Goal: Task Accomplishment & Management: Complete application form

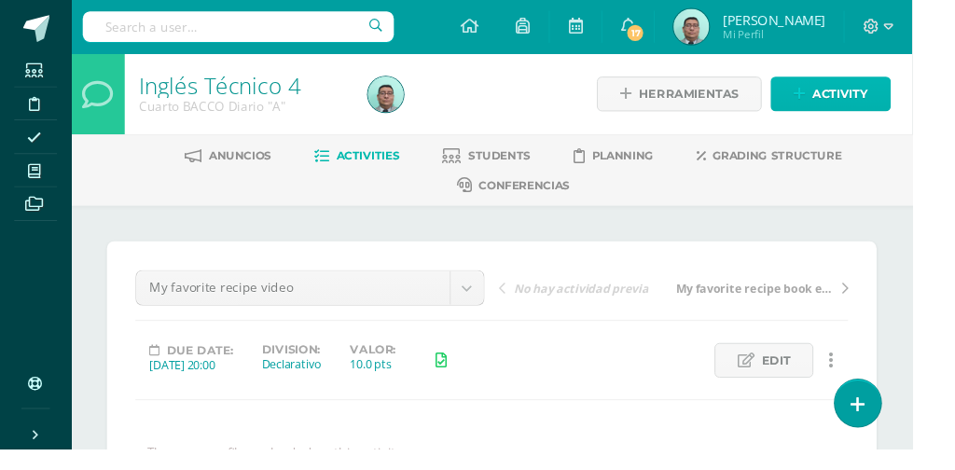
click at [880, 104] on span "Activity" at bounding box center [879, 98] width 58 height 35
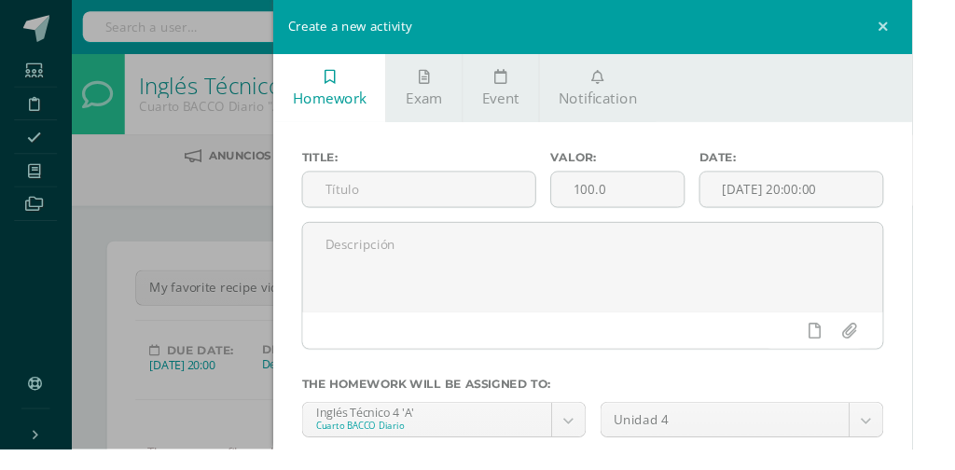
click at [510, 198] on input "text" at bounding box center [438, 198] width 243 height 36
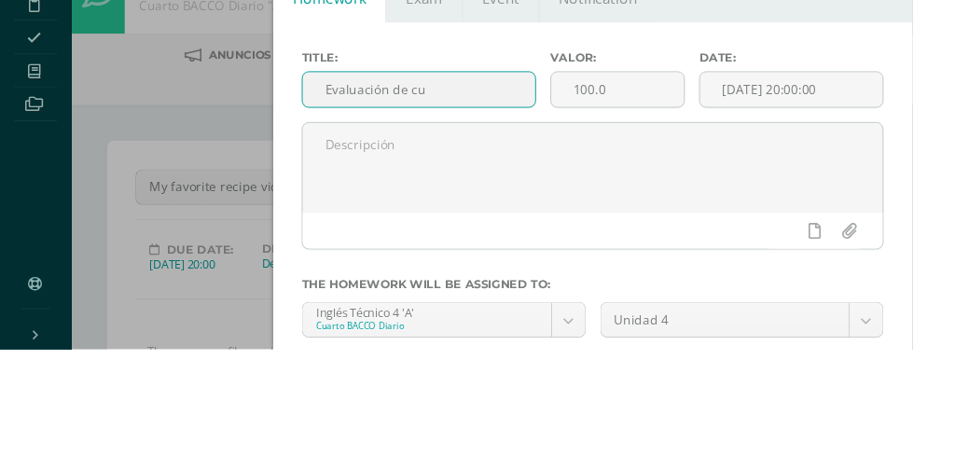
scroll to position [2, 0]
type input "Evaluación de cuarto bimestre"
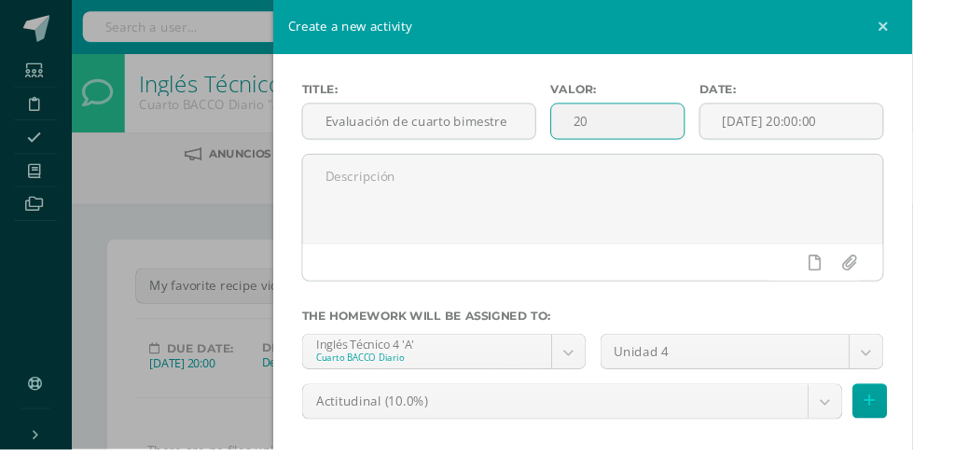
scroll to position [86, 0]
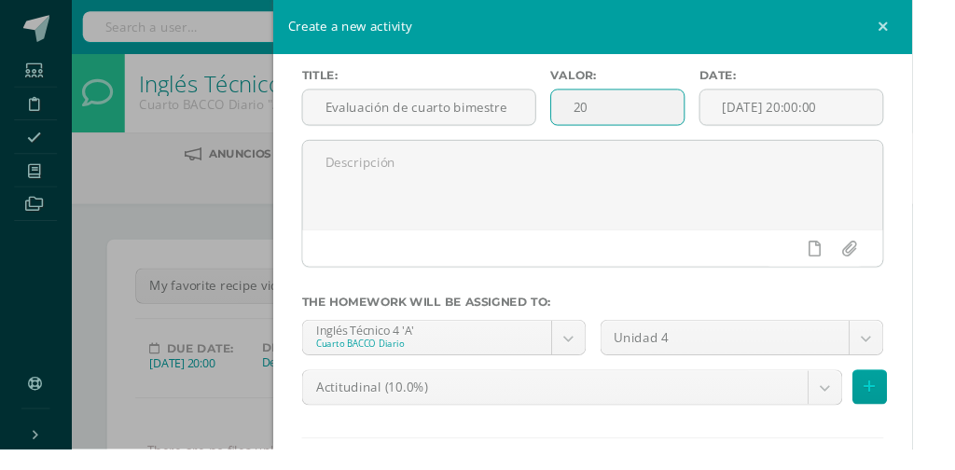
type input "20"
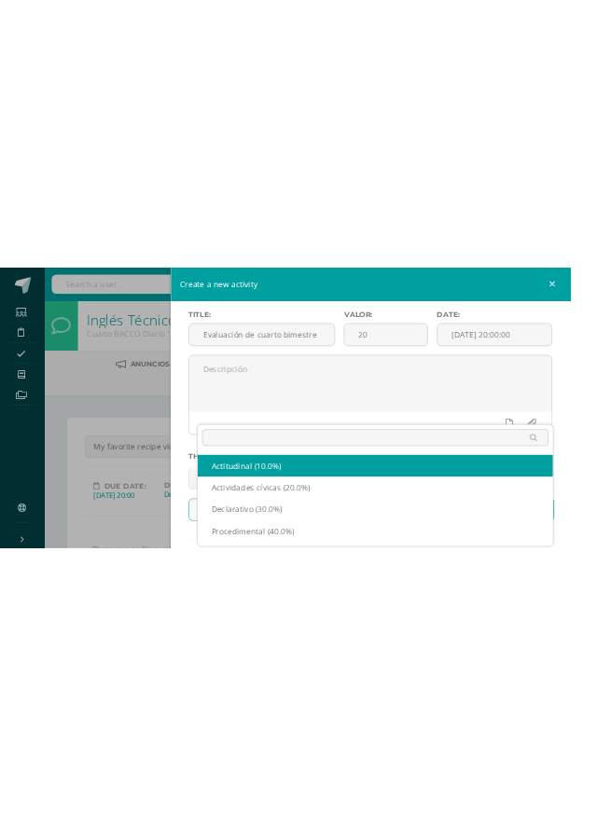
scroll to position [0, 0]
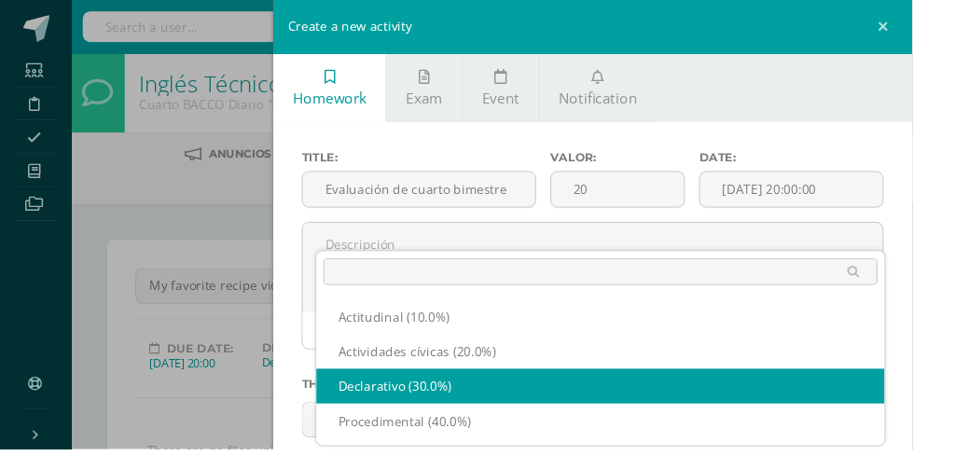
select select "84069"
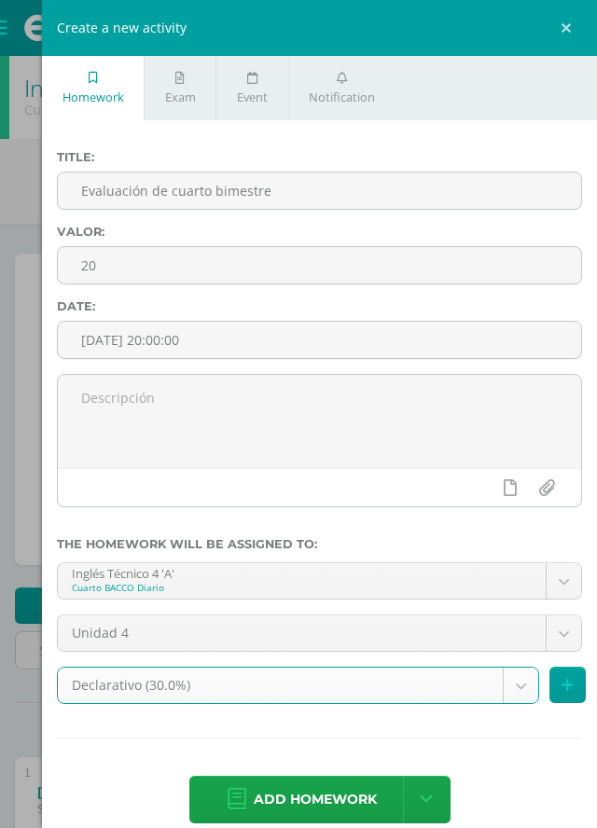
click at [306, 793] on span "Add homework" at bounding box center [315, 800] width 123 height 46
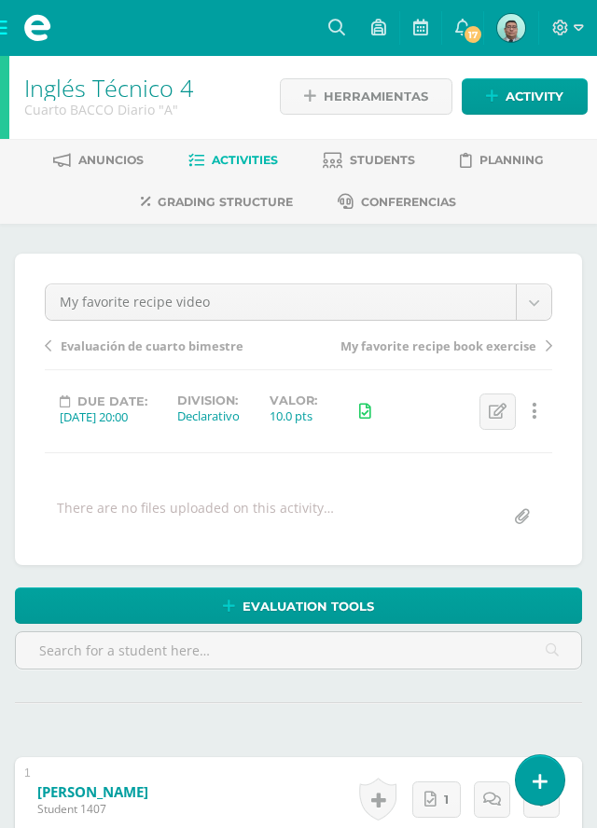
scroll to position [3, 0]
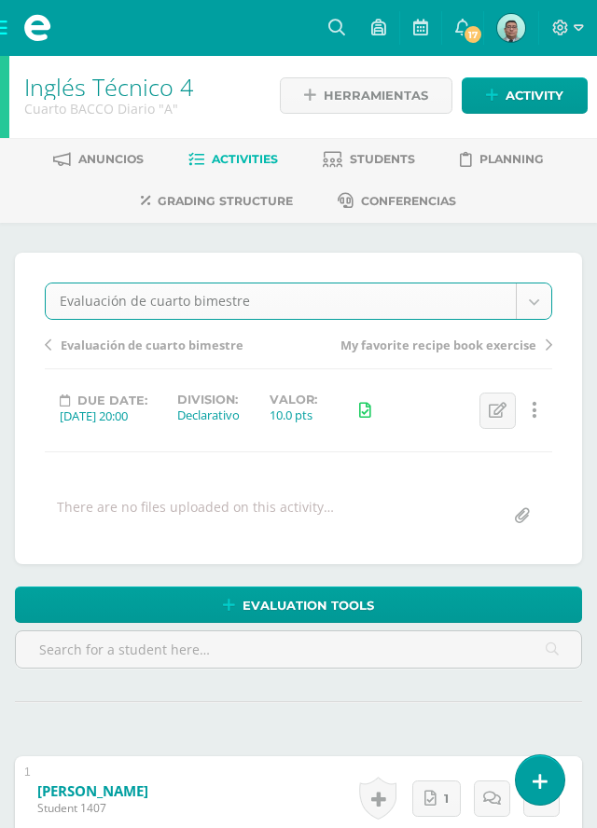
select select "/dashboard/teacher/grade-activity/85684/"
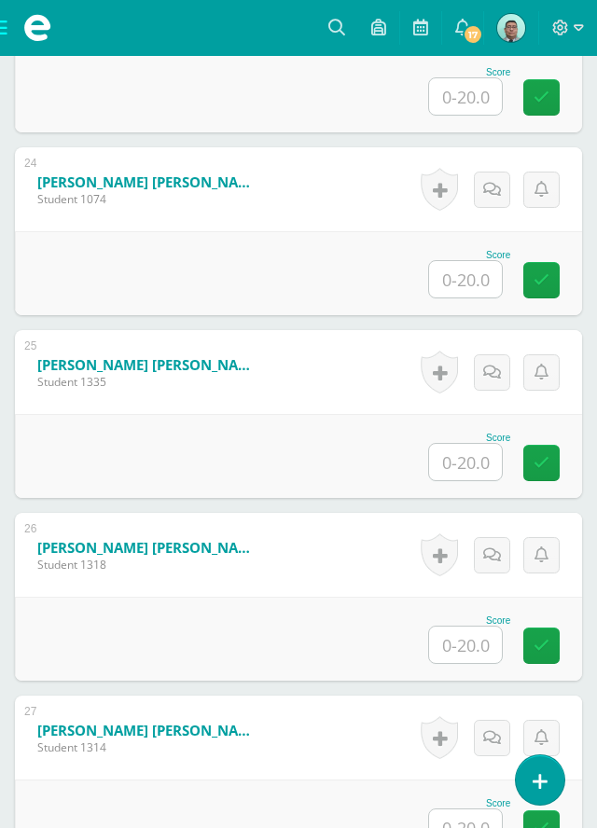
scroll to position [4814, 0]
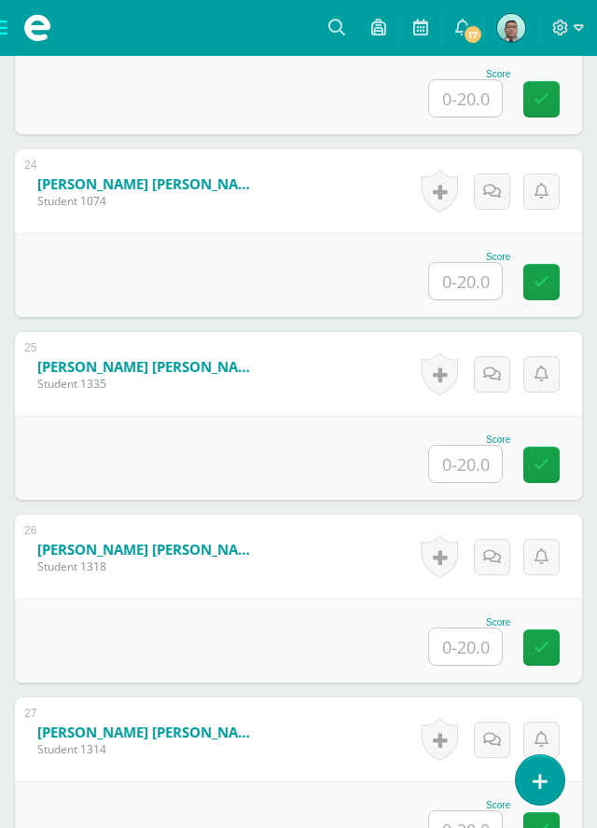
click at [473, 466] on input "text" at bounding box center [465, 464] width 73 height 36
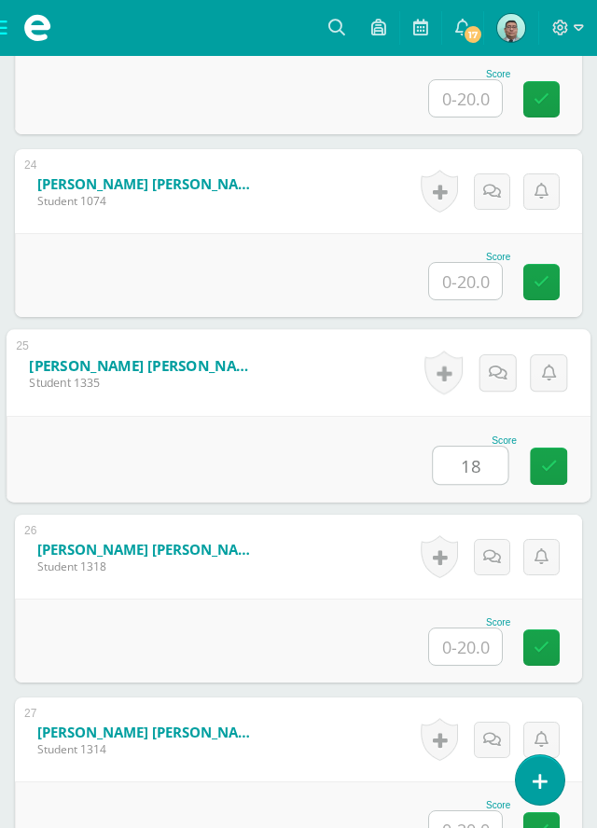
type input "18"
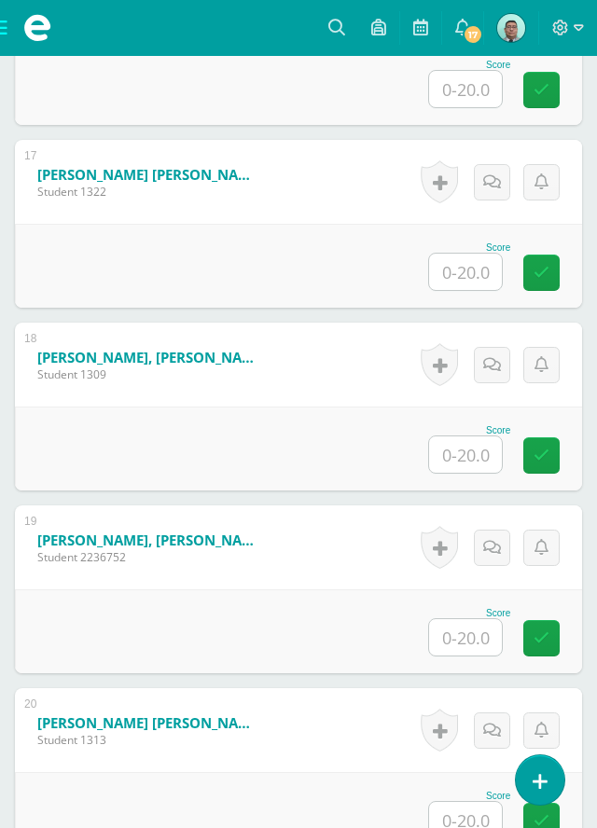
scroll to position [3542, 0]
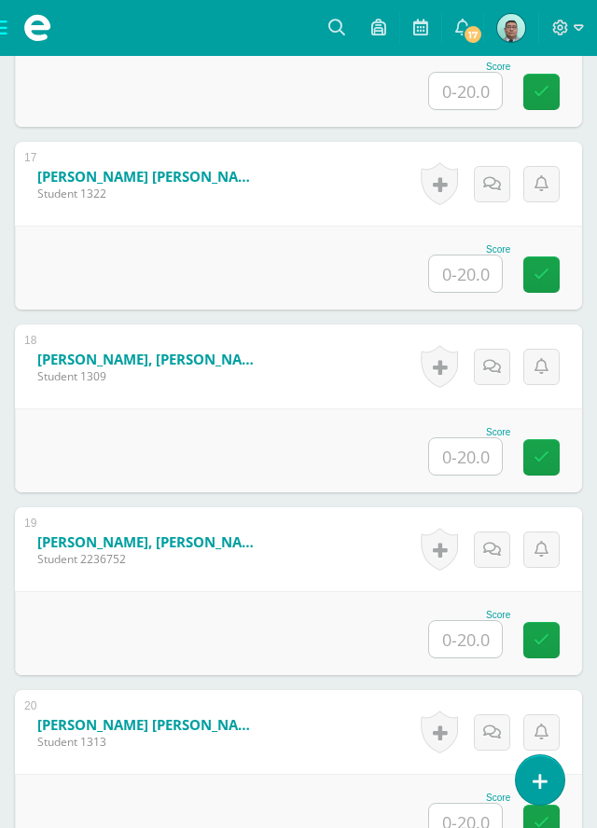
click at [471, 269] on input "text" at bounding box center [465, 274] width 73 height 36
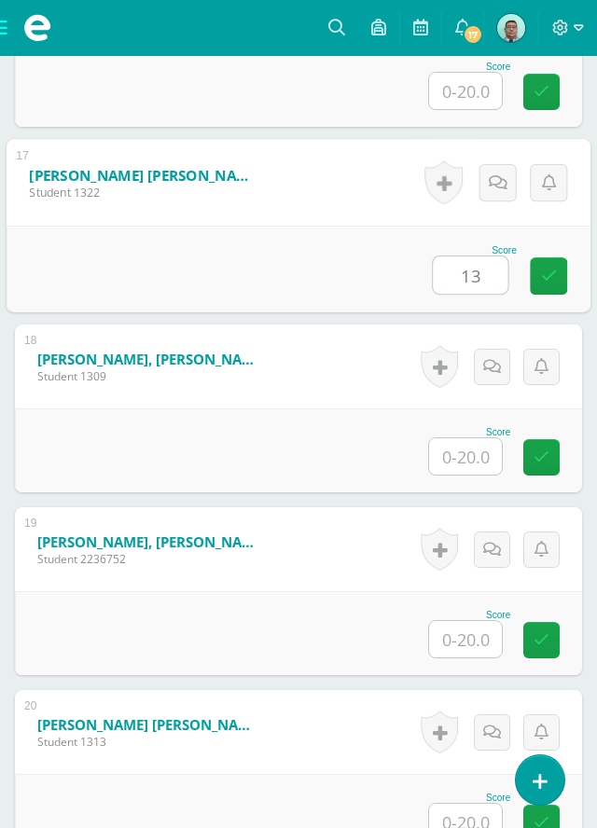
type input "13"
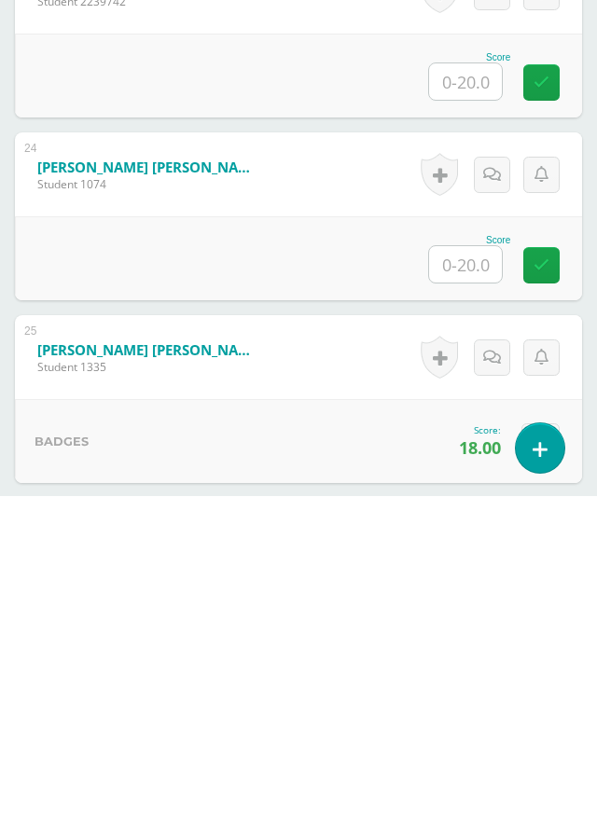
scroll to position [4540, 0]
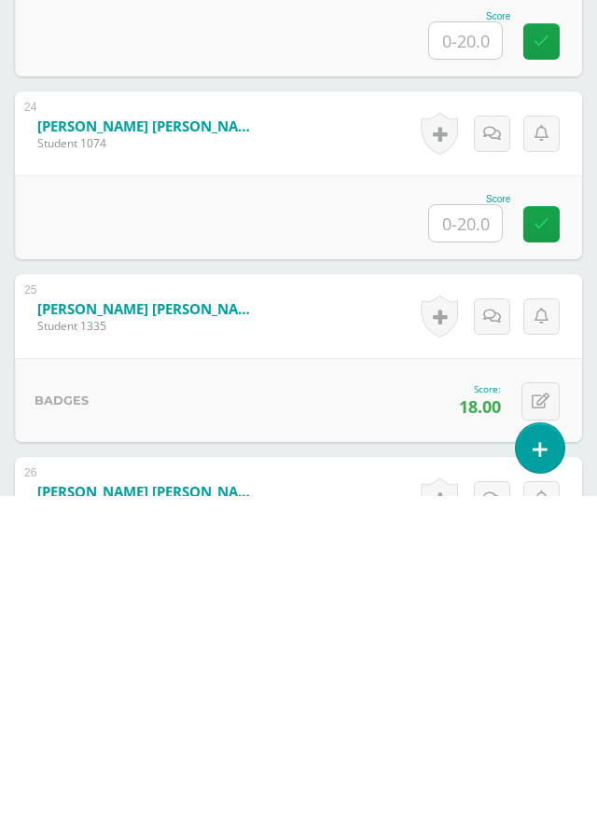
click at [480, 554] on input "text" at bounding box center [465, 555] width 73 height 36
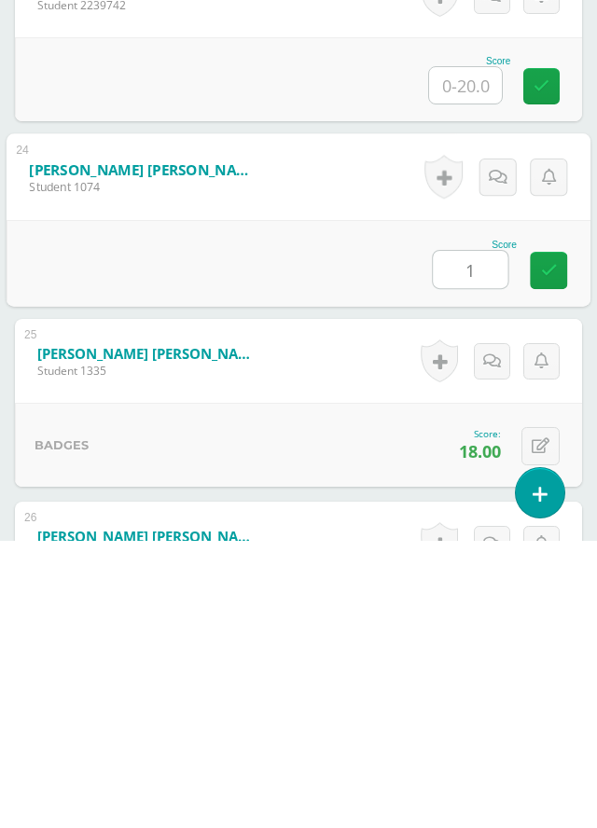
type input "10"
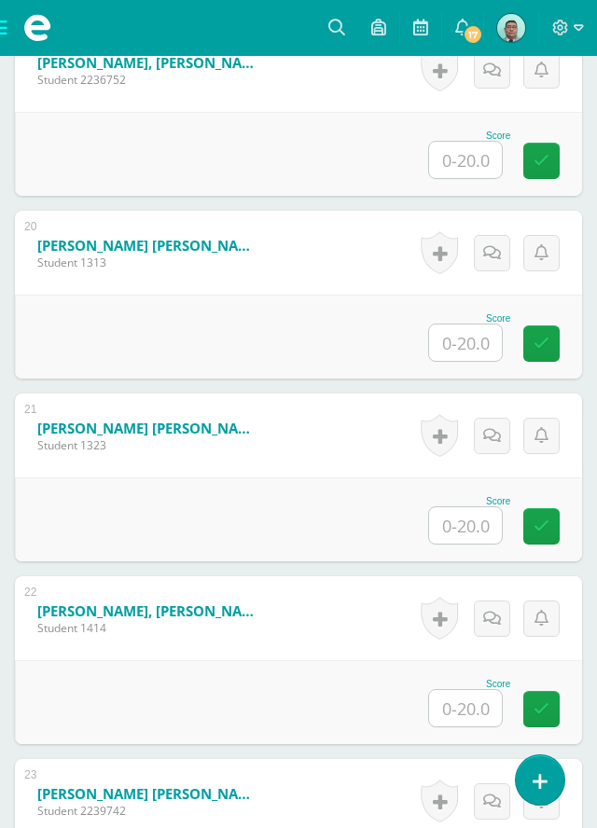
click at [474, 516] on input "text" at bounding box center [465, 525] width 73 height 36
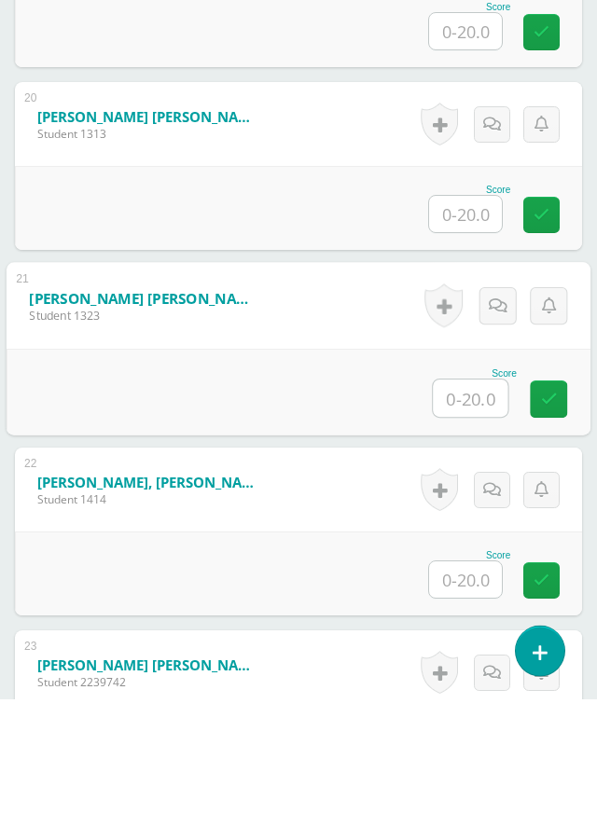
scroll to position [4021, 0]
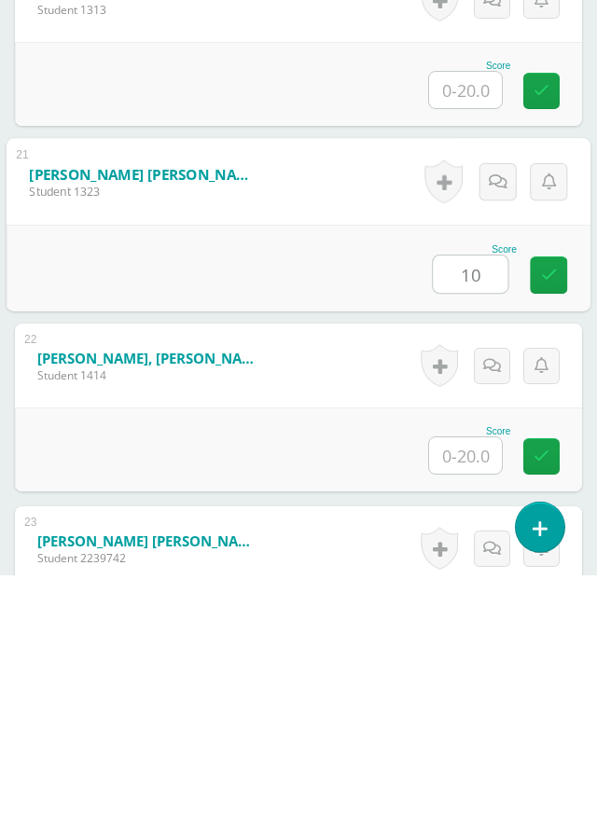
type input "10"
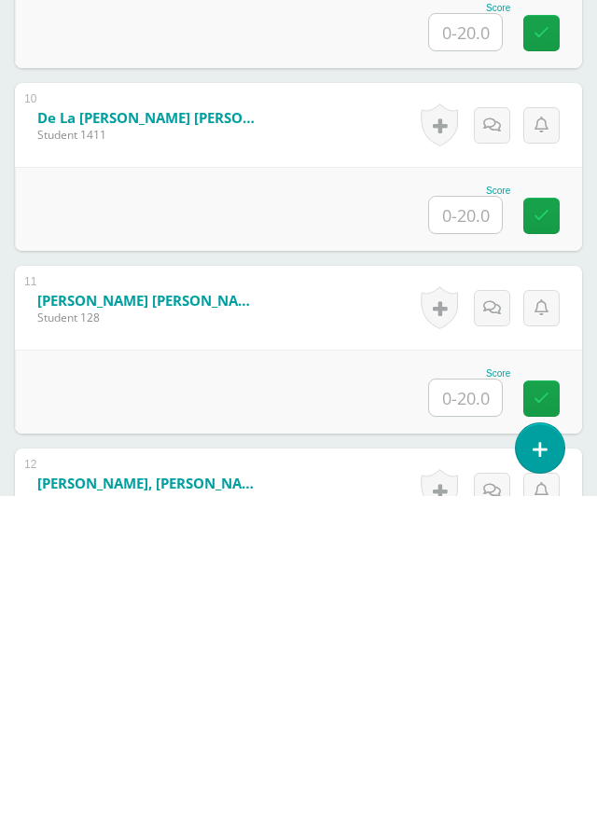
scroll to position [2003, 0]
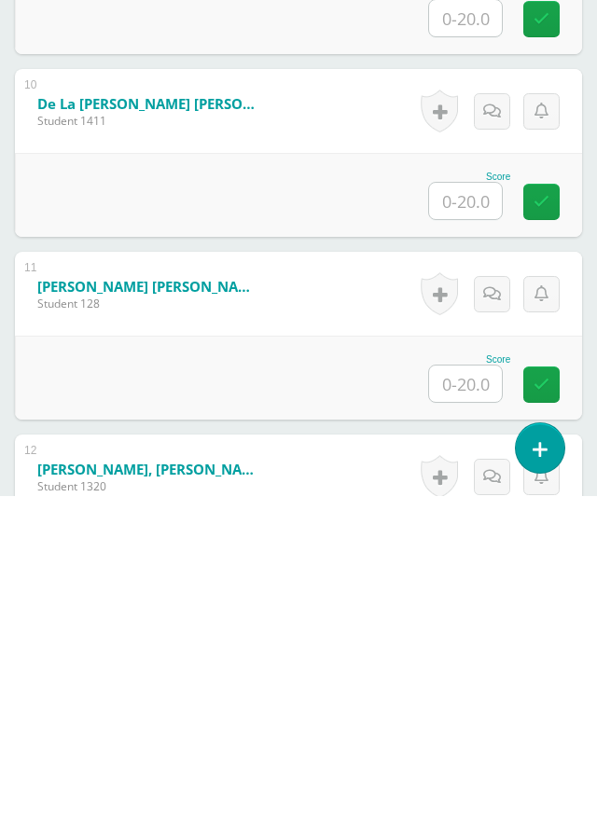
type input "."
click at [462, 533] on input "text" at bounding box center [465, 533] width 73 height 36
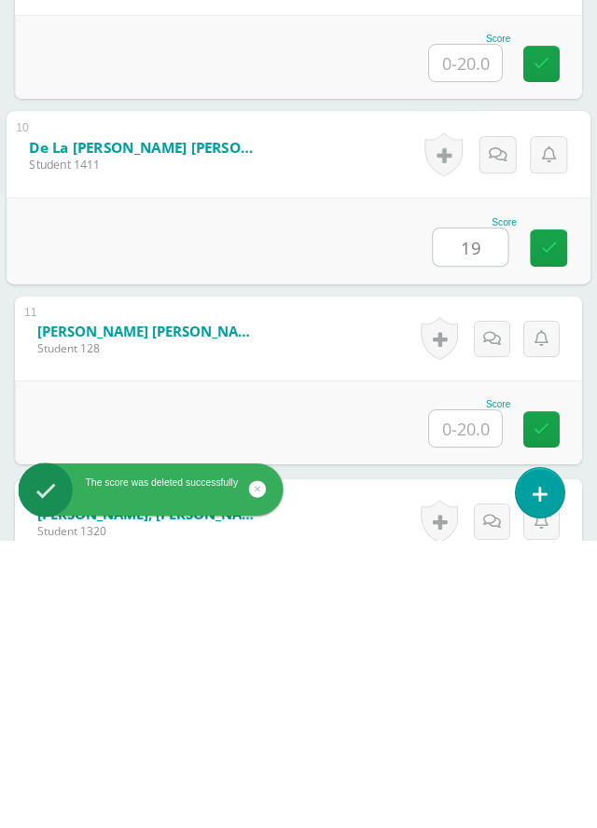
type input "19"
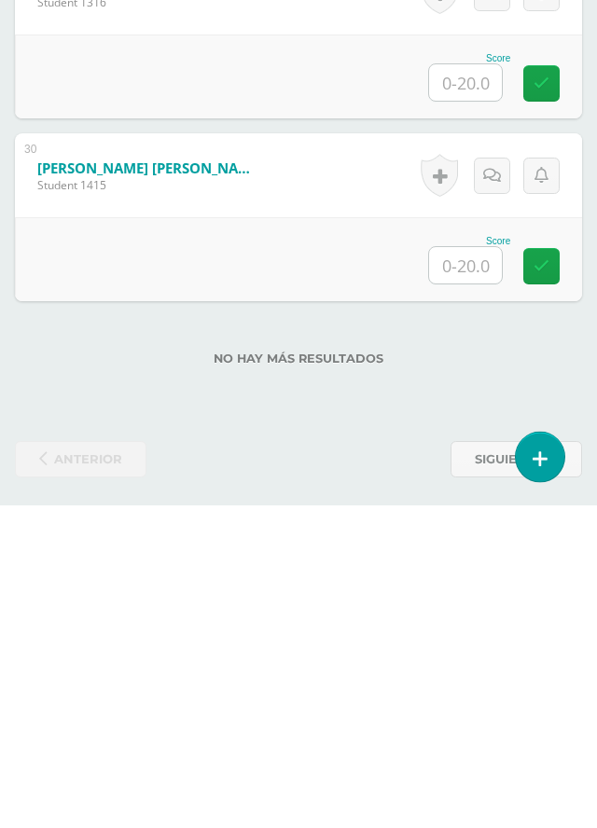
click at [481, 587] on input "text" at bounding box center [465, 588] width 73 height 36
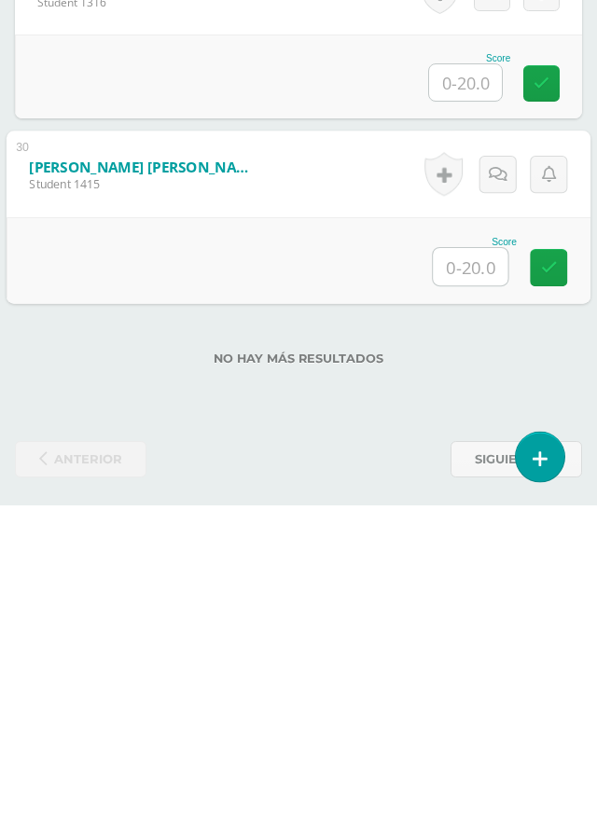
scroll to position [5604, 0]
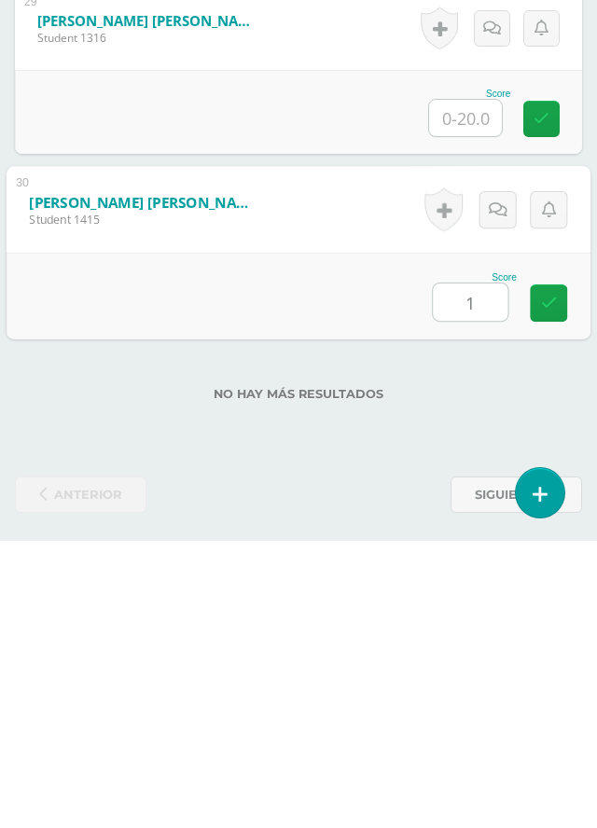
type input "12"
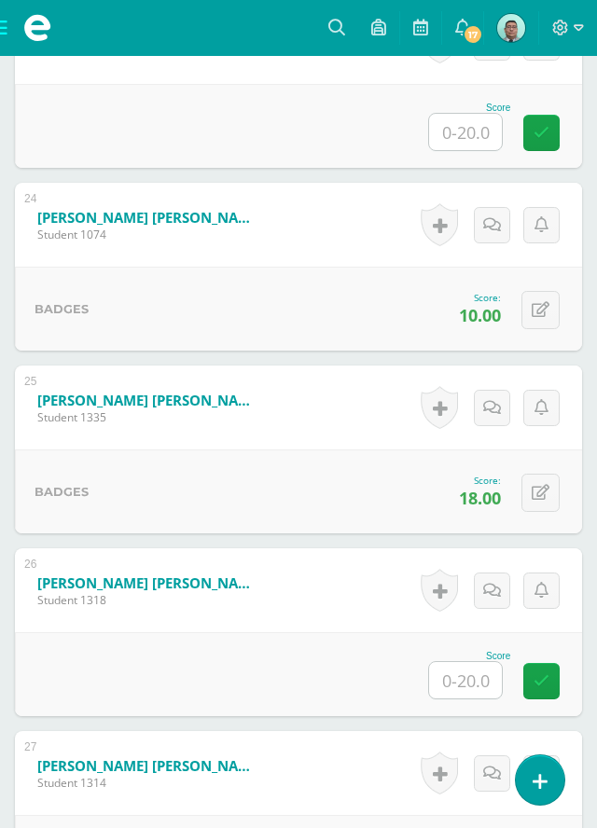
scroll to position [4491, 0]
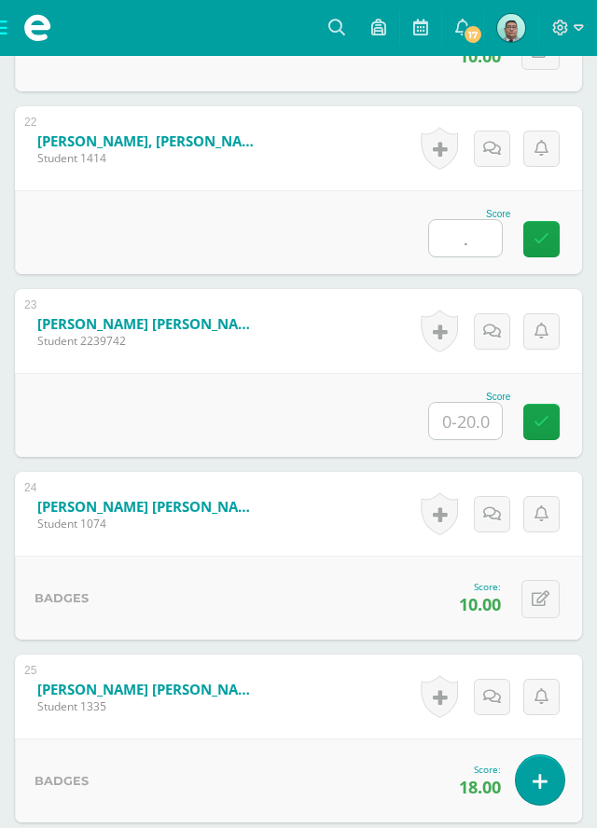
click at [469, 241] on input "." at bounding box center [465, 238] width 73 height 36
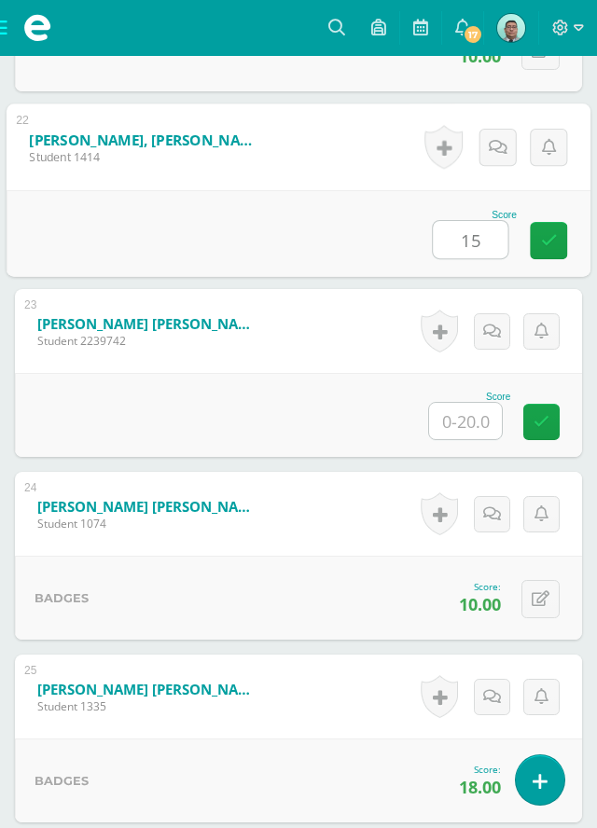
type input "15"
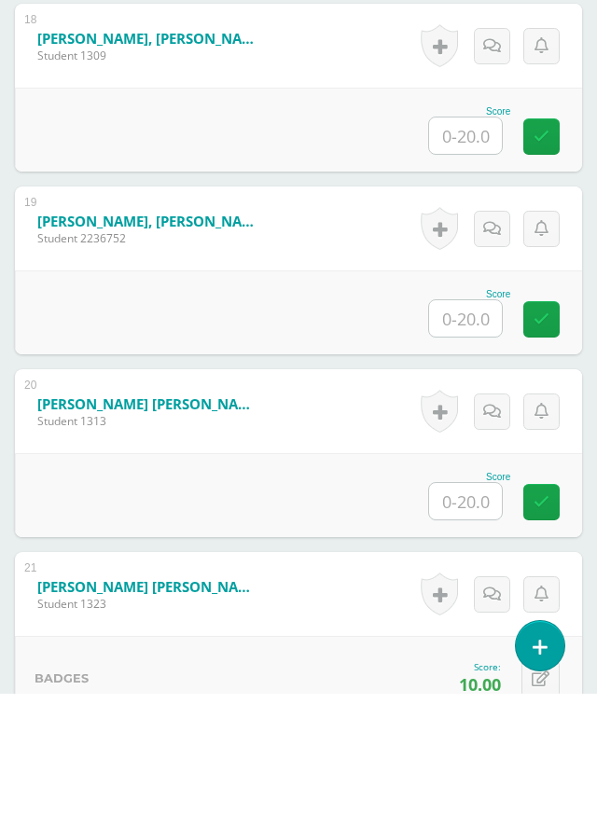
scroll to position [3728, 0]
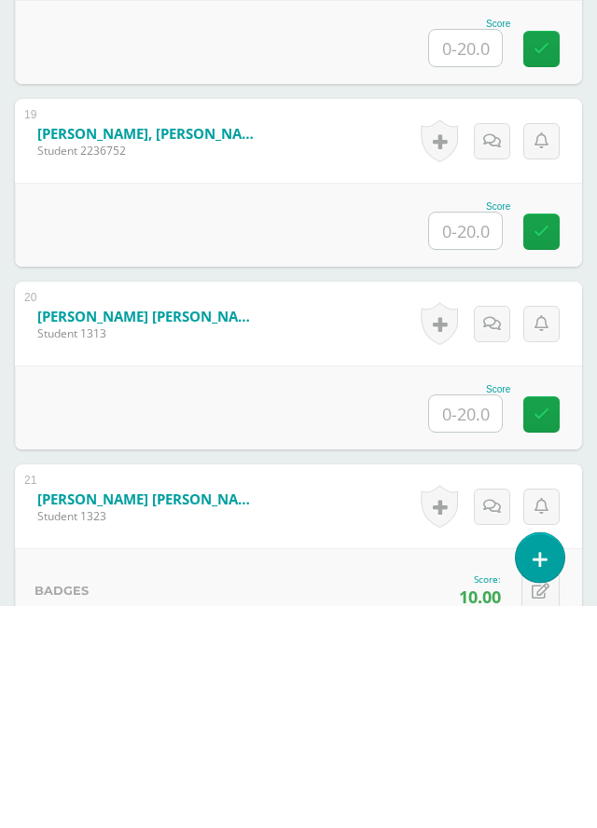
click at [477, 443] on input "text" at bounding box center [465, 453] width 73 height 36
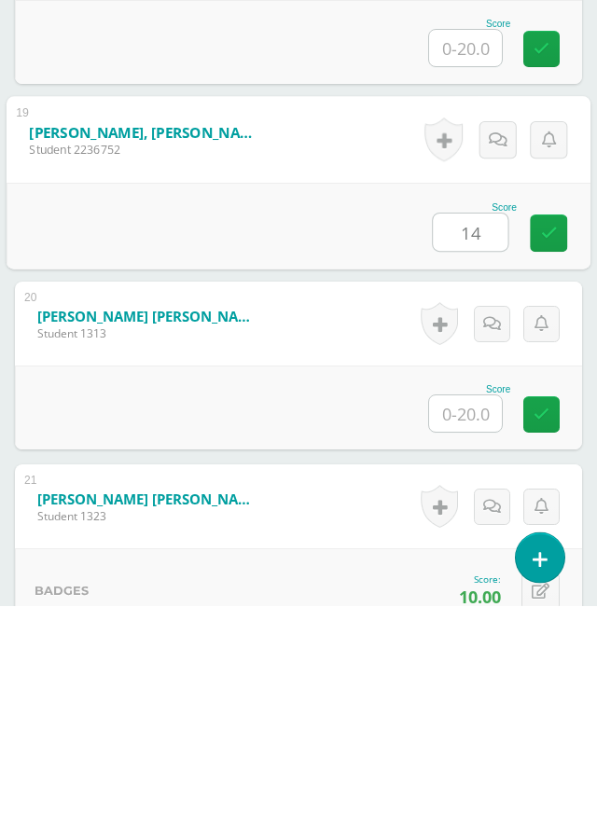
type input "14"
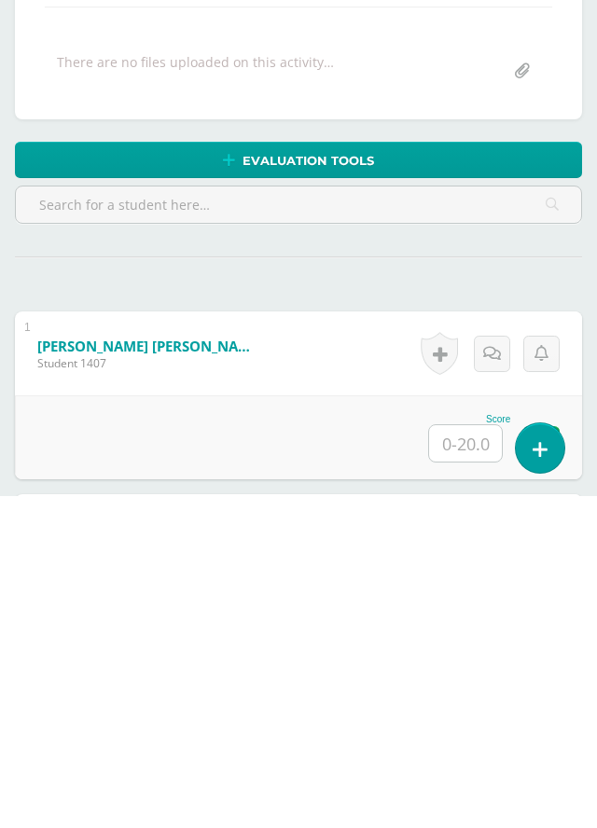
scroll to position [141, 0]
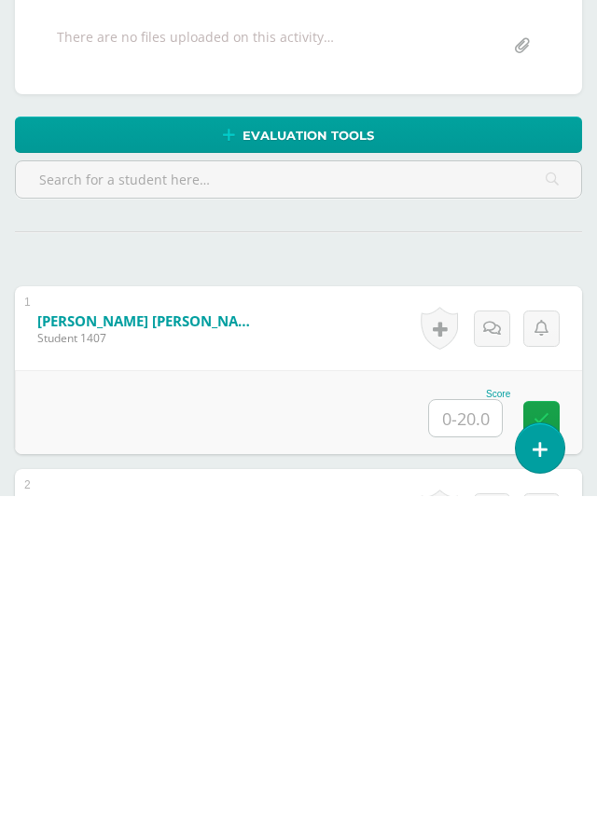
click at [478, 742] on input "text" at bounding box center [465, 750] width 73 height 36
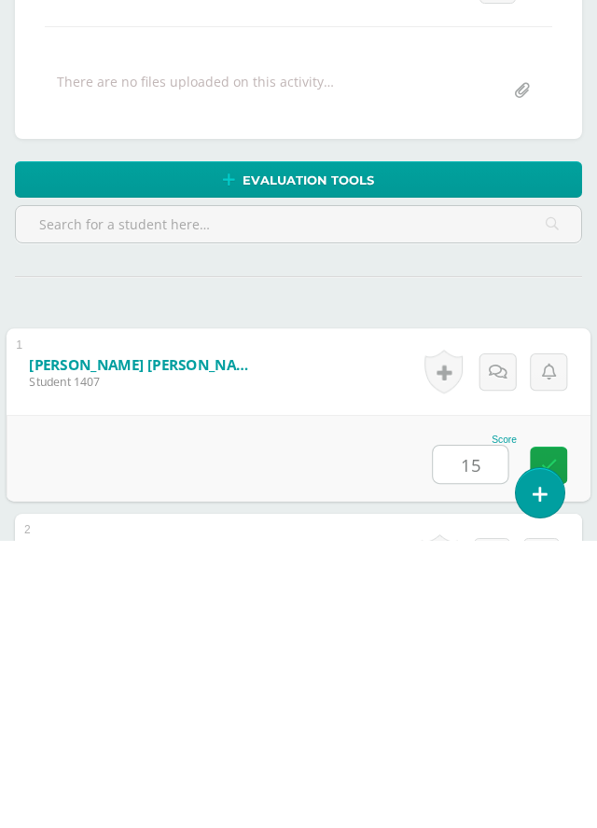
type input "15"
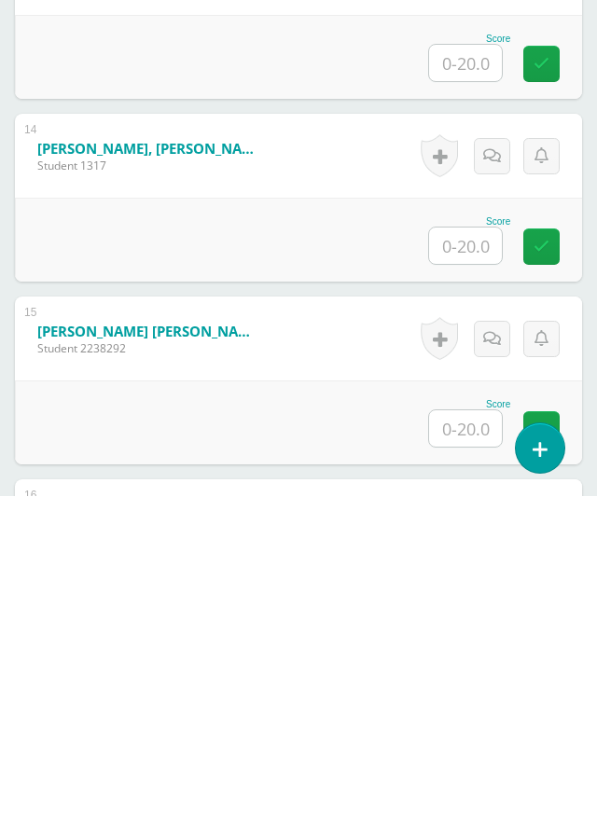
scroll to position [2690, 0]
click at [480, 750] on input "text" at bounding box center [465, 759] width 73 height 36
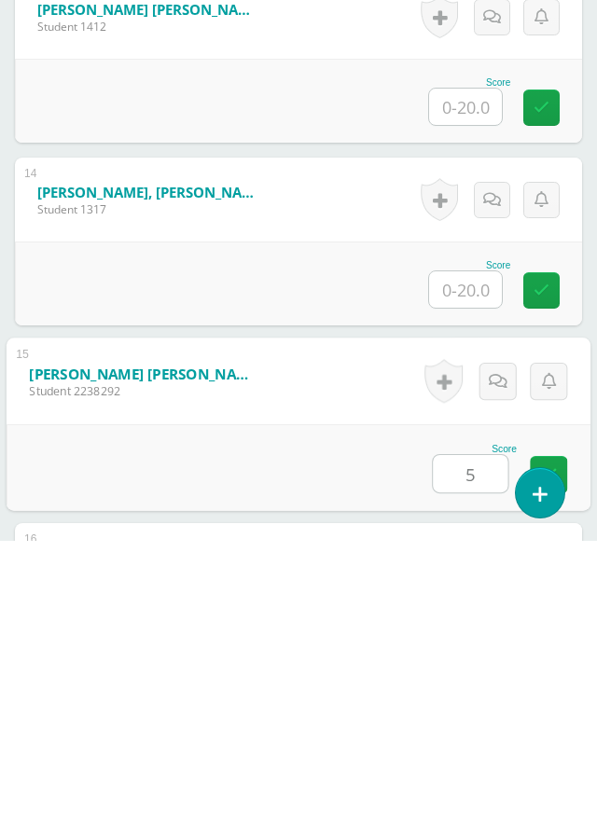
type input "5"
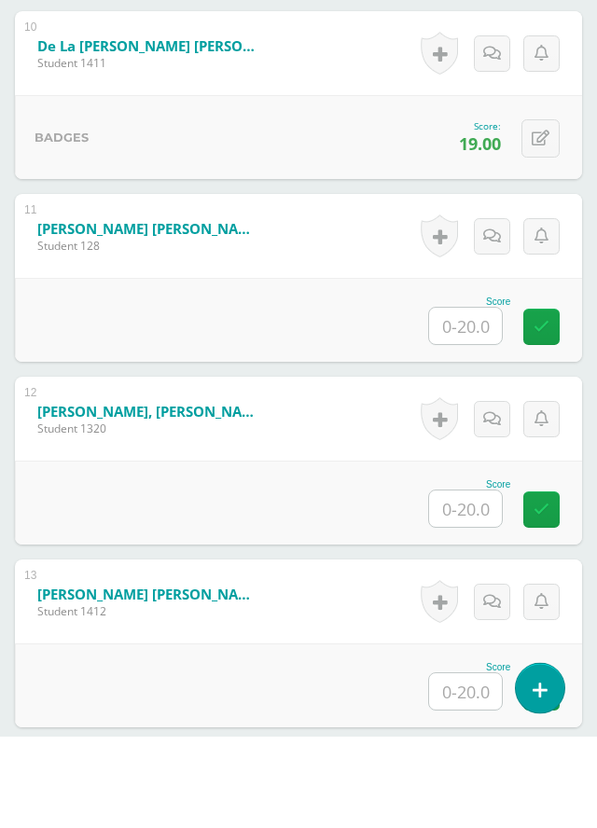
scroll to position [2301, 0]
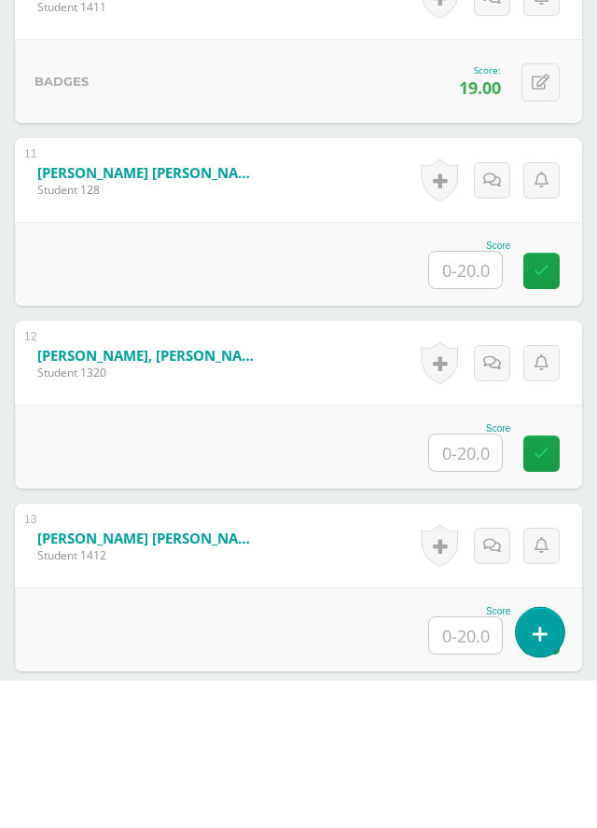
click at [477, 597] on input "text" at bounding box center [465, 600] width 73 height 36
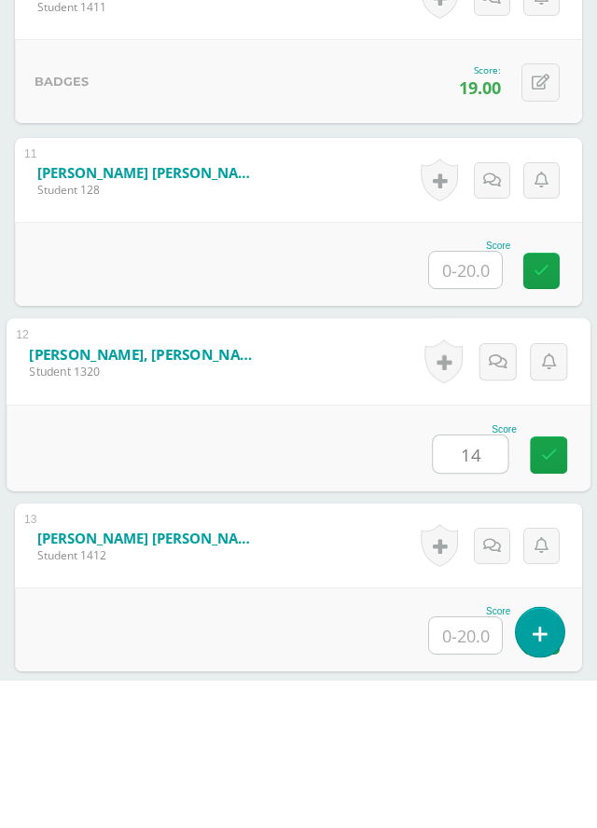
type input "14"
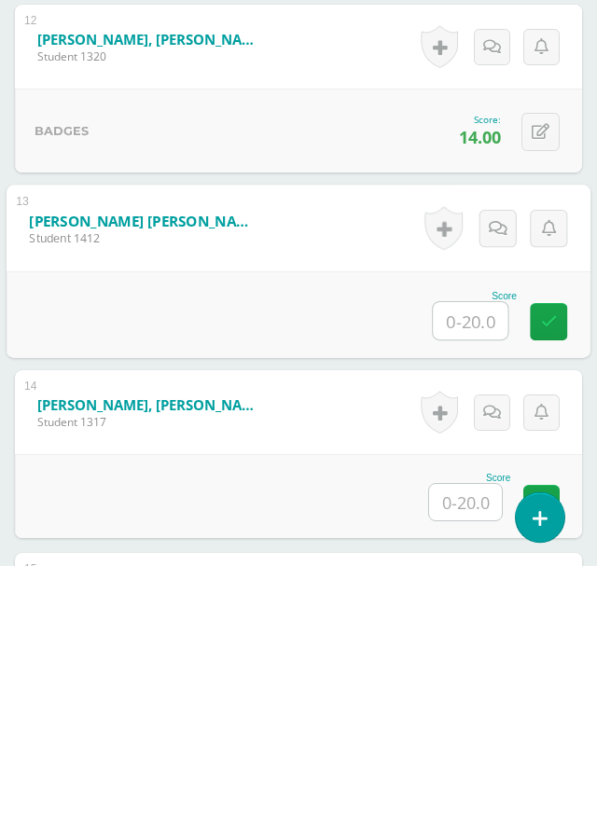
scroll to position [2502, 0]
click at [477, 584] on input "text" at bounding box center [470, 583] width 75 height 37
type input "12"
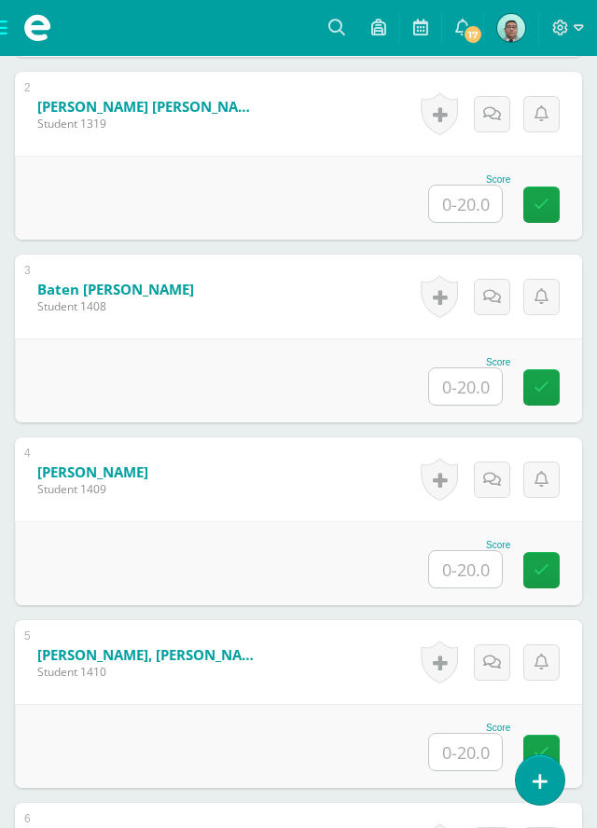
scroll to position [809, 0]
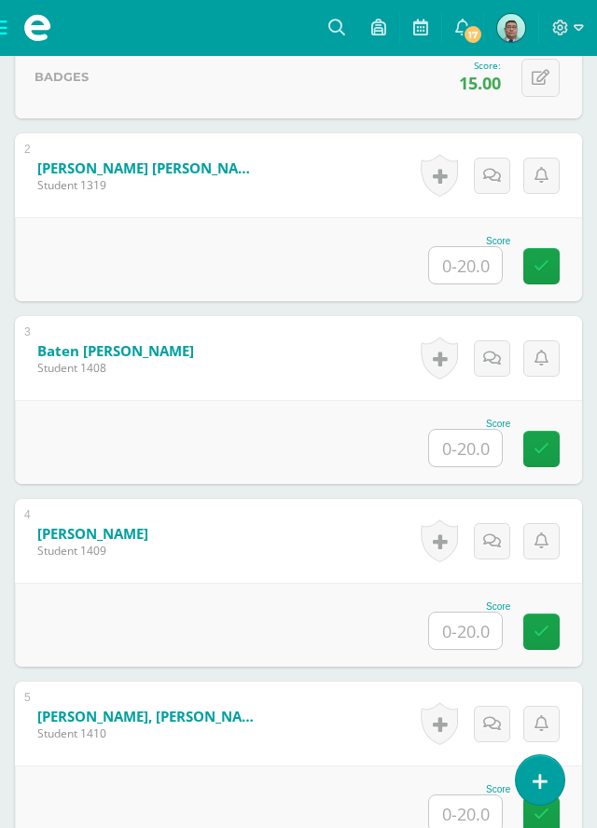
click at [478, 265] on input "text" at bounding box center [465, 265] width 73 height 36
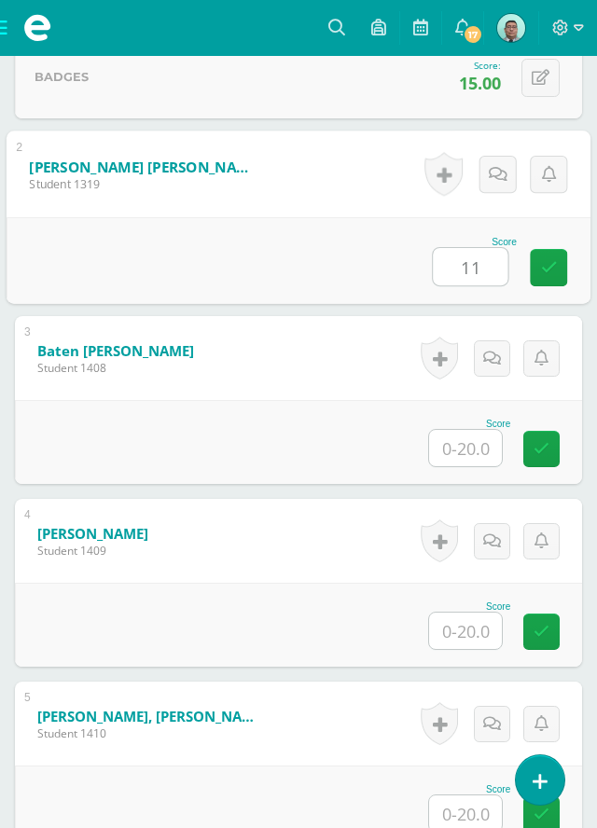
type input "11"
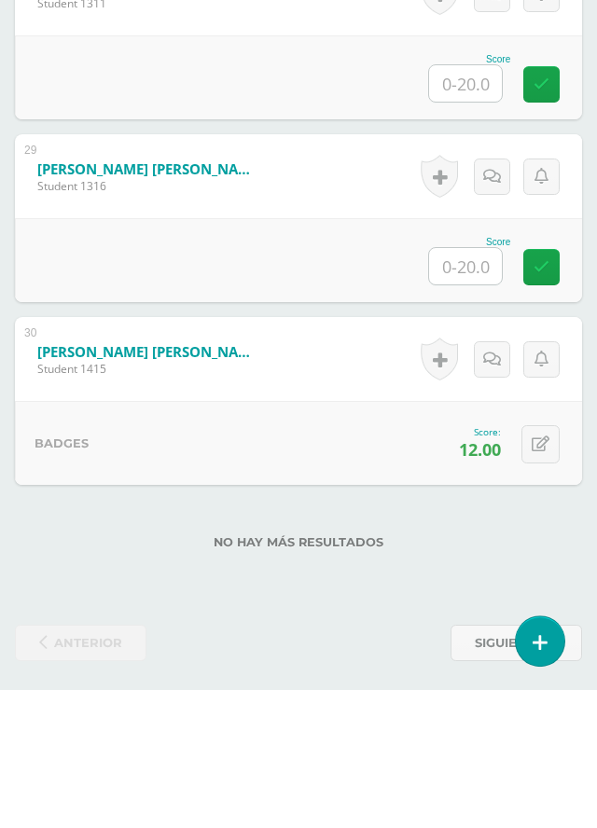
scroll to position [5604, 0]
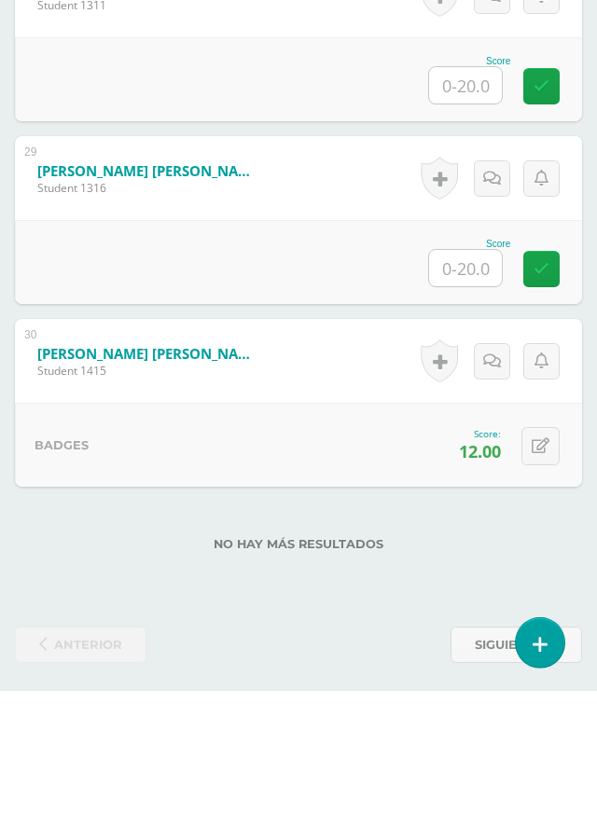
click at [476, 401] on input "text" at bounding box center [465, 405] width 73 height 36
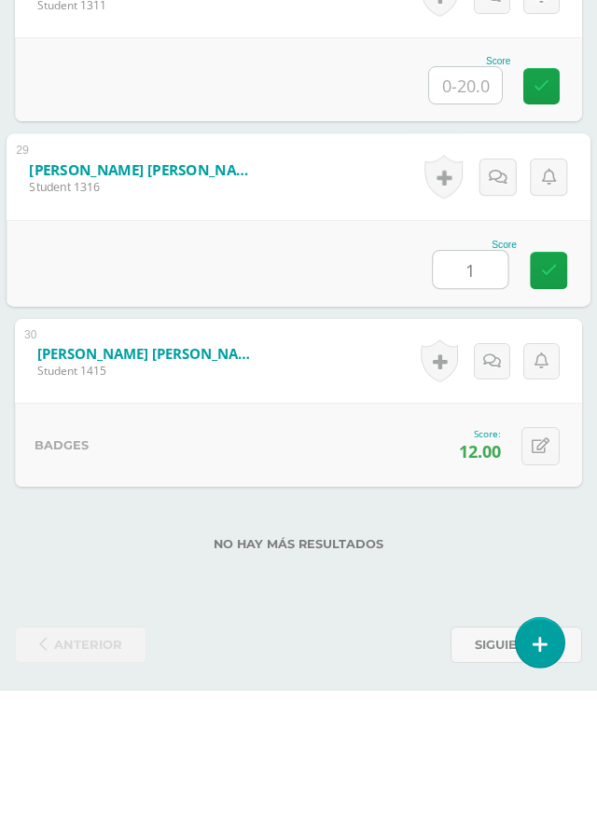
type input "16"
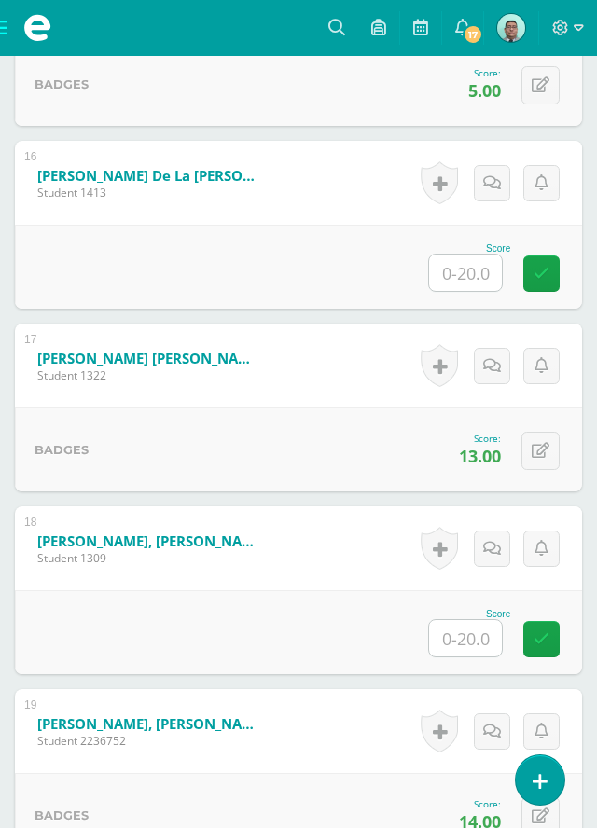
scroll to position [3267, 0]
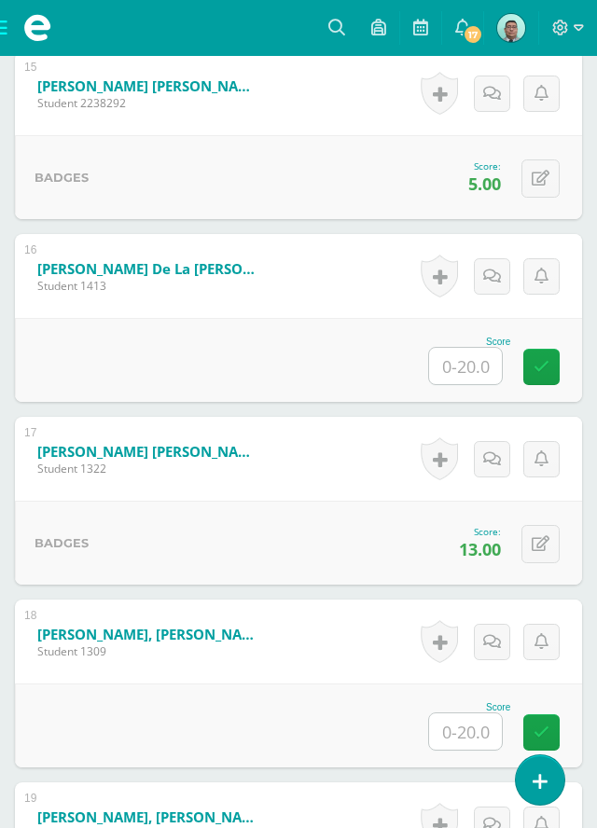
click at [472, 370] on input "text" at bounding box center [465, 366] width 73 height 36
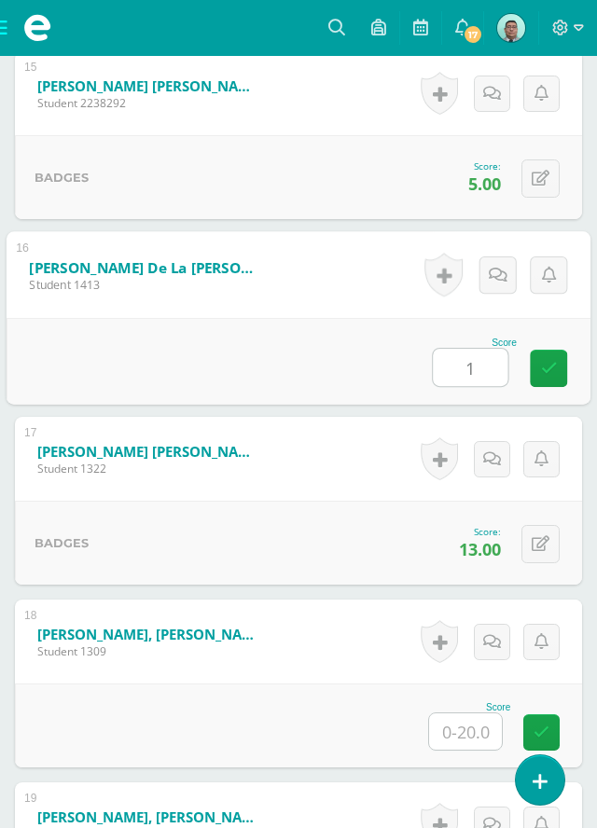
type input "13"
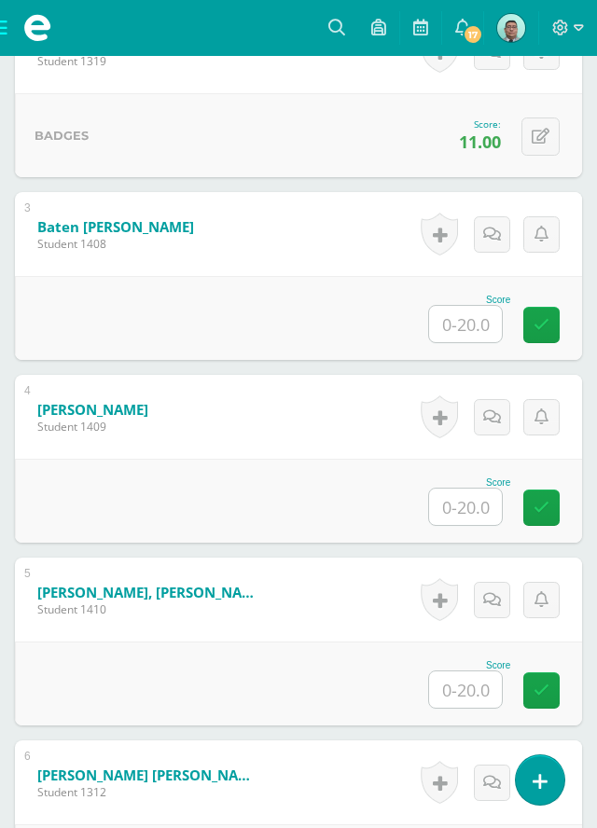
click at [469, 684] on input "text" at bounding box center [465, 689] width 73 height 36
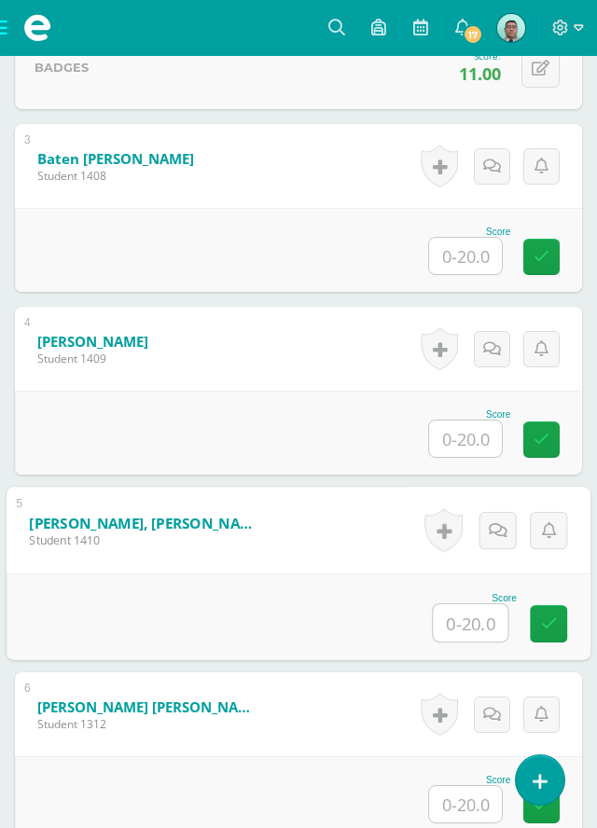
scroll to position [1022, 0]
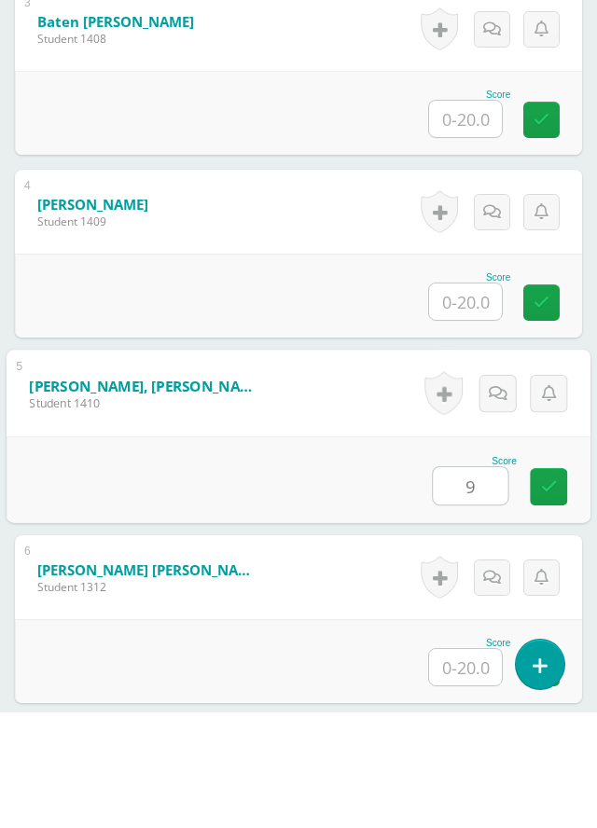
type input "9"
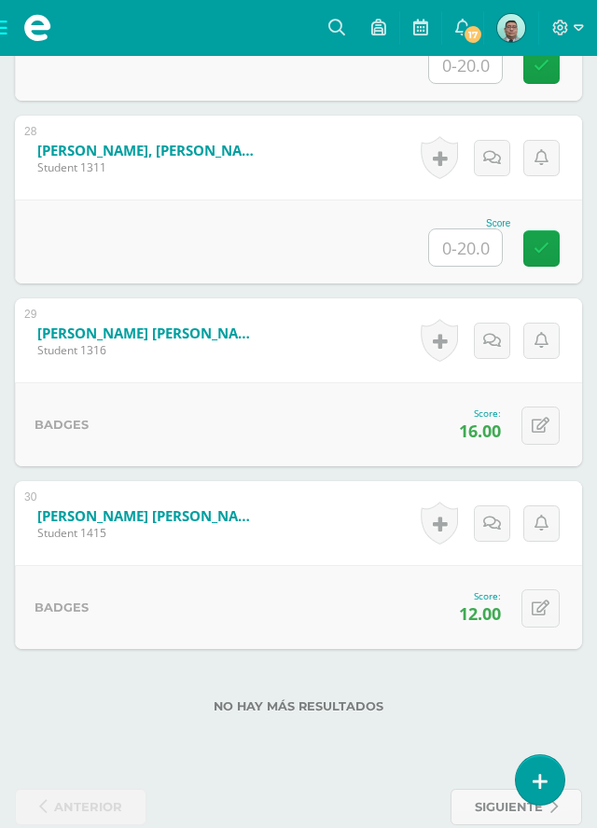
scroll to position [5568, 0]
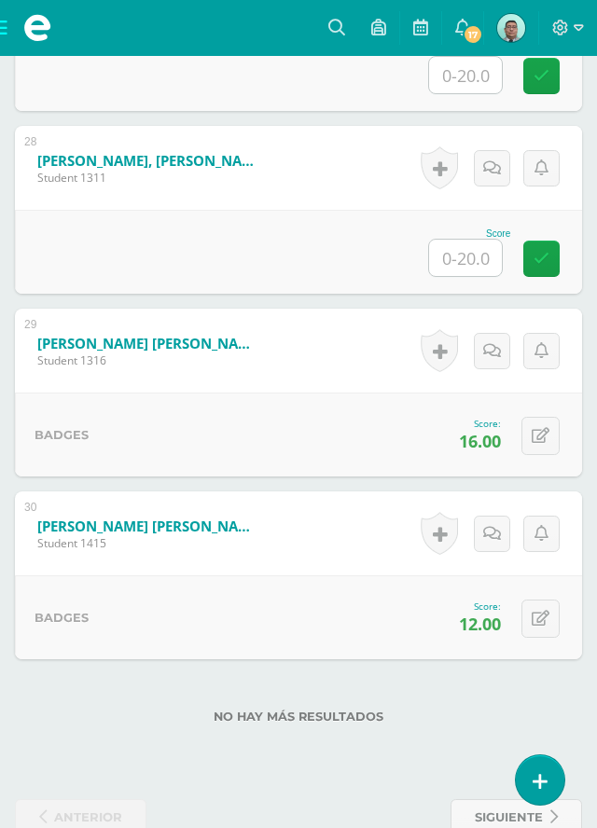
click at [474, 256] on input "text" at bounding box center [465, 258] width 73 height 36
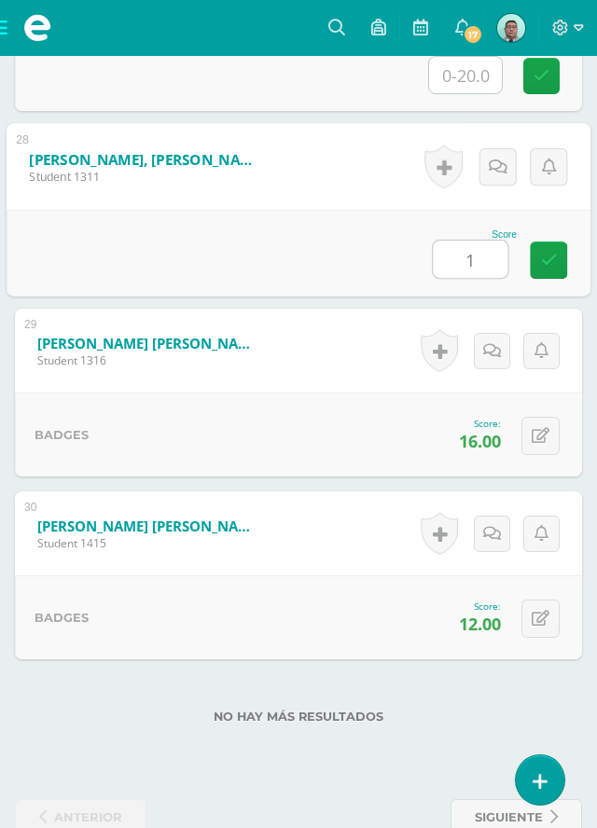
type input "11"
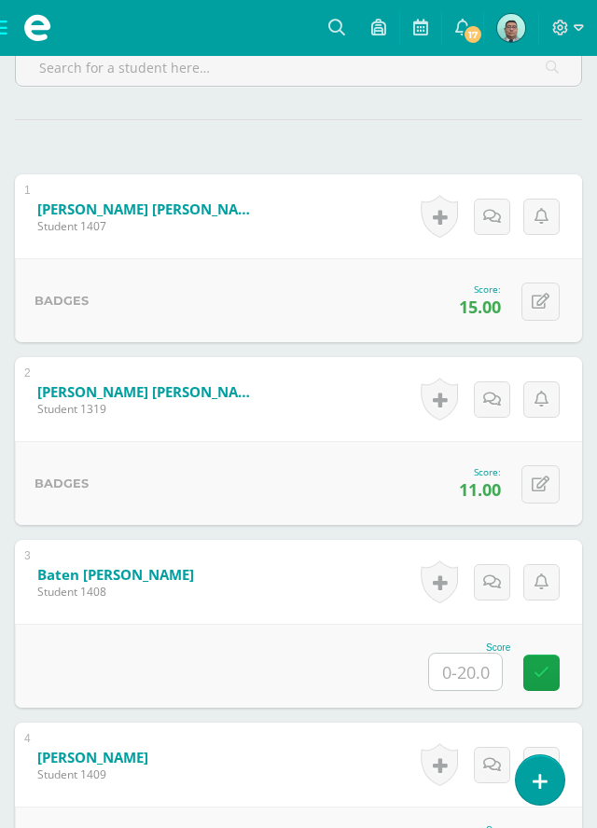
scroll to position [577, 0]
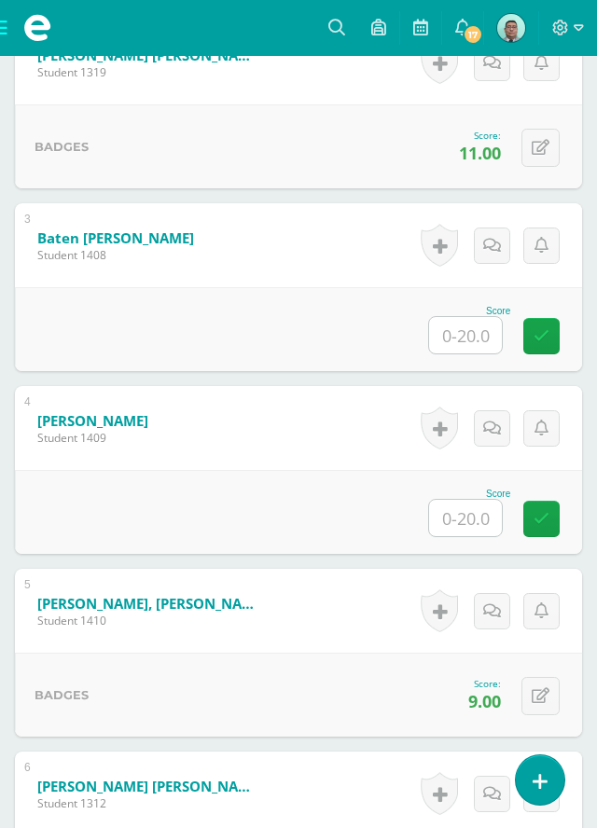
click at [481, 505] on input "text" at bounding box center [465, 518] width 73 height 36
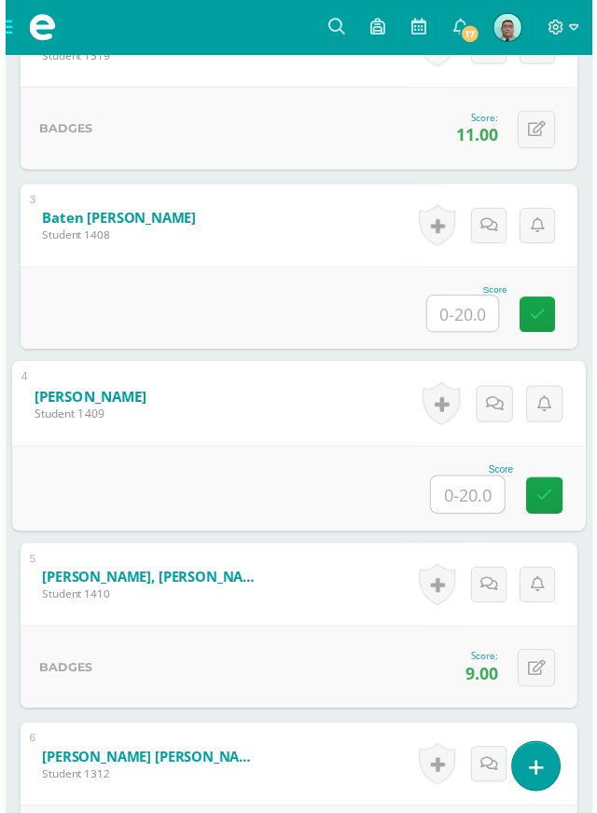
scroll to position [1006, 0]
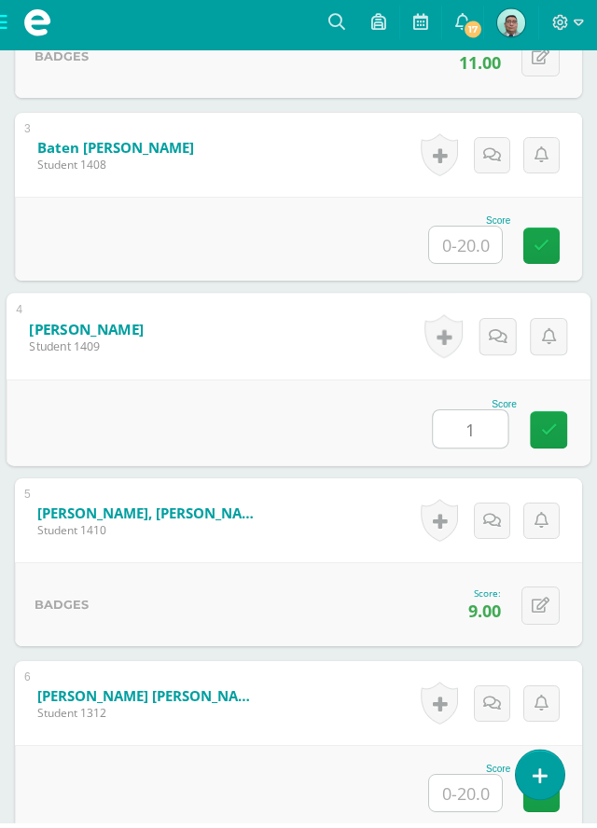
type input "15"
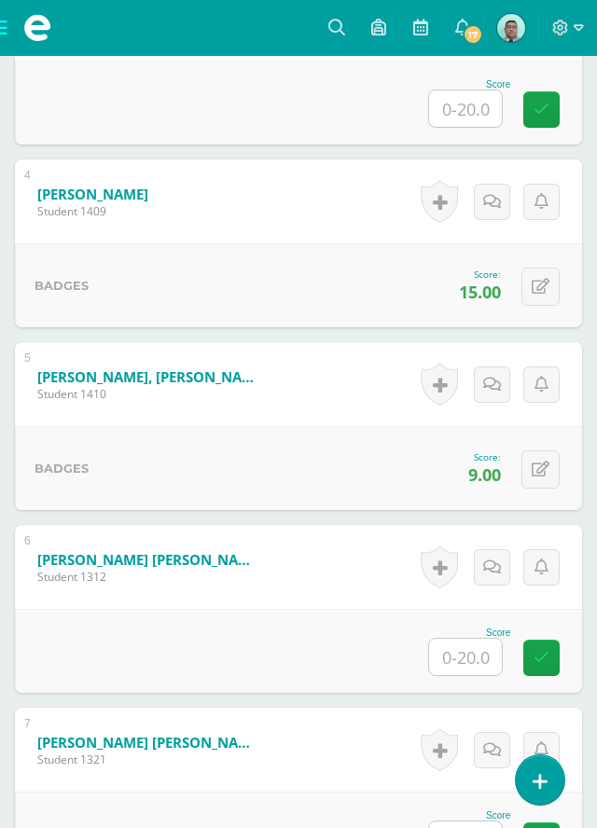
click at [469, 653] on input "text" at bounding box center [465, 657] width 73 height 36
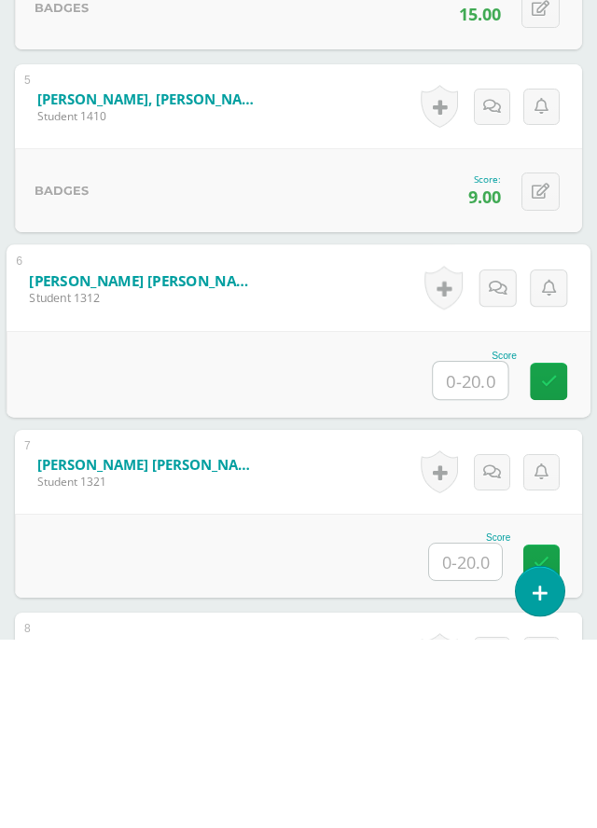
scroll to position [1237, 0]
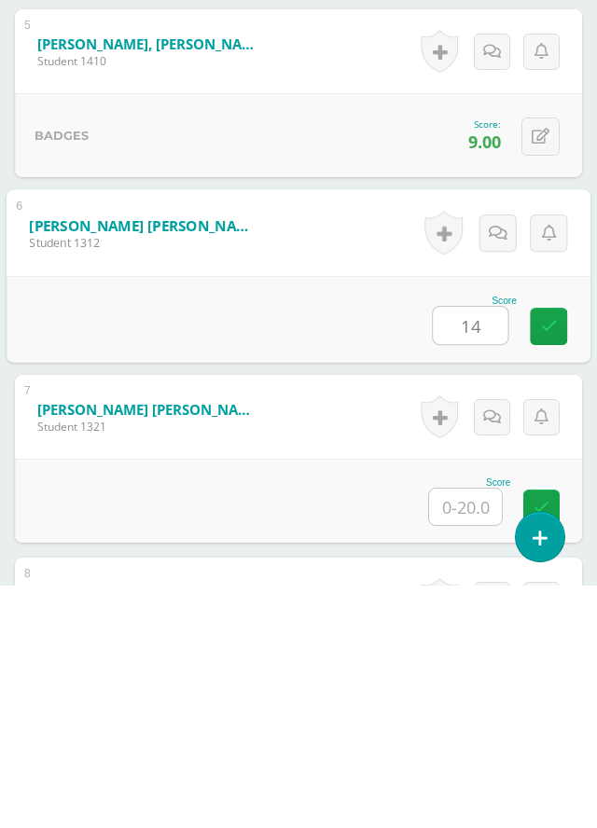
type input "14"
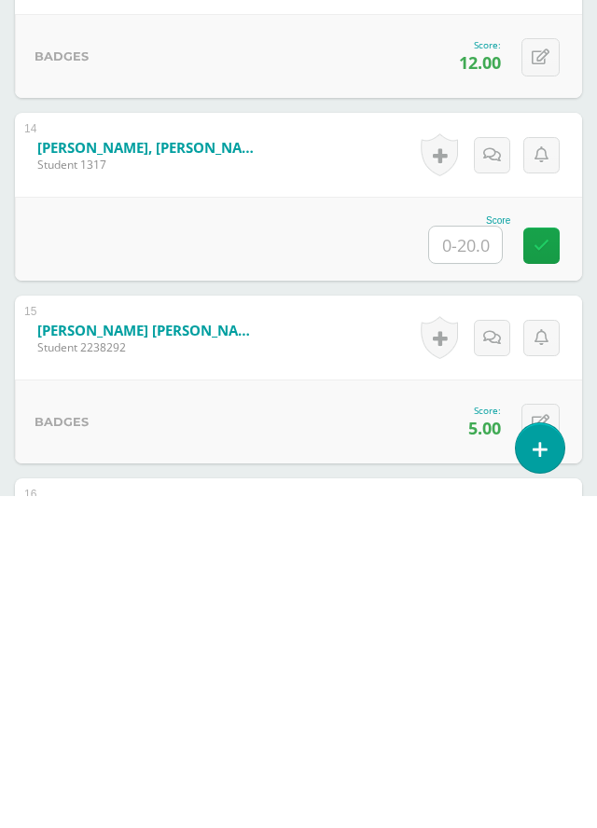
scroll to position [2696, 0]
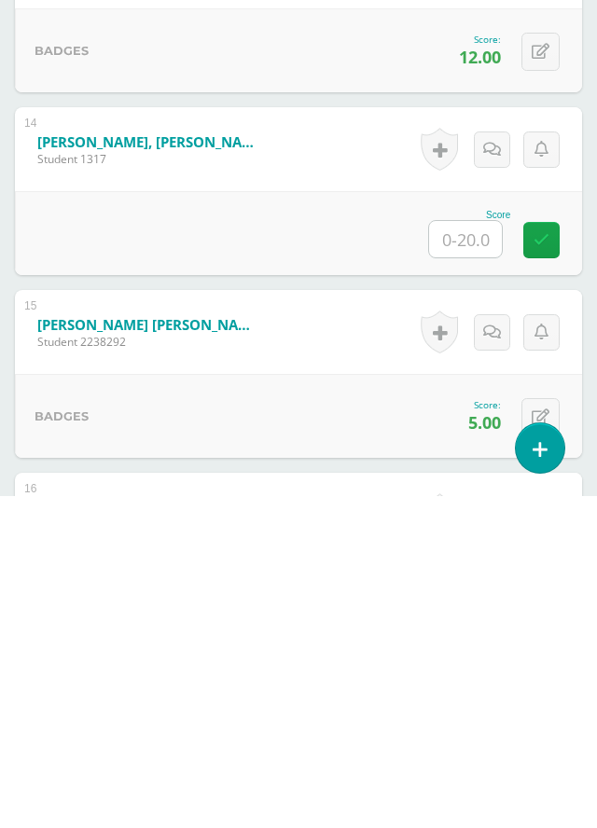
click at [481, 564] on input "text" at bounding box center [465, 571] width 73 height 36
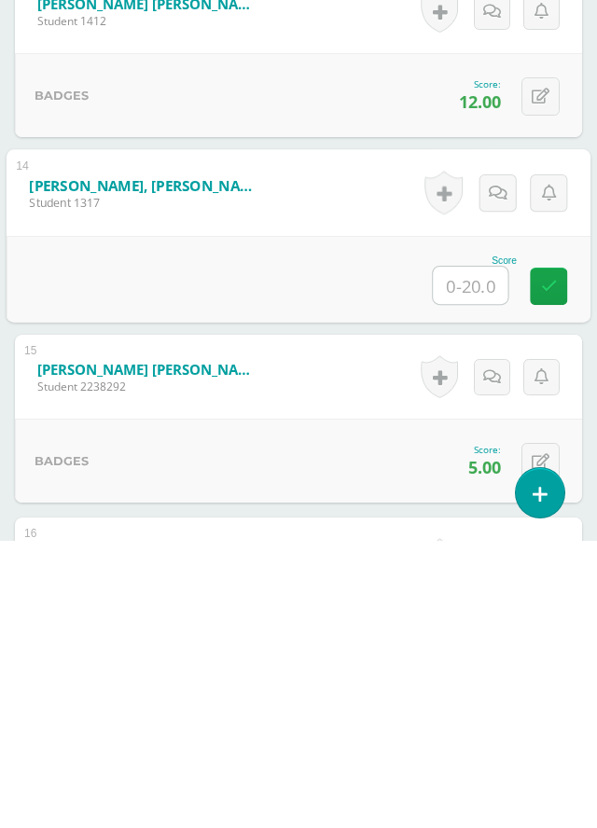
type input "6"
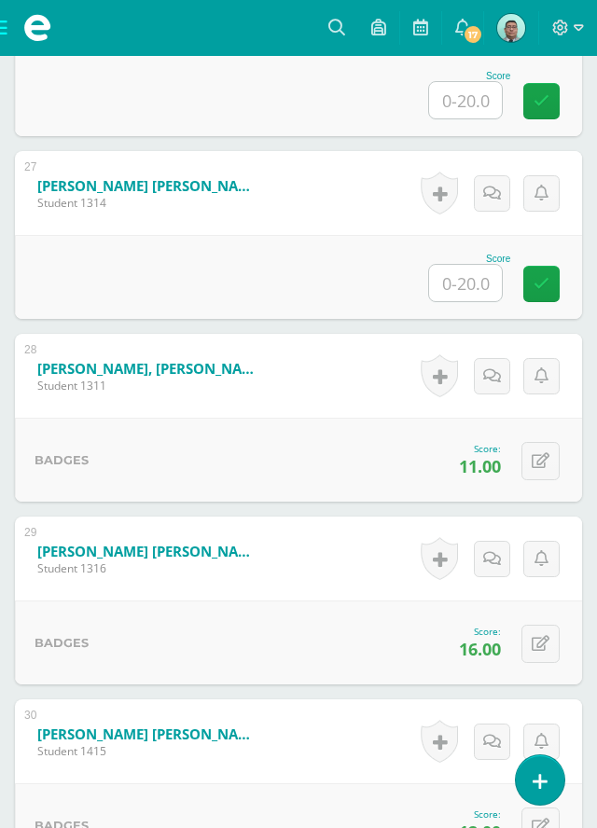
scroll to position [5355, 0]
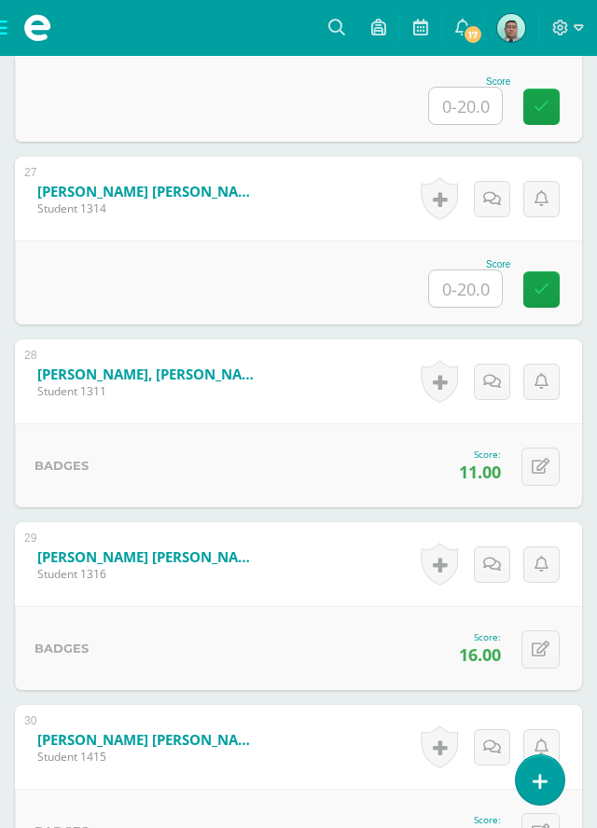
click at [476, 293] on input "text" at bounding box center [465, 288] width 73 height 36
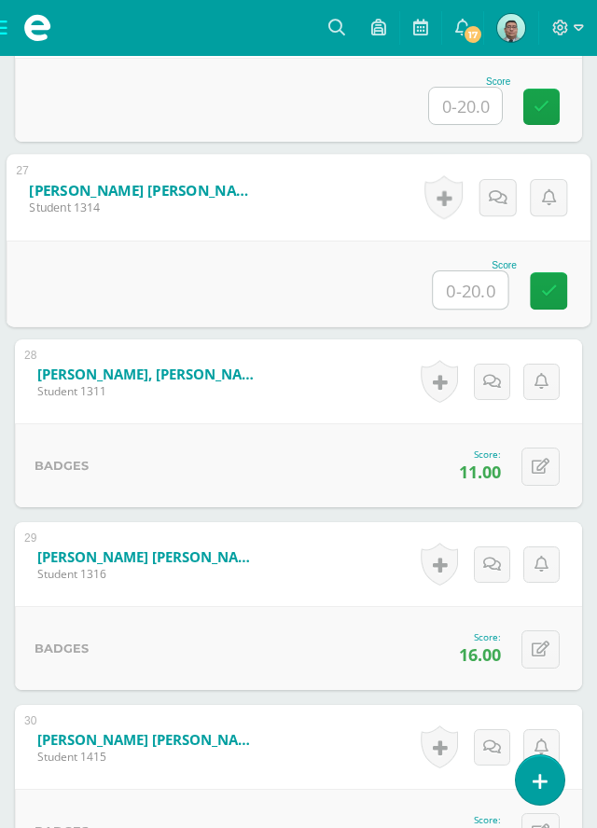
scroll to position [5248, 0]
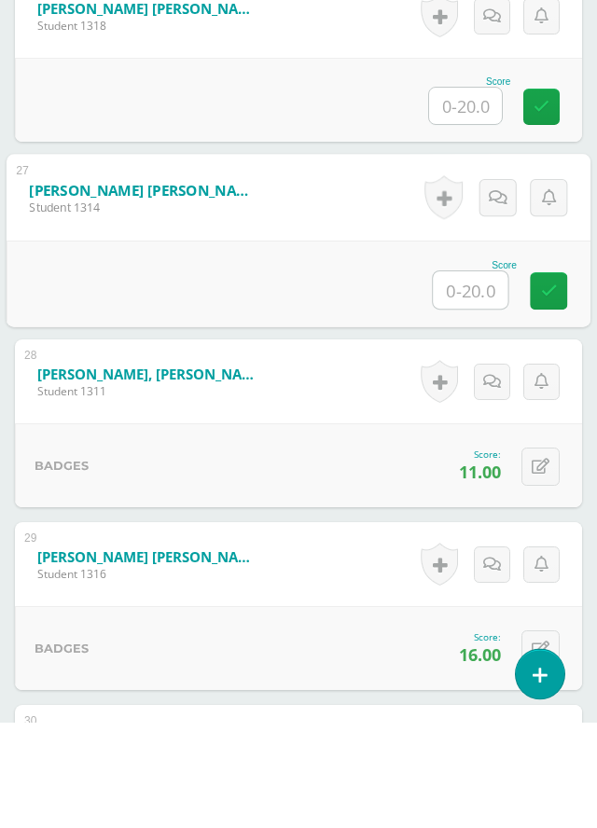
type input "8"
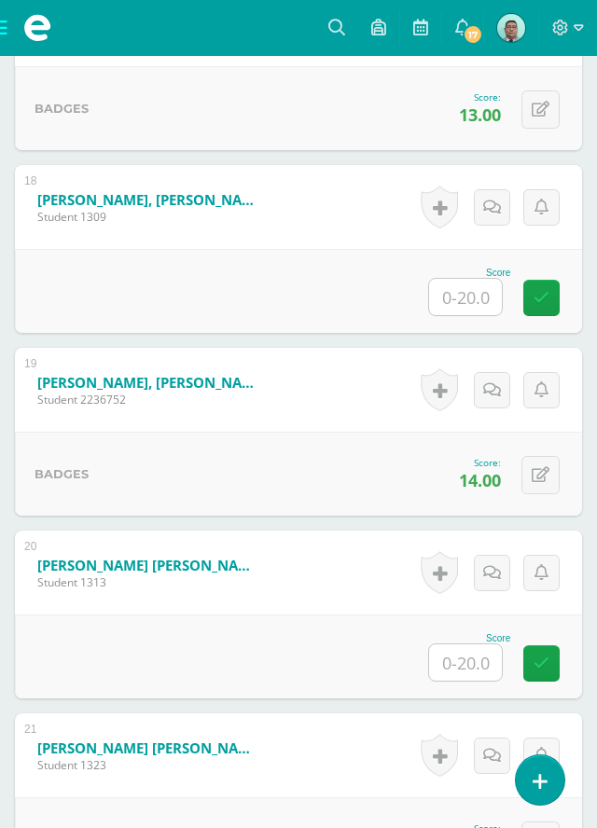
scroll to position [3650, 0]
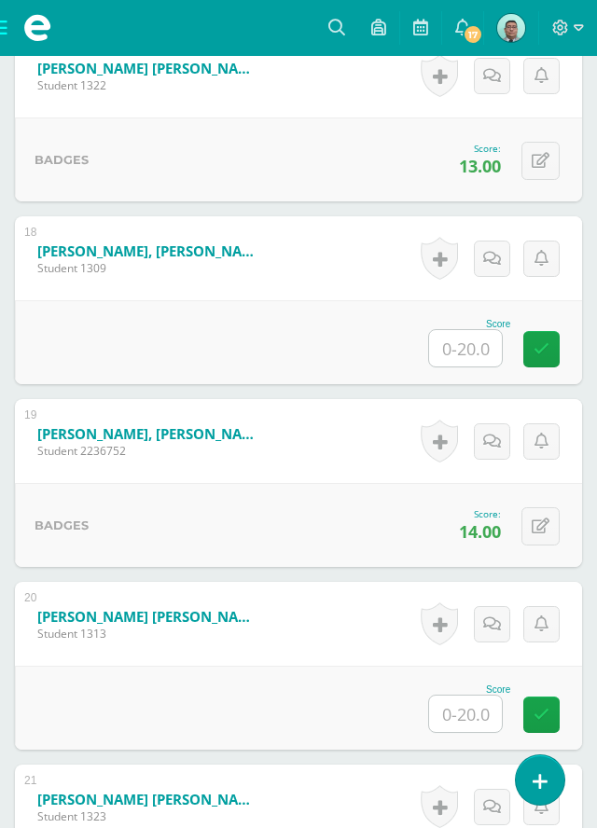
click at [474, 345] on input "text" at bounding box center [465, 348] width 73 height 36
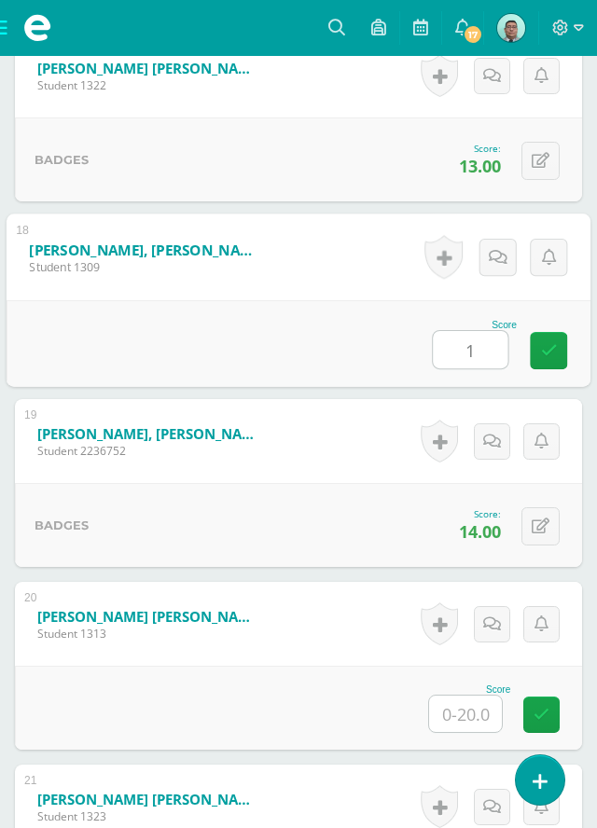
type input "10"
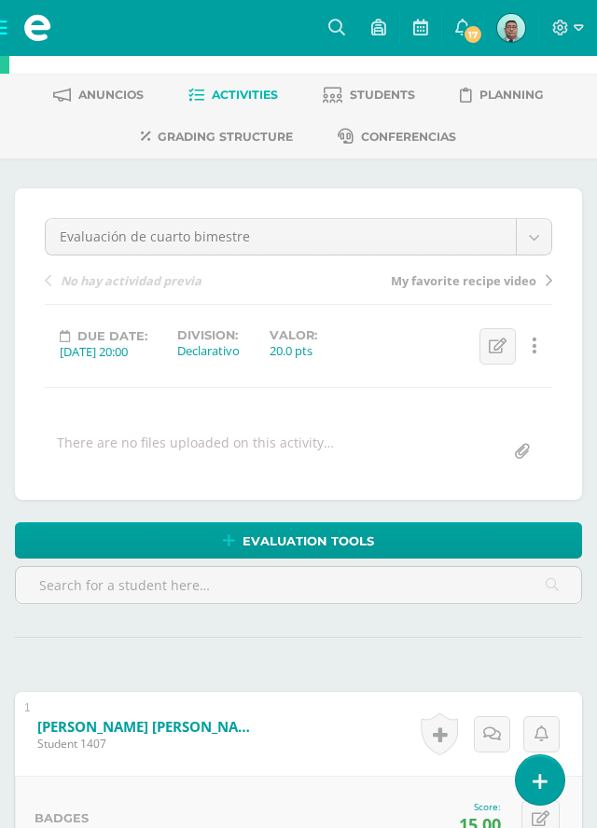
scroll to position [0, 0]
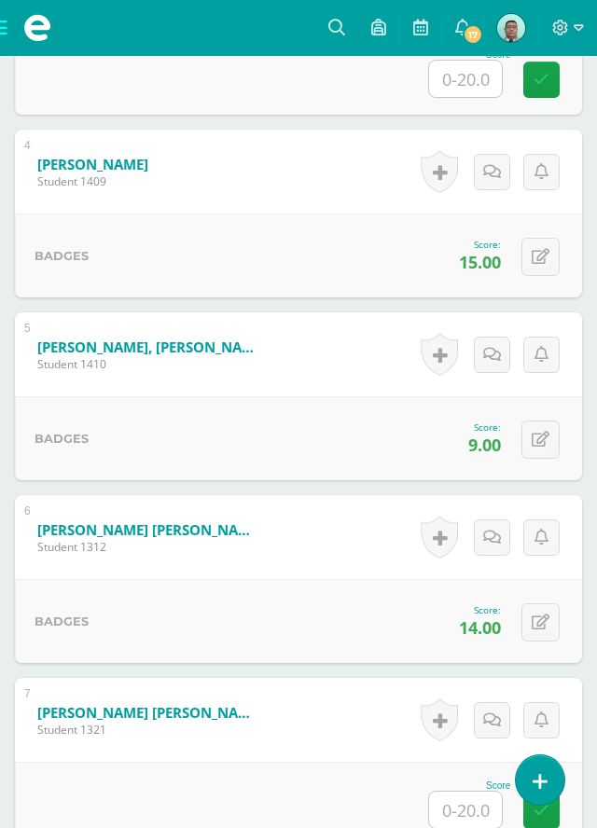
click at [477, 801] on input "text" at bounding box center [465, 810] width 73 height 36
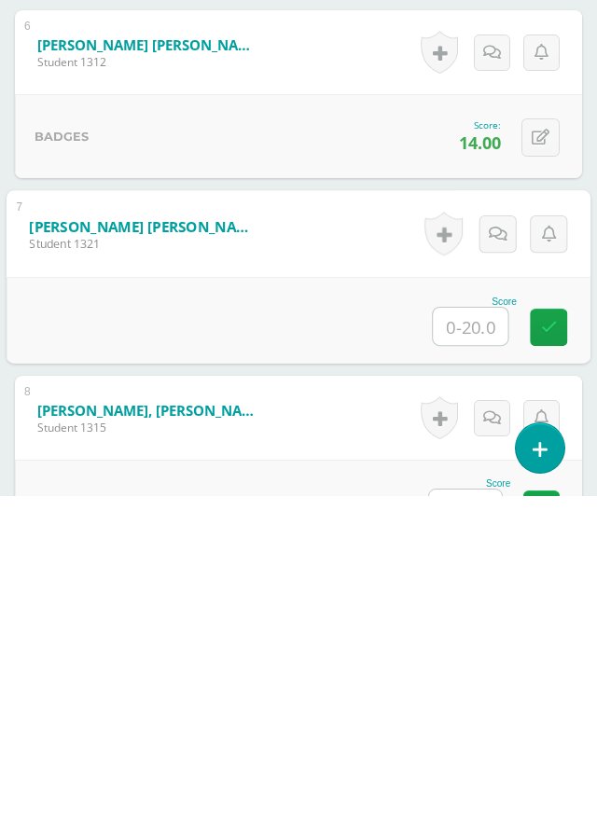
scroll to position [1362, 0]
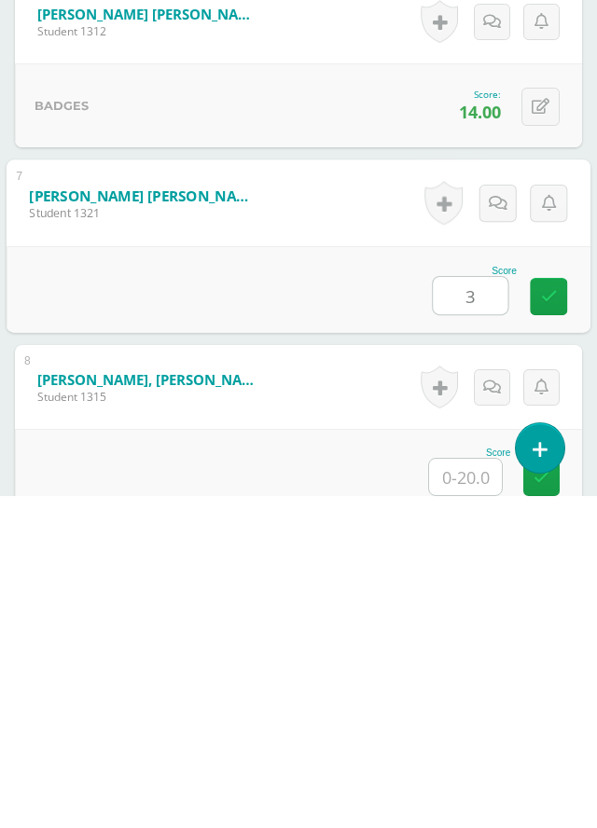
type input "3"
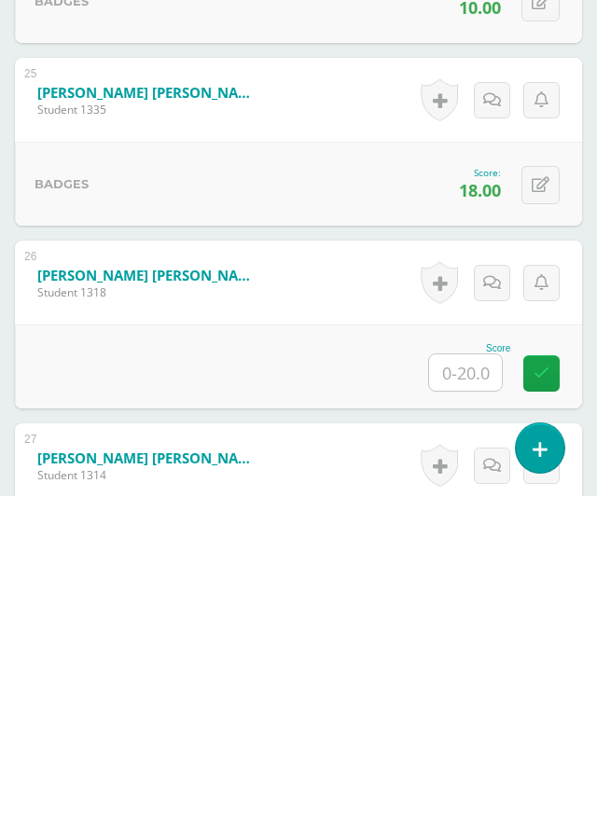
scroll to position [4790, 0]
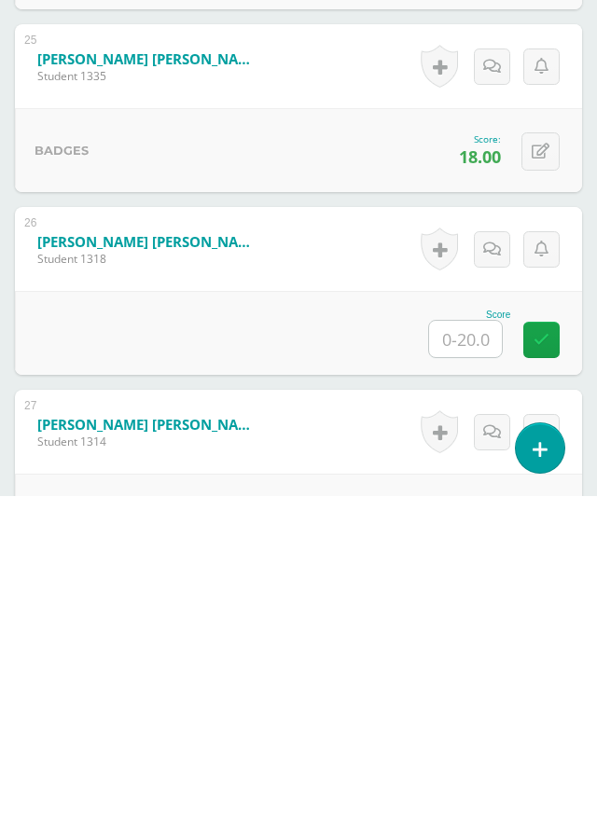
click at [482, 673] on input "text" at bounding box center [465, 671] width 73 height 36
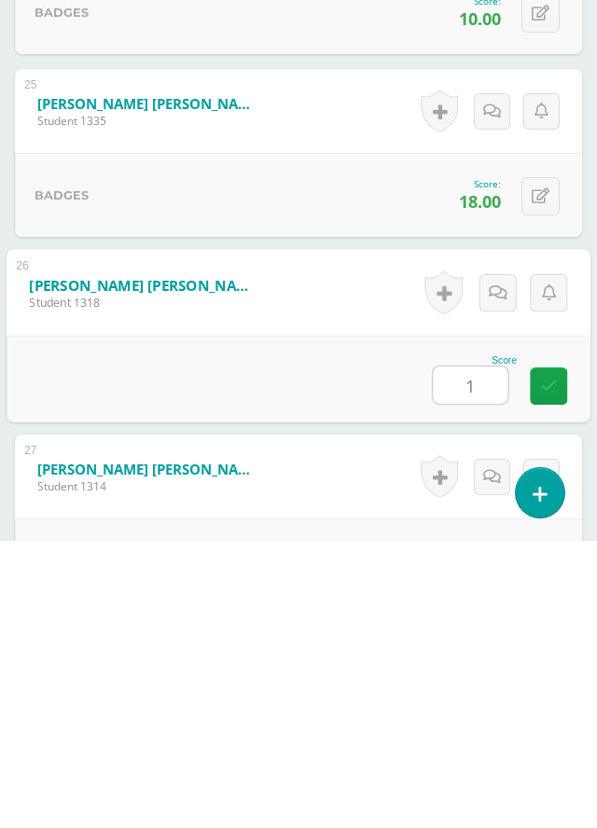
type input "12"
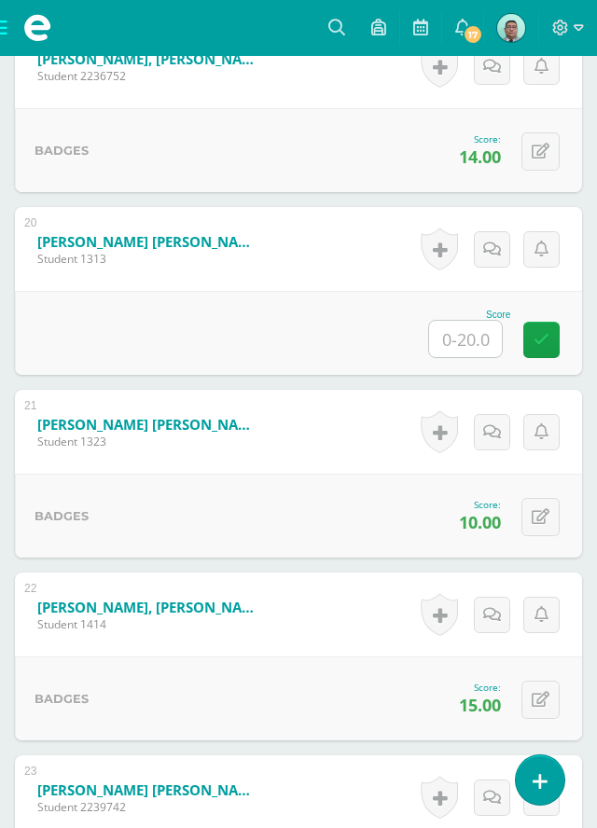
scroll to position [3984, 0]
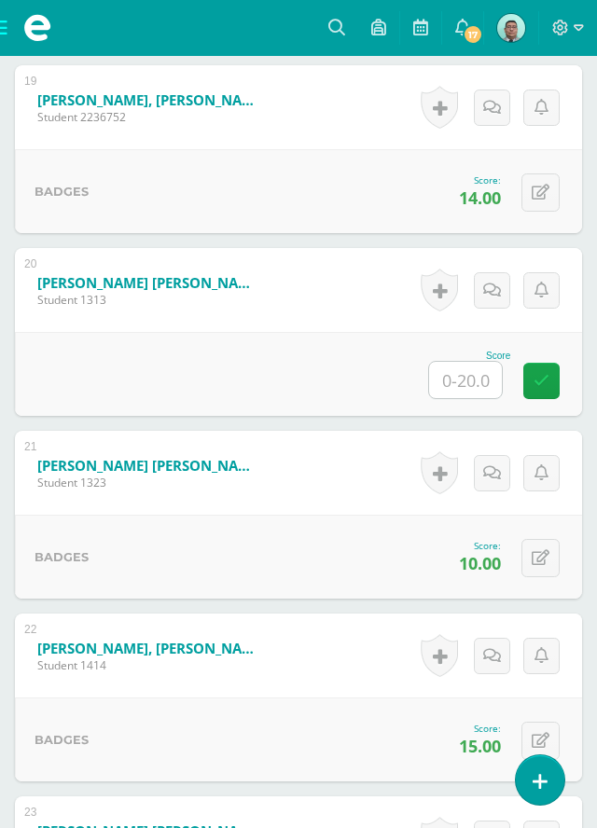
click at [483, 385] on input "text" at bounding box center [465, 380] width 73 height 36
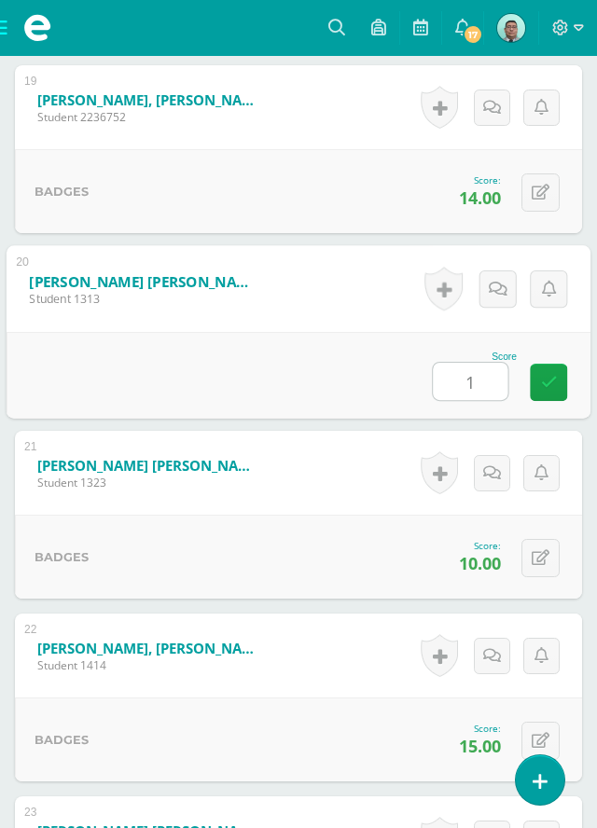
type input "10"
click at [550, 387] on icon at bounding box center [549, 382] width 17 height 16
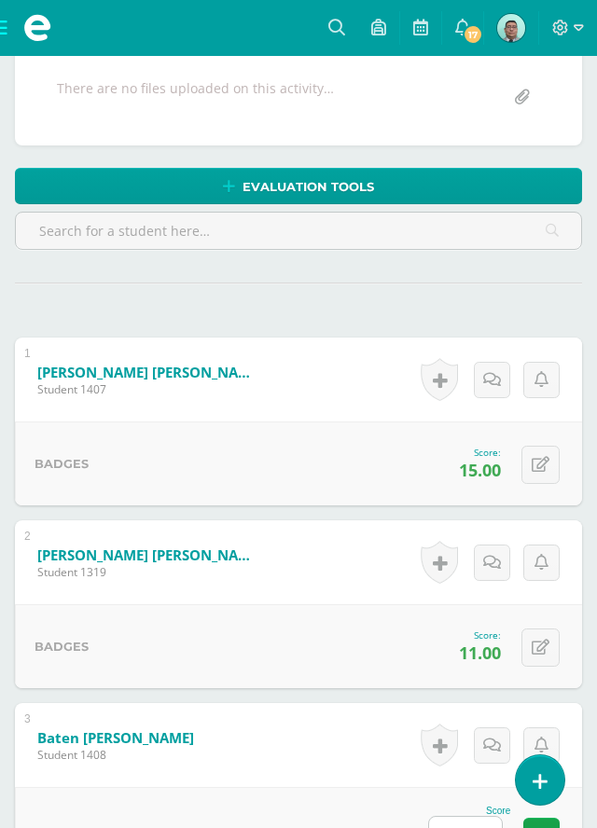
click at [478, 827] on input "text" at bounding box center [465, 835] width 73 height 36
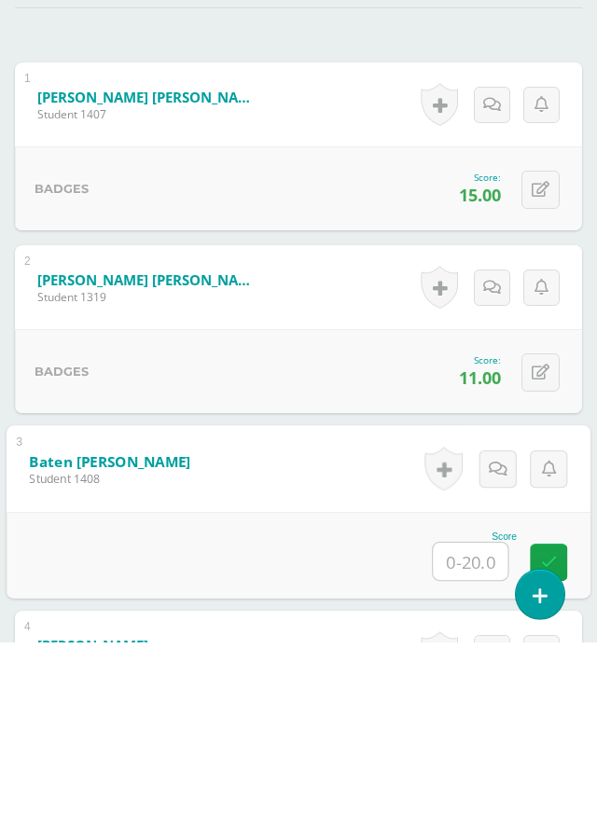
scroll to position [608, 0]
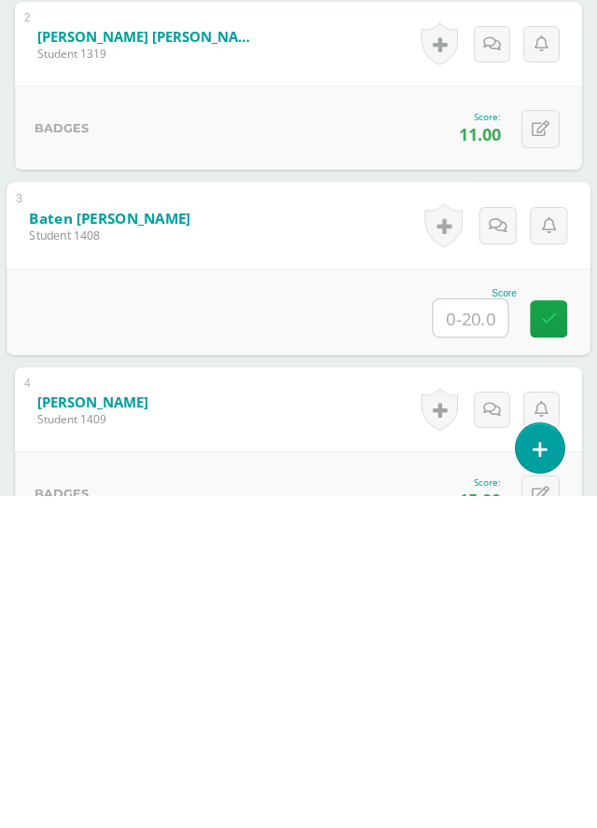
type input "8"
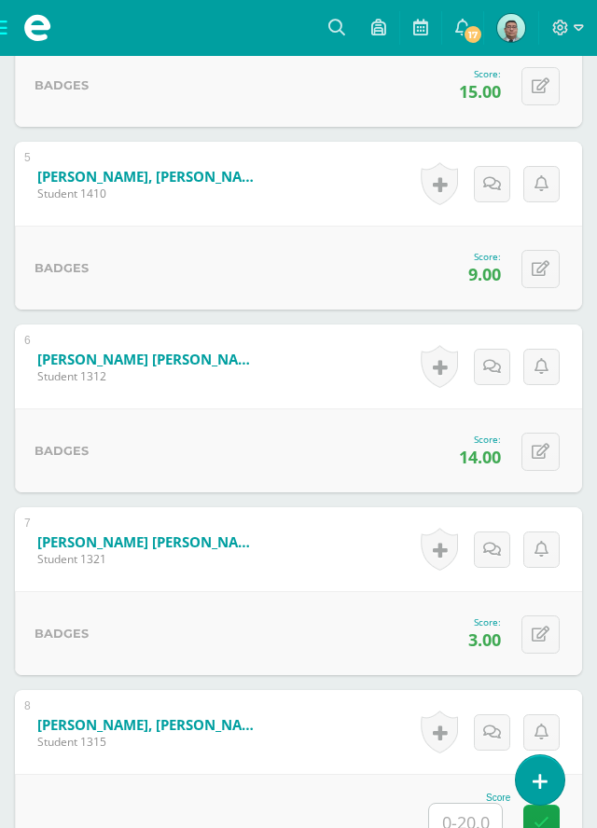
click at [474, 812] on input "text" at bounding box center [465, 822] width 73 height 36
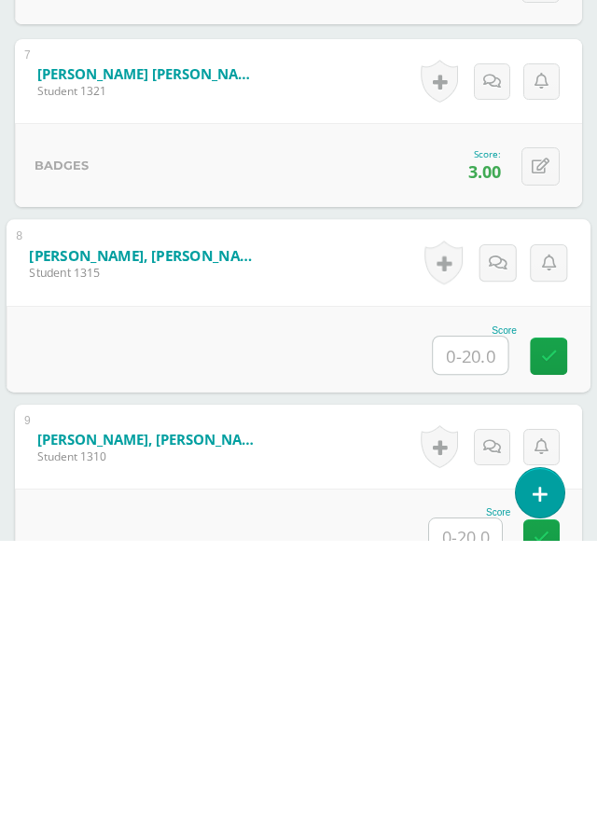
scroll to position [1559, 0]
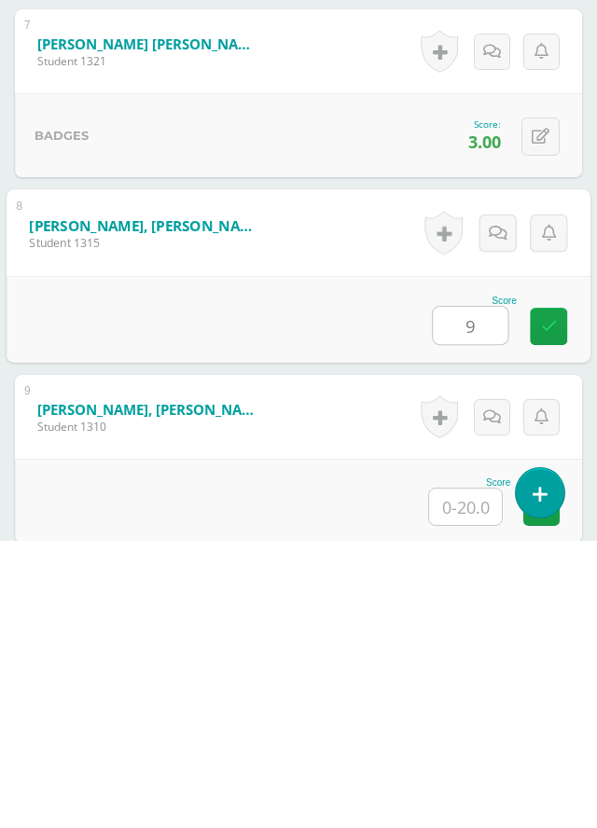
type input "9"
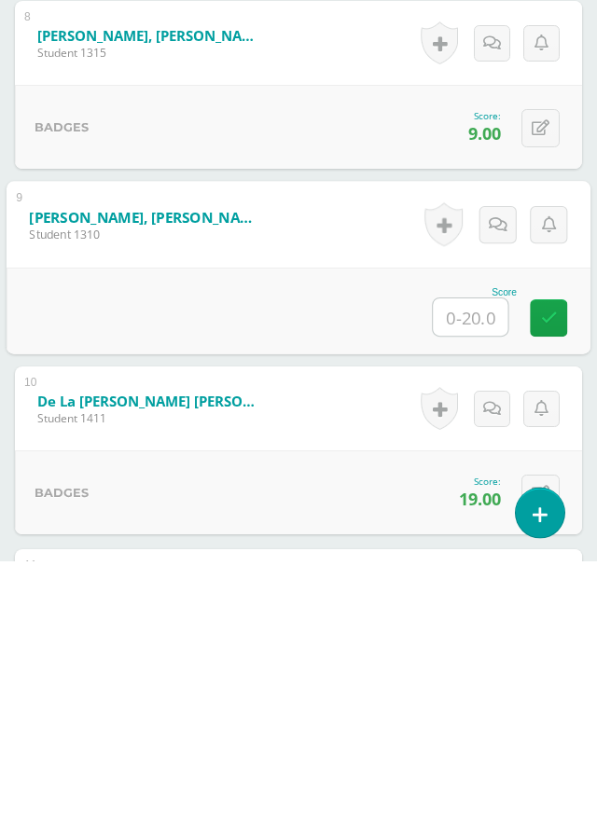
scroll to position [1772, 0]
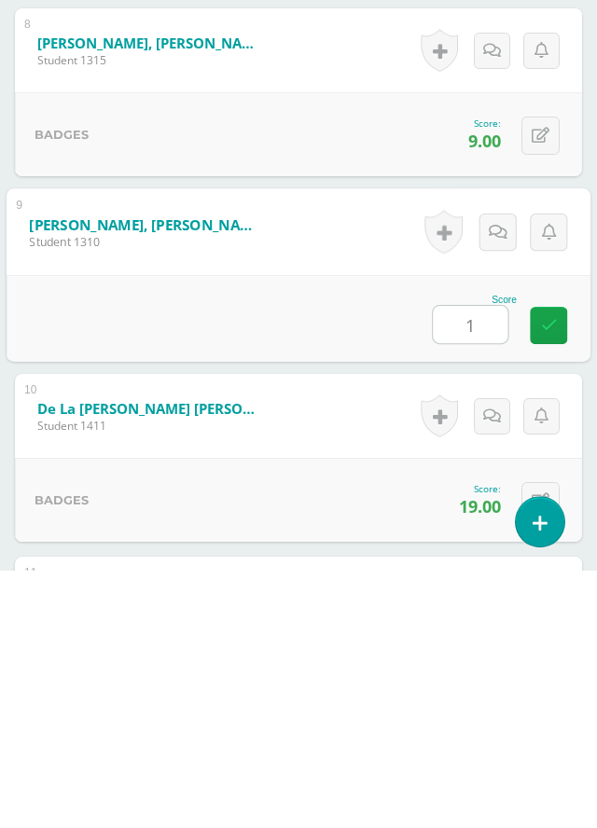
type input "10"
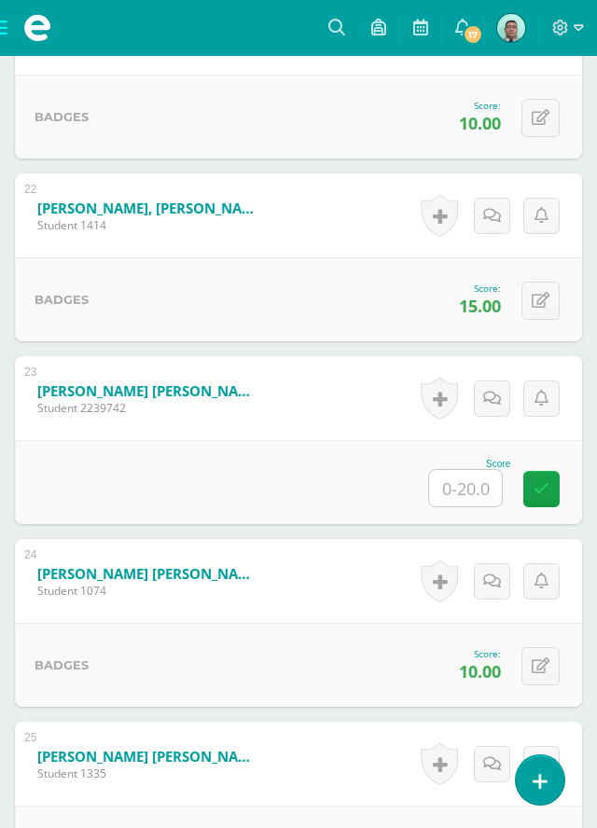
scroll to position [4417, 0]
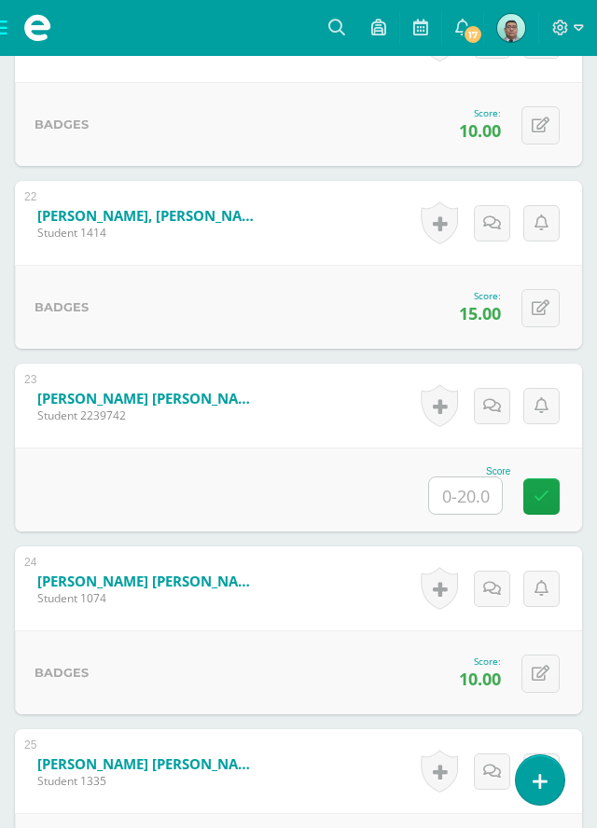
click at [482, 489] on input "text" at bounding box center [465, 495] width 73 height 36
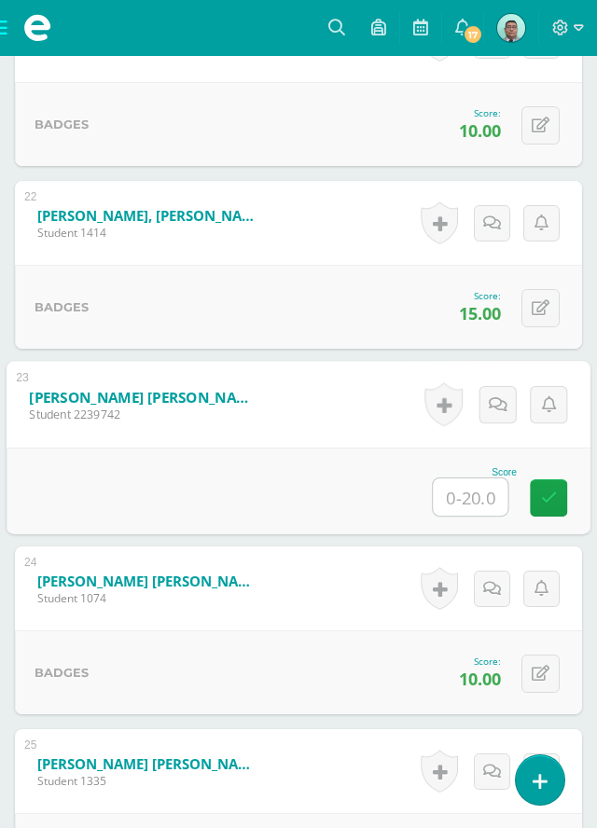
type input "9"
click at [560, 492] on link at bounding box center [548, 497] width 37 height 37
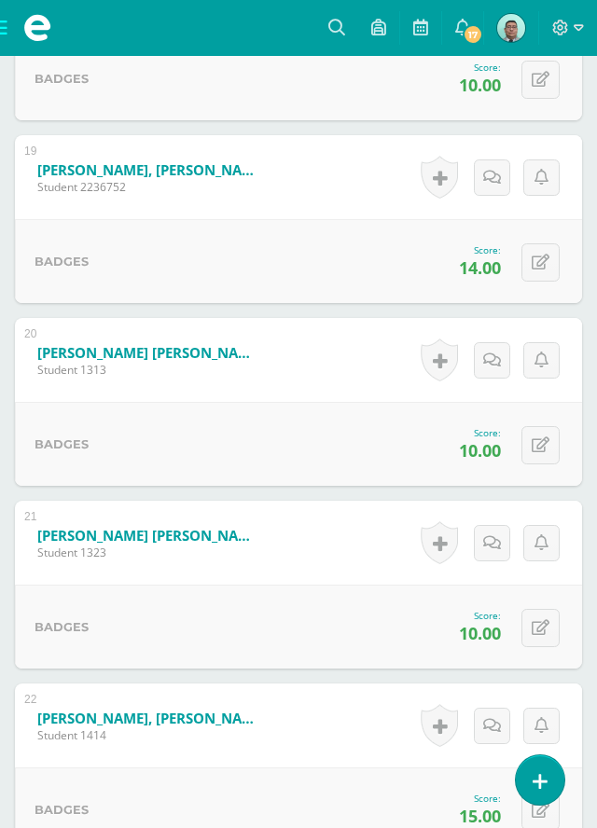
scroll to position [941, 0]
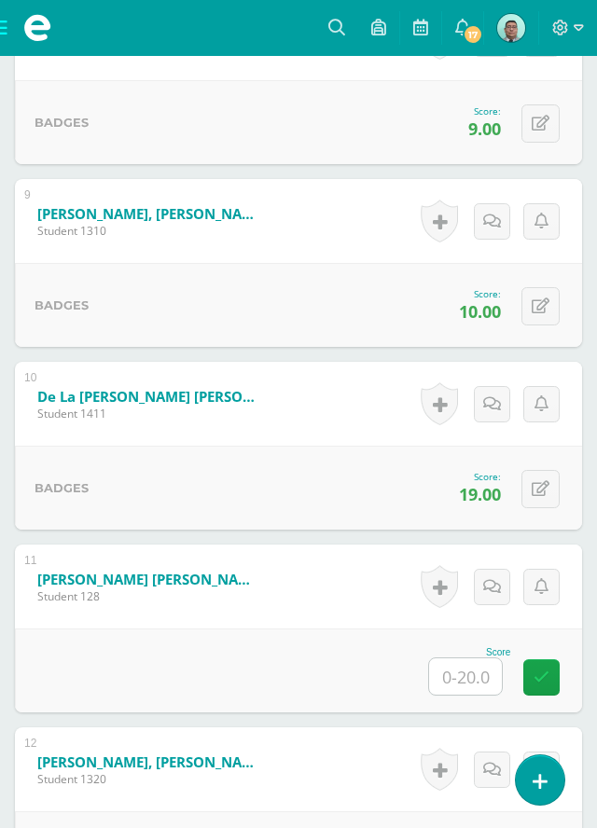
click at [482, 674] on input "text" at bounding box center [465, 676] width 73 height 36
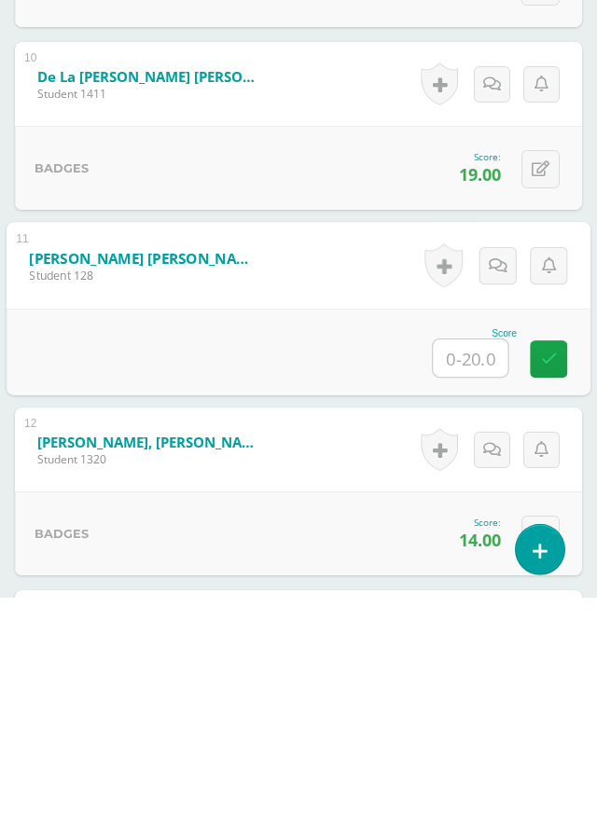
scroll to position [2132, 0]
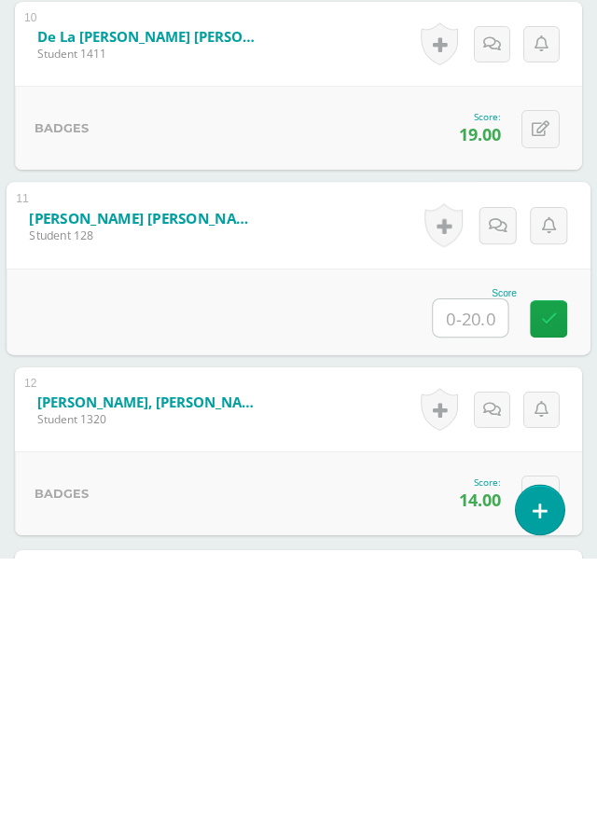
type input "6"
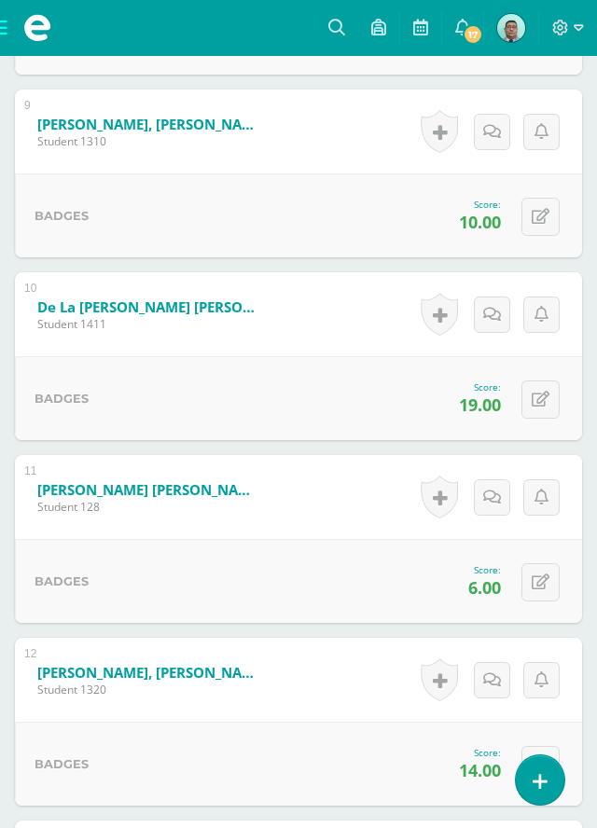
click at [1, 23] on span at bounding box center [37, 28] width 75 height 56
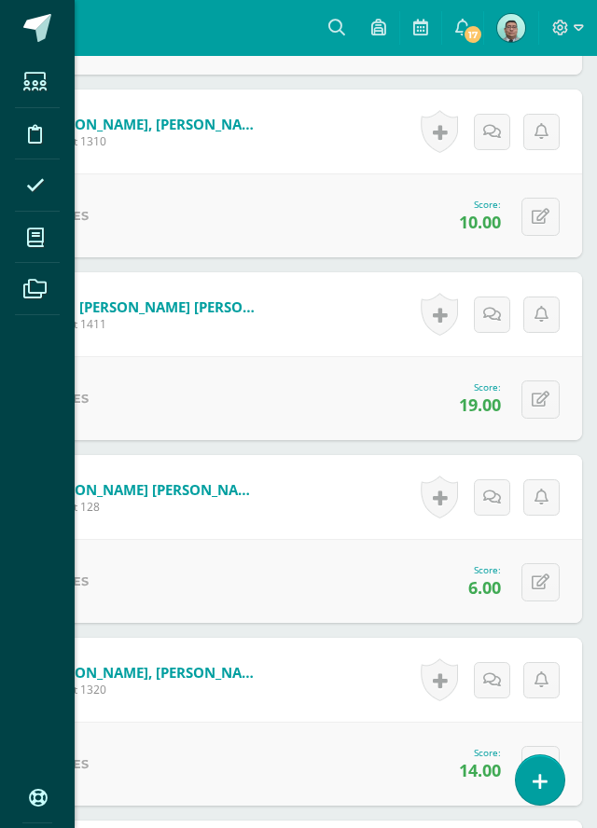
click at [38, 228] on icon at bounding box center [35, 237] width 17 height 19
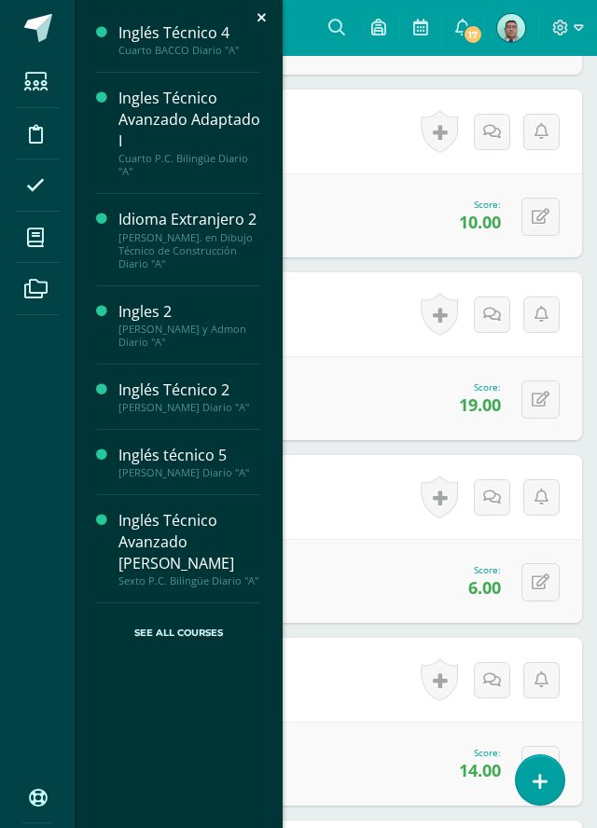
click at [182, 110] on div "Ingles Técnico Avanzado Adaptado I" at bounding box center [189, 120] width 142 height 64
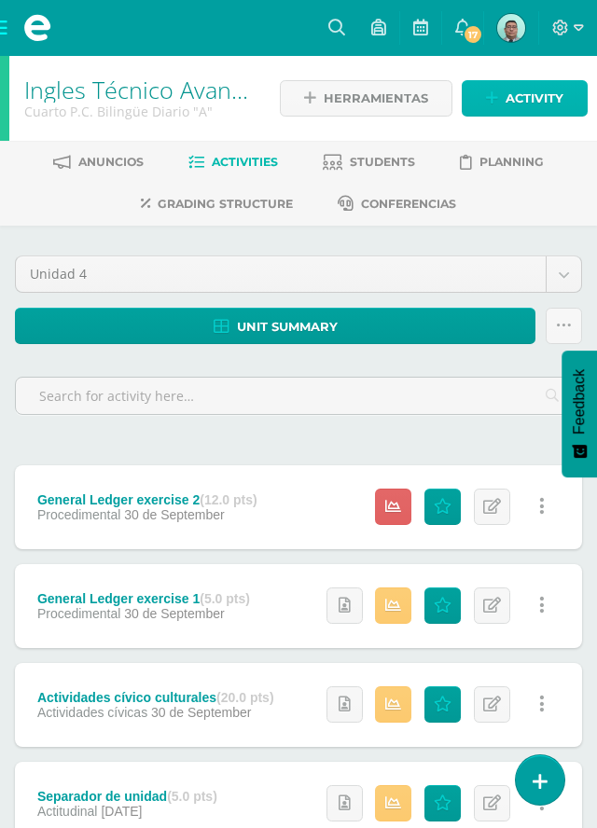
click at [532, 95] on span "Activity" at bounding box center [534, 98] width 58 height 35
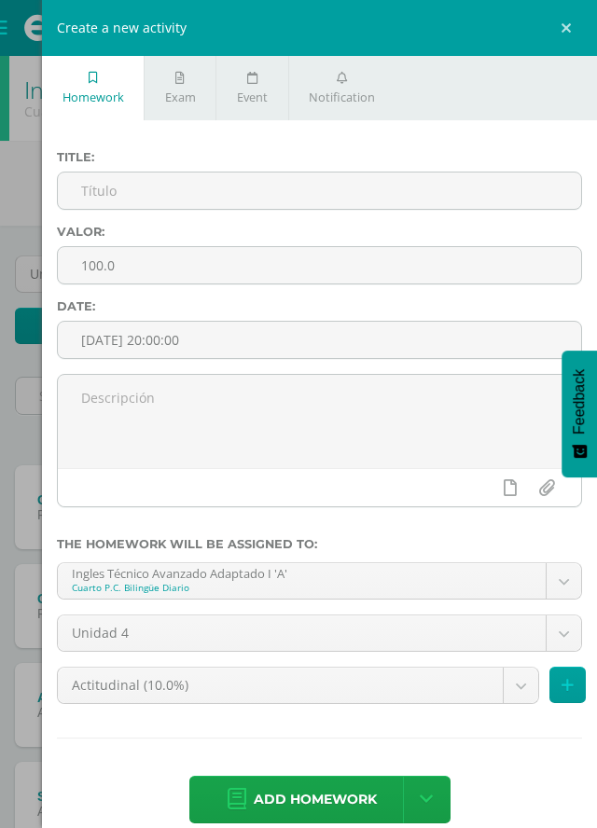
click at [494, 191] on input "text" at bounding box center [319, 191] width 523 height 36
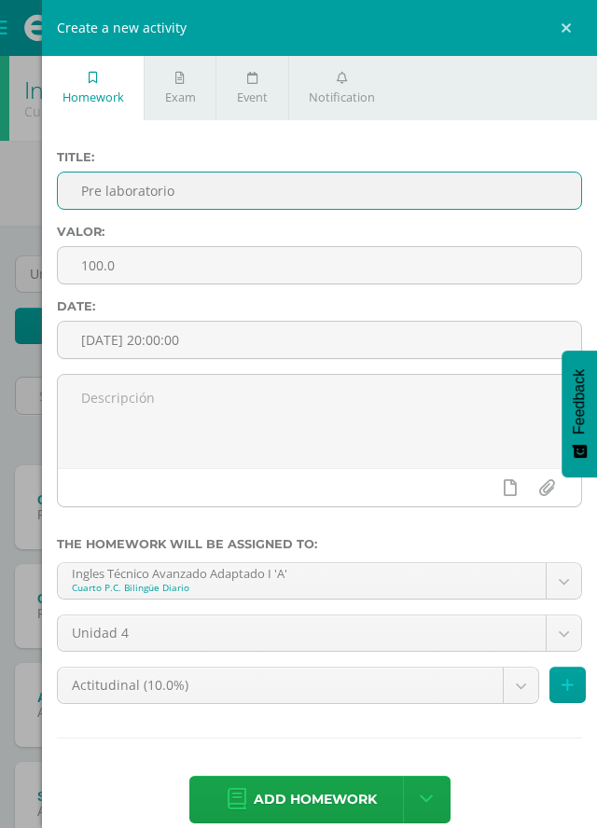
type input "Pre laboratorio"
click at [151, 272] on input "100.0" at bounding box center [319, 265] width 523 height 36
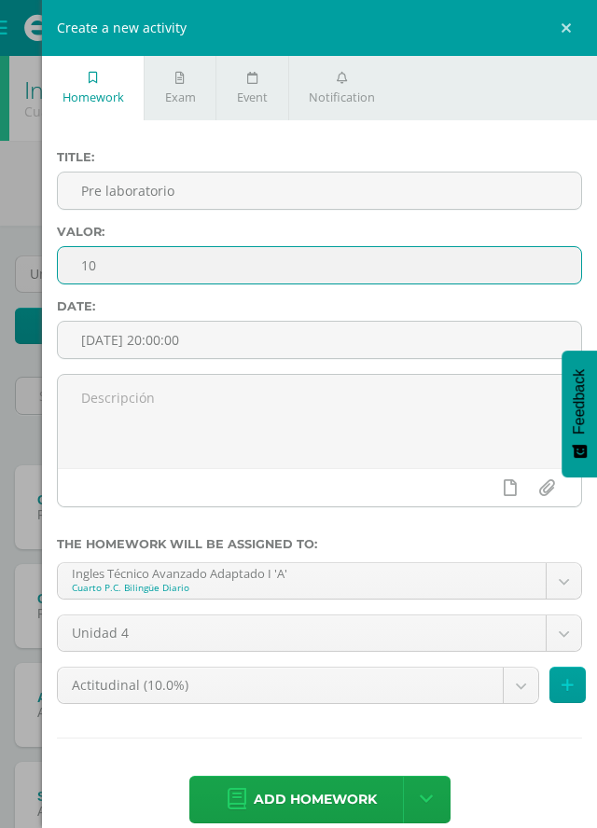
type input "1"
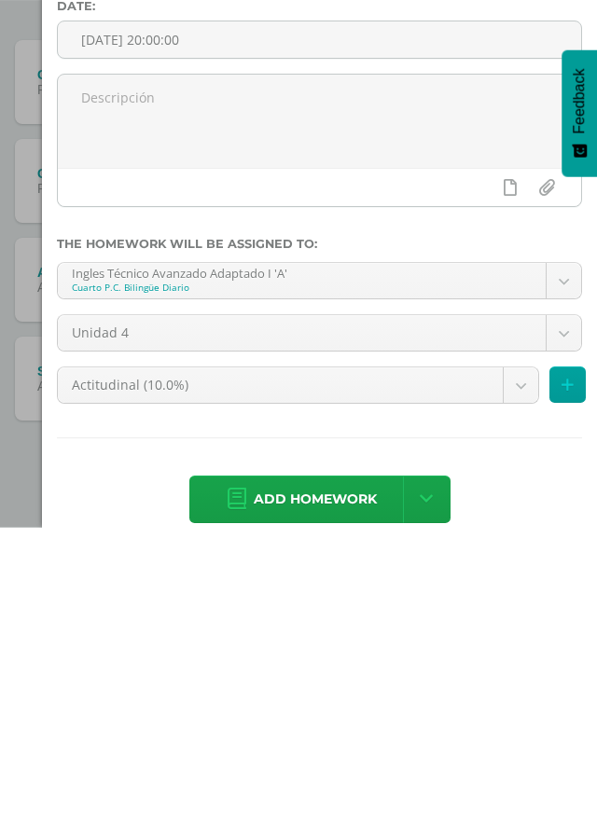
scroll to position [128, 0]
type input "15"
click at [522, 682] on body "Students Discipline Attendance My courses Archivos Soporte Help Reportar un pro…" at bounding box center [298, 353] width 597 height 962
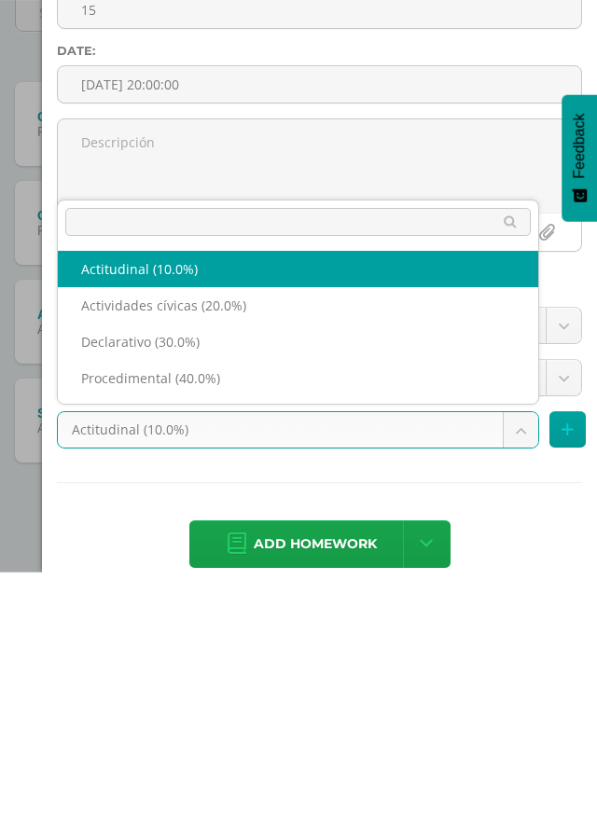
select select "84073"
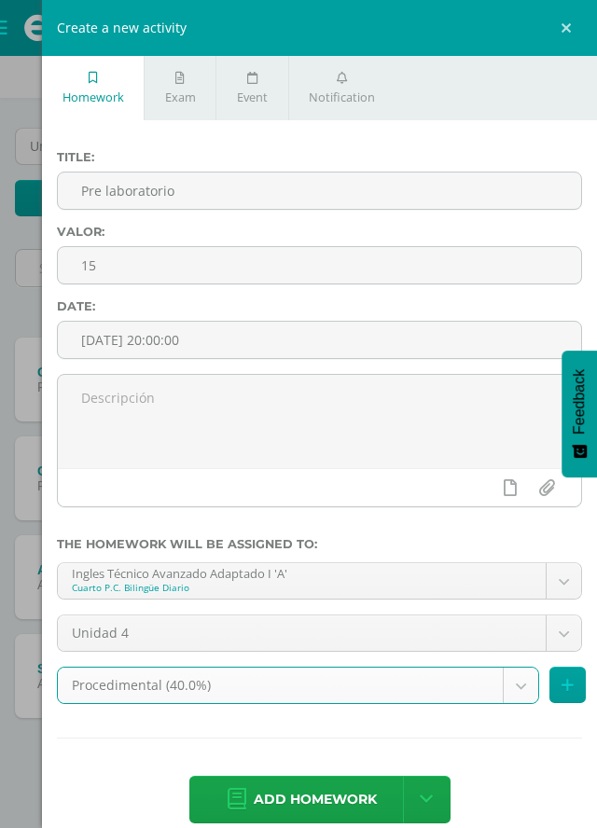
click at [284, 791] on span "Add homework" at bounding box center [315, 800] width 123 height 46
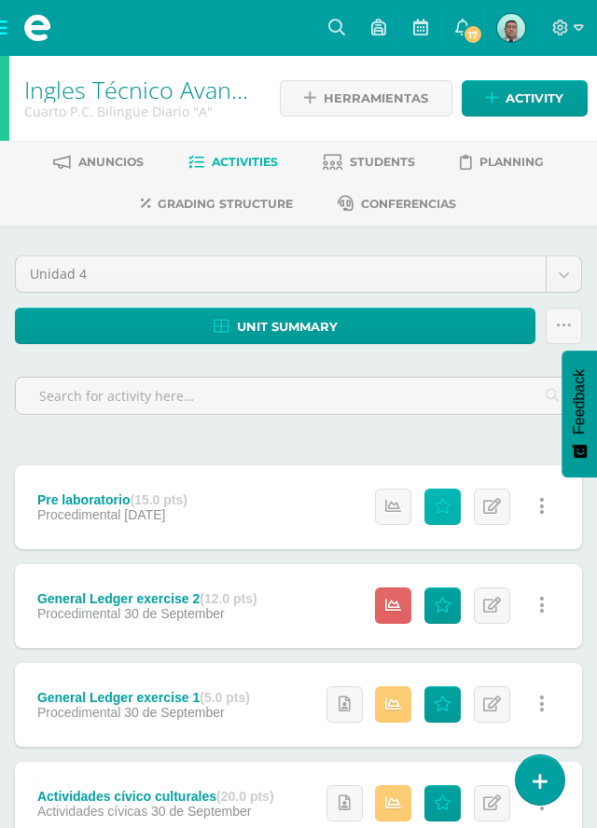
click at [440, 509] on icon at bounding box center [443, 507] width 18 height 16
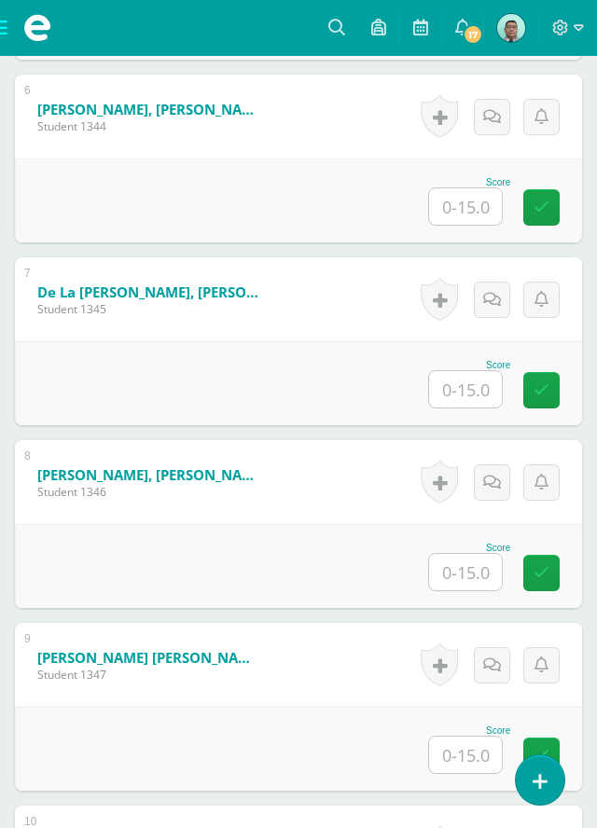
scroll to position [1605, 0]
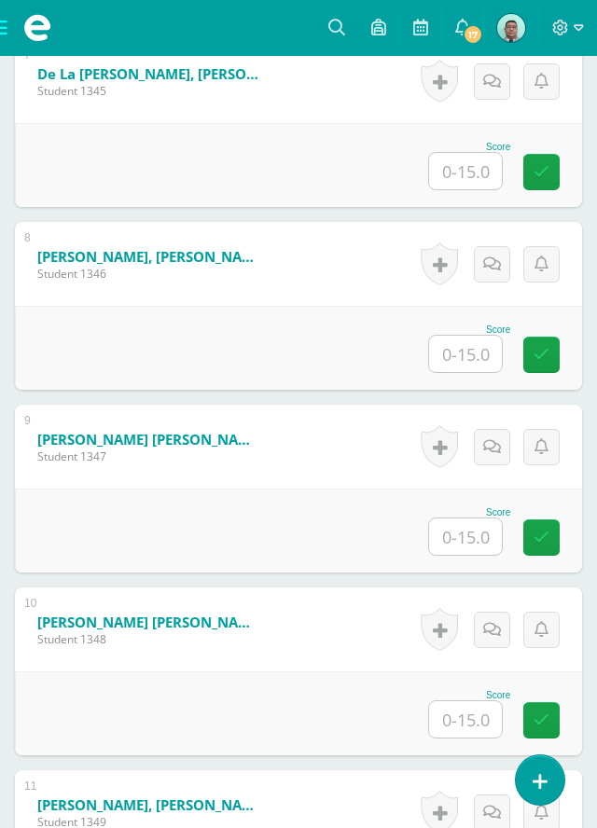
click at [475, 706] on input "text" at bounding box center [465, 719] width 73 height 36
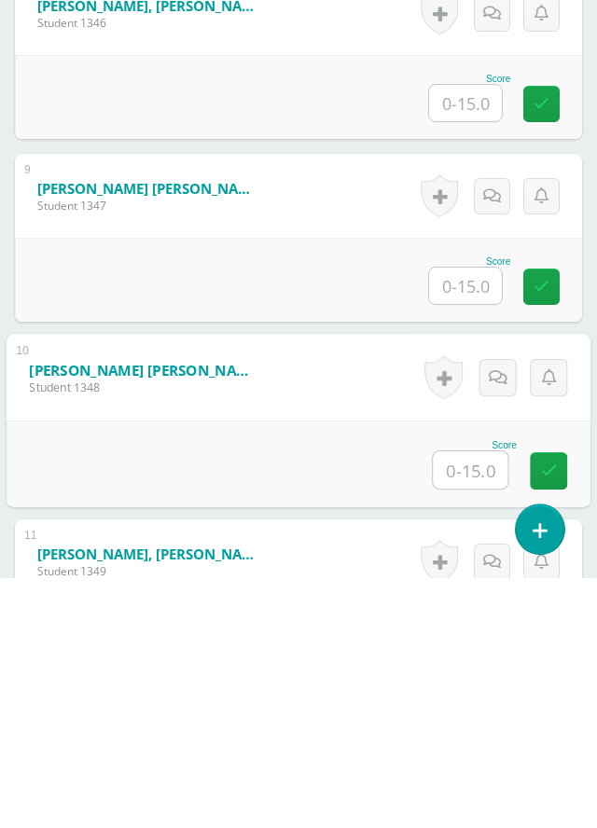
scroll to position [1977, 0]
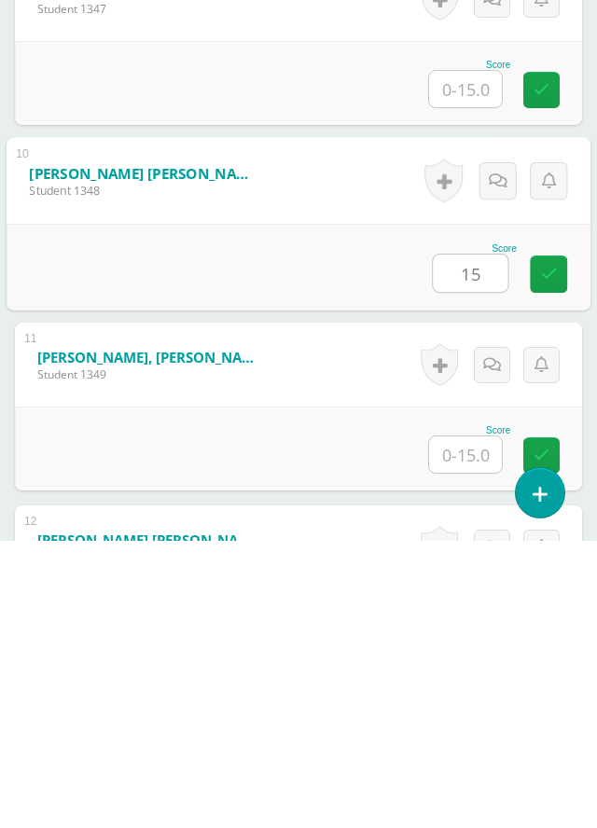
type input "15"
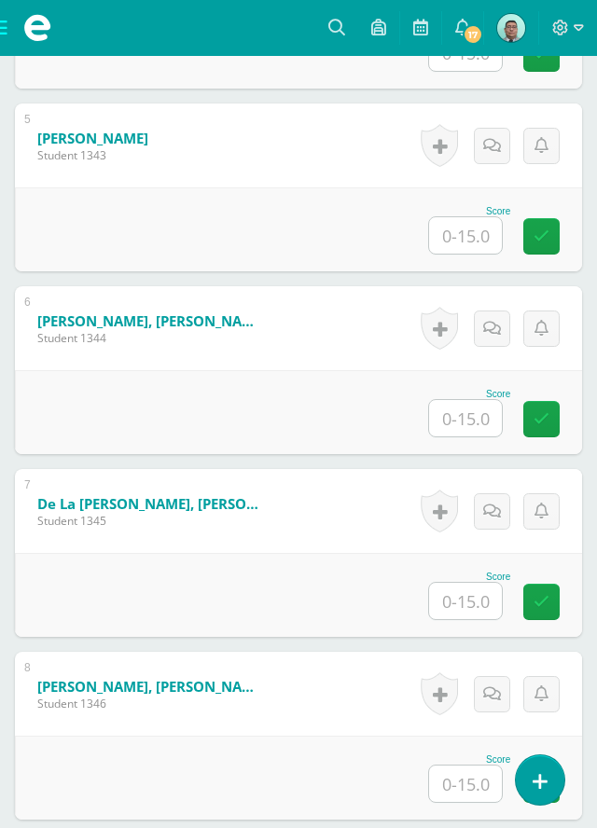
scroll to position [1384, 0]
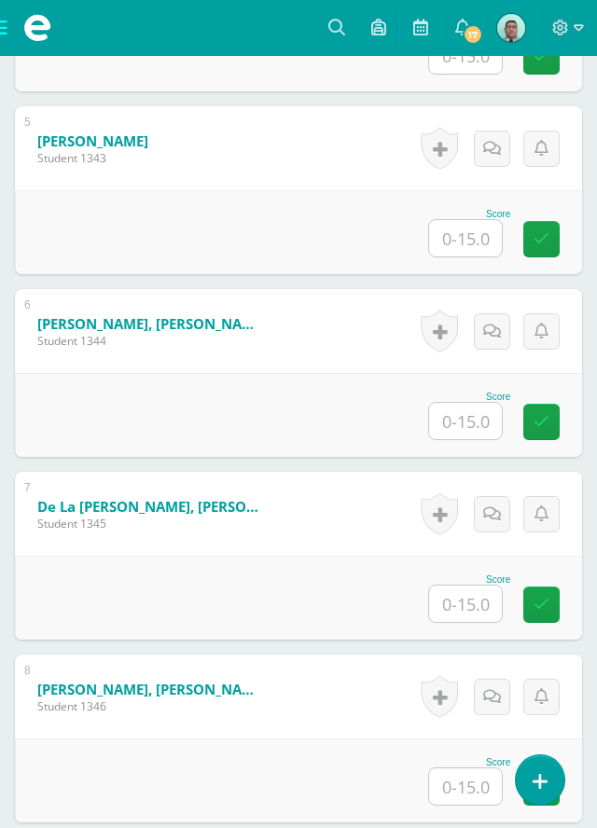
click at [477, 239] on input "text" at bounding box center [465, 238] width 73 height 36
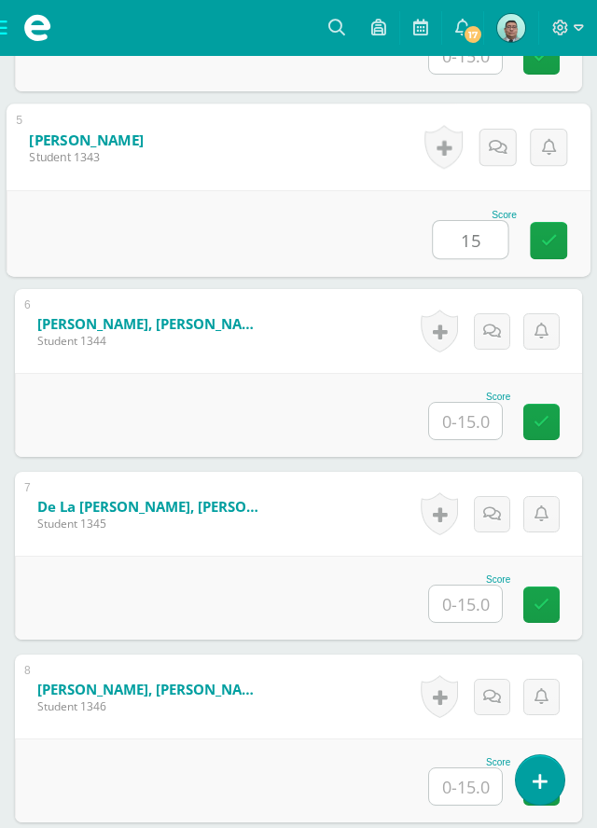
type input "15"
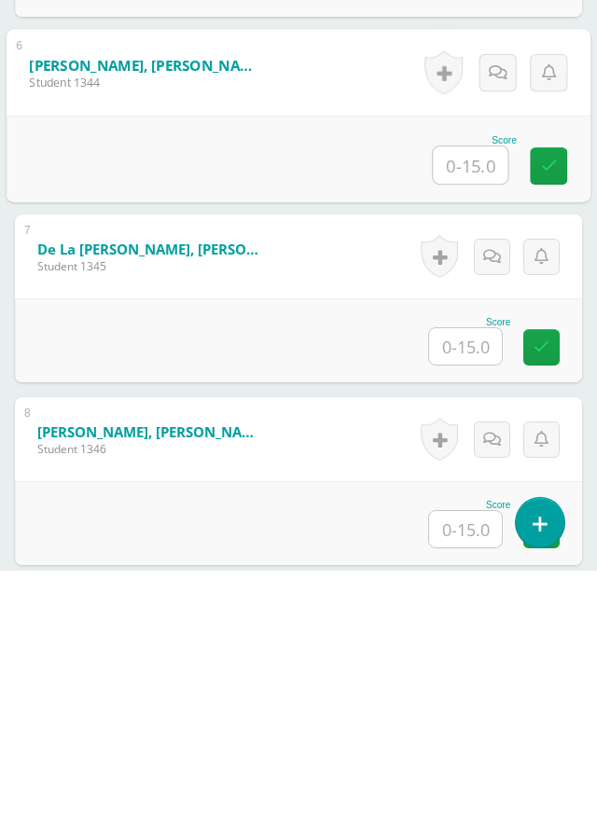
click at [483, 602] on input "text" at bounding box center [465, 604] width 73 height 36
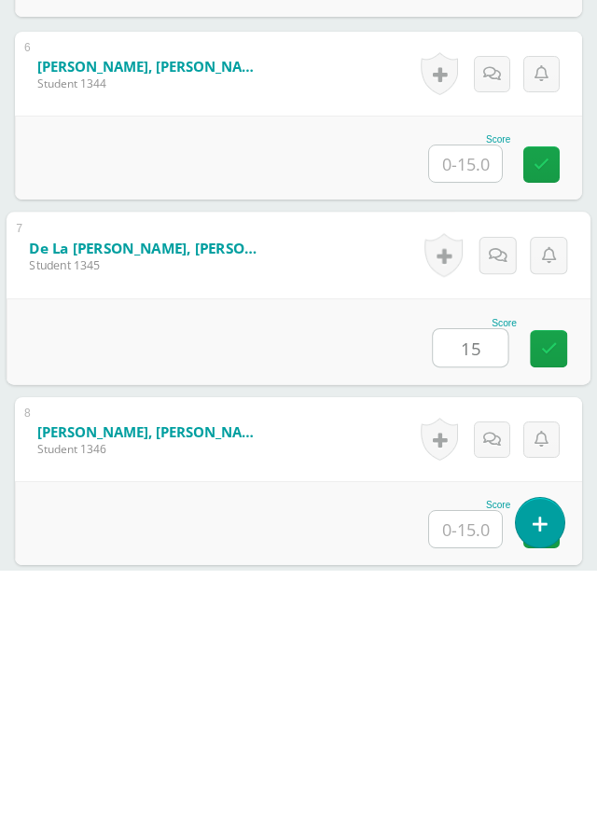
type input "15"
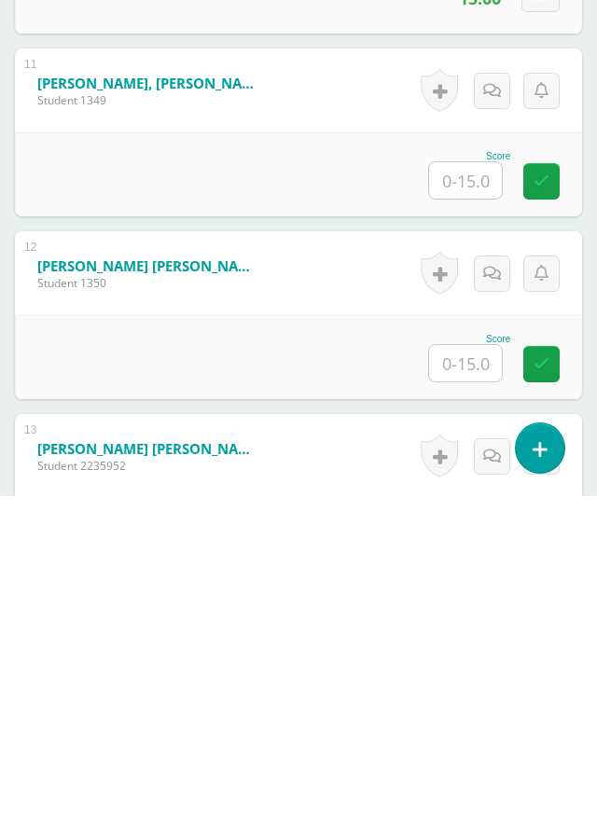
scroll to position [2207, 0]
click at [478, 701] on input "text" at bounding box center [465, 694] width 73 height 36
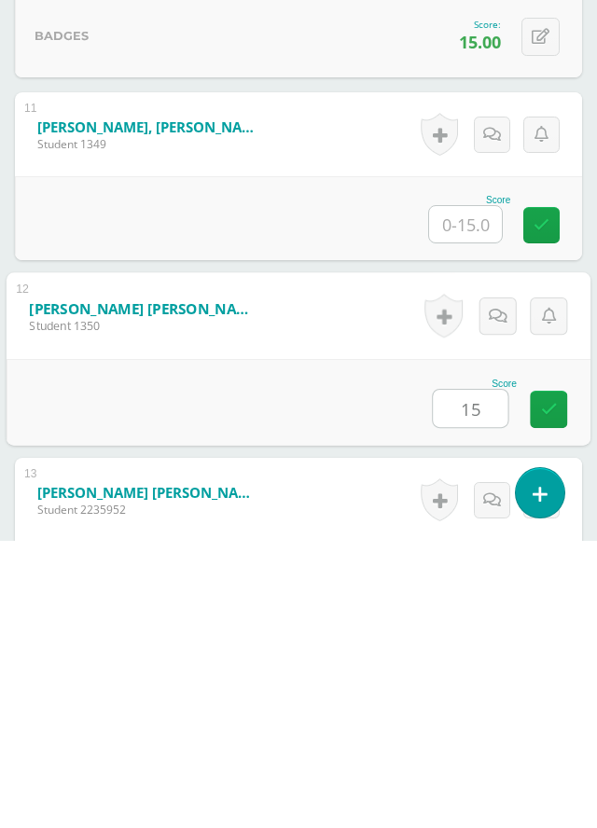
type input "15"
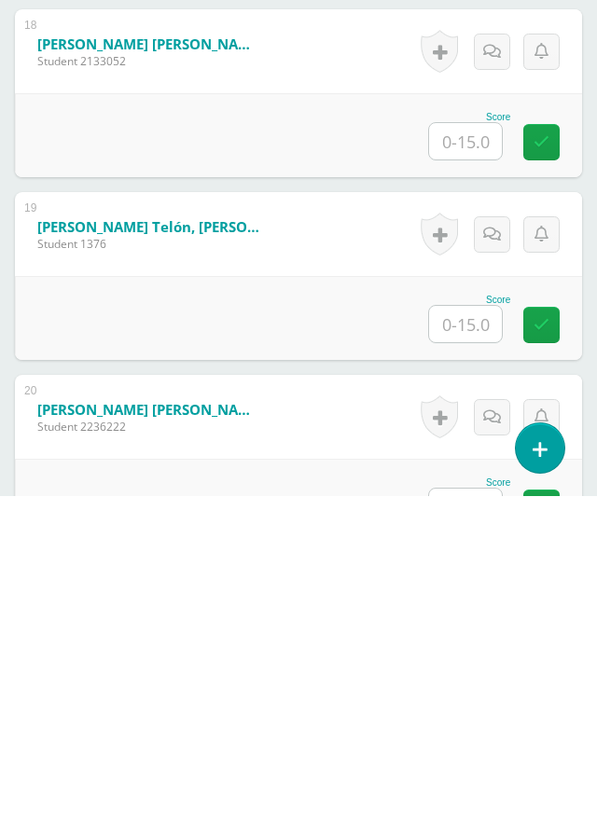
scroll to position [3532, 0]
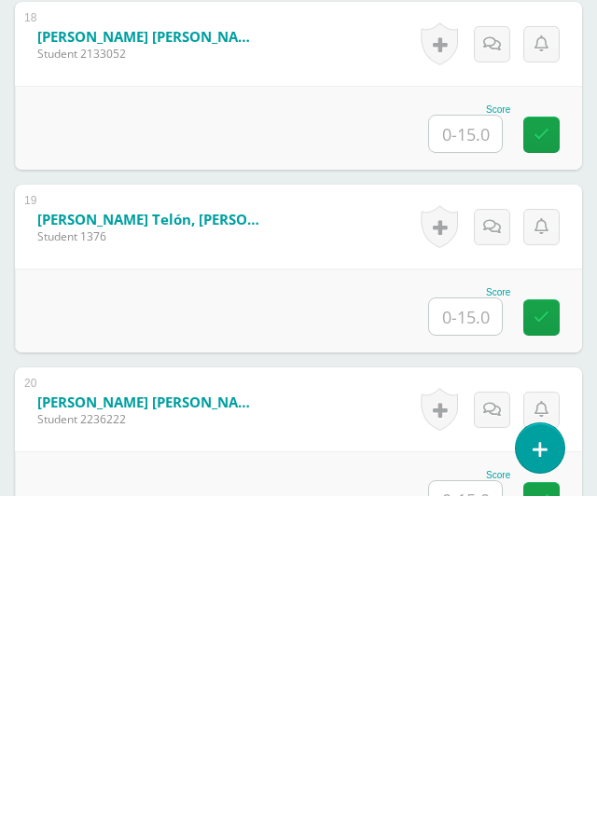
click at [480, 651] on input "text" at bounding box center [465, 648] width 73 height 36
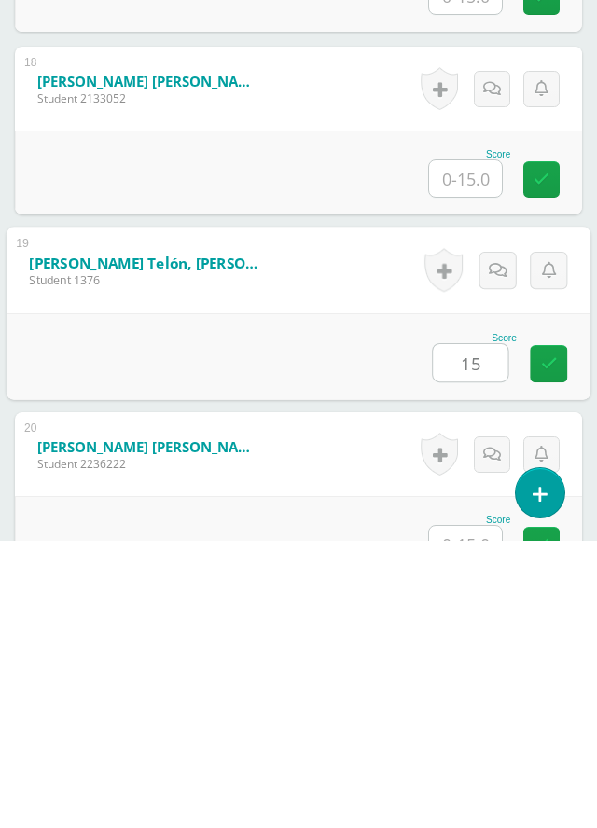
type input "15"
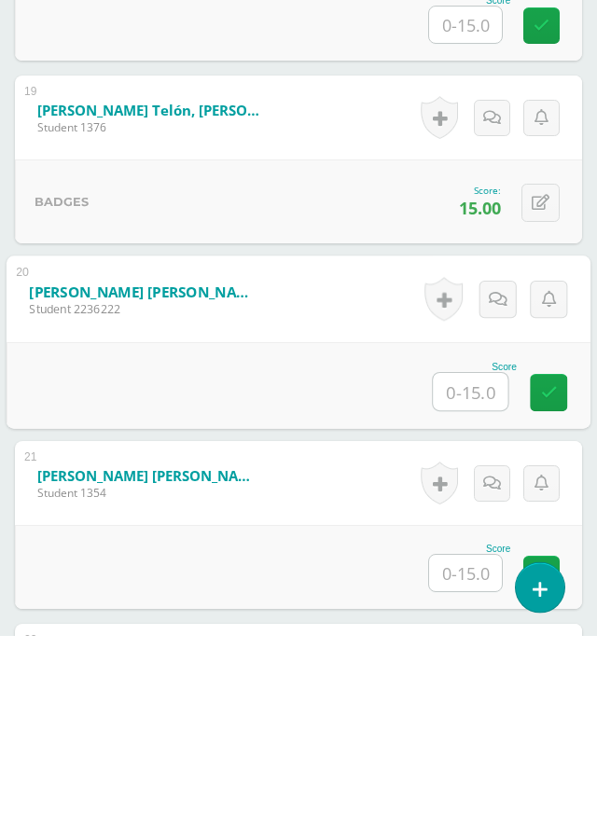
scroll to position [3781, 0]
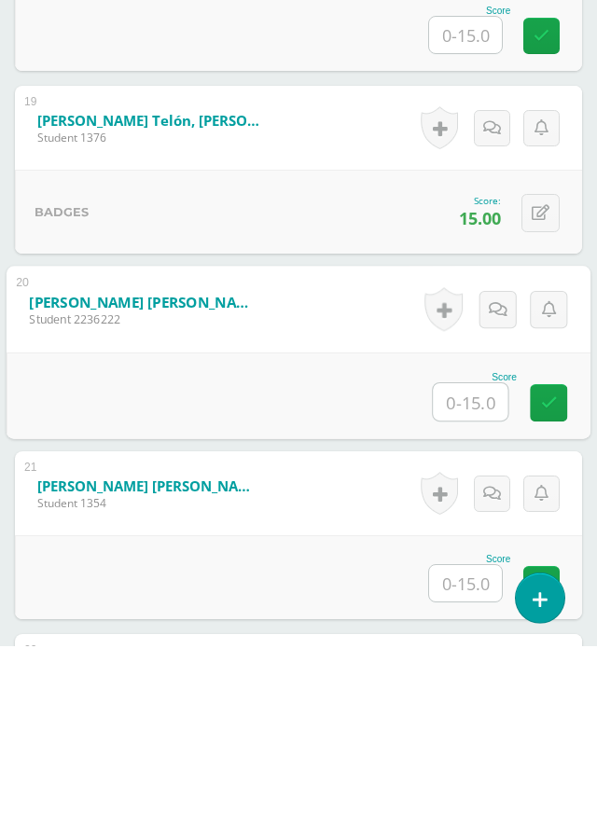
click at [479, 588] on input "text" at bounding box center [470, 583] width 75 height 37
type input "11"
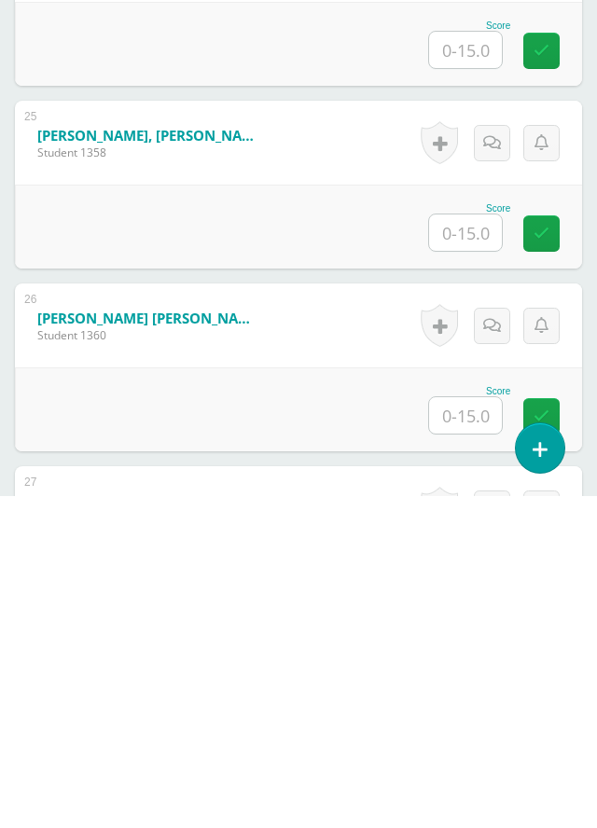
scroll to position [5055, 0]
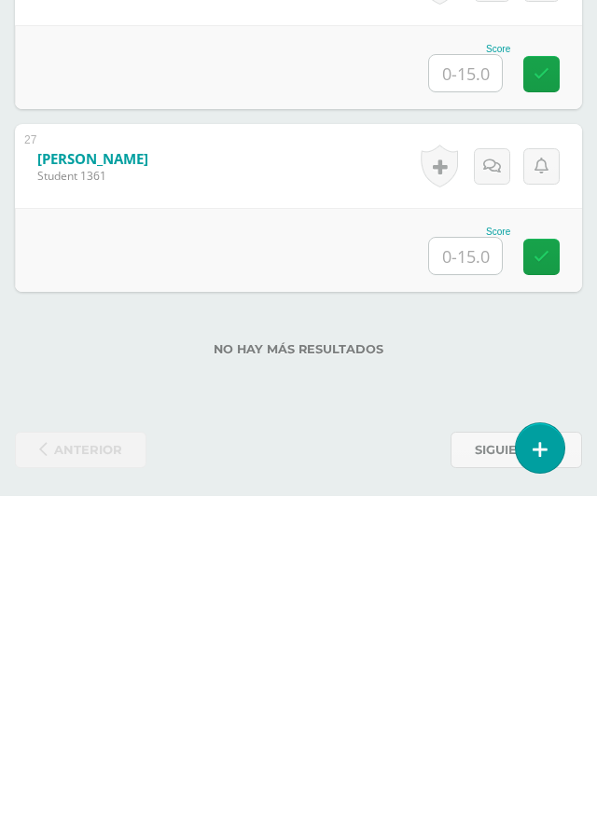
click at [478, 580] on input "text" at bounding box center [465, 588] width 73 height 36
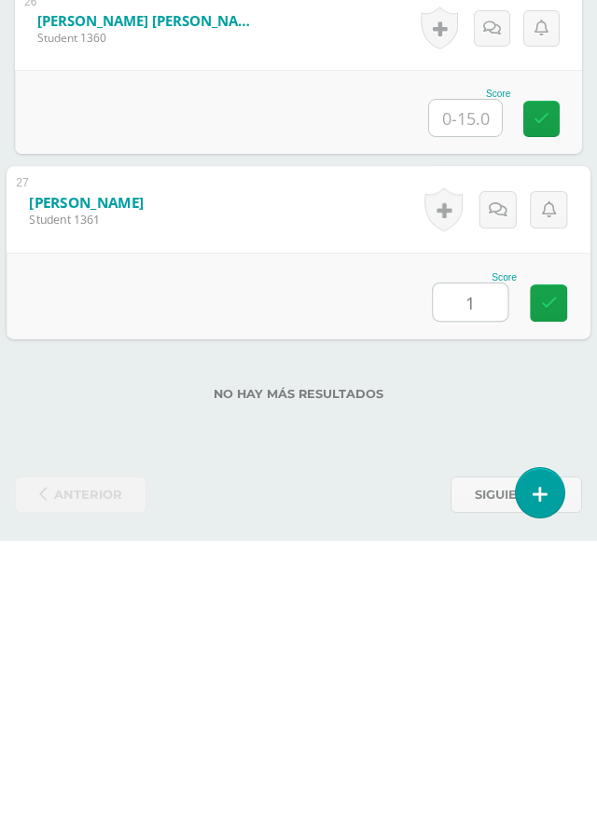
type input "10"
click at [555, 593] on icon at bounding box center [549, 590] width 17 height 16
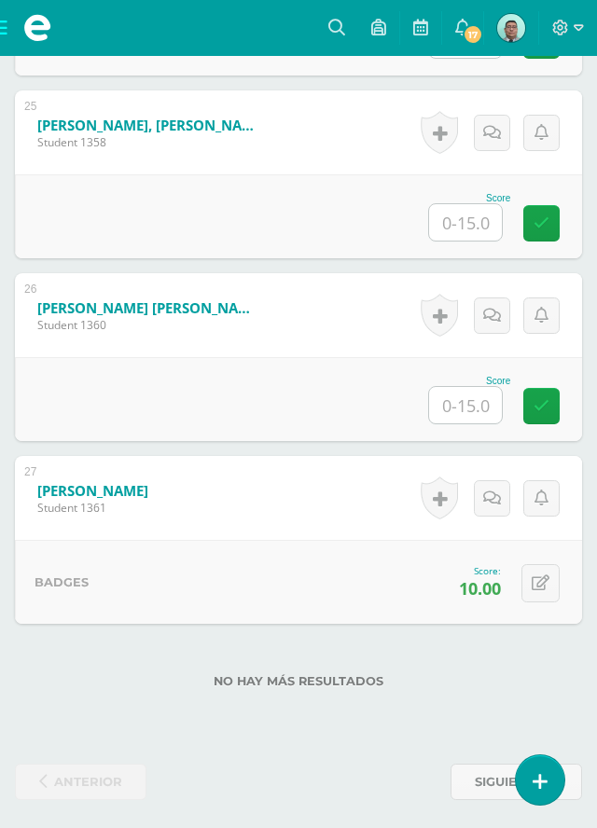
click at [482, 392] on input "text" at bounding box center [465, 405] width 73 height 36
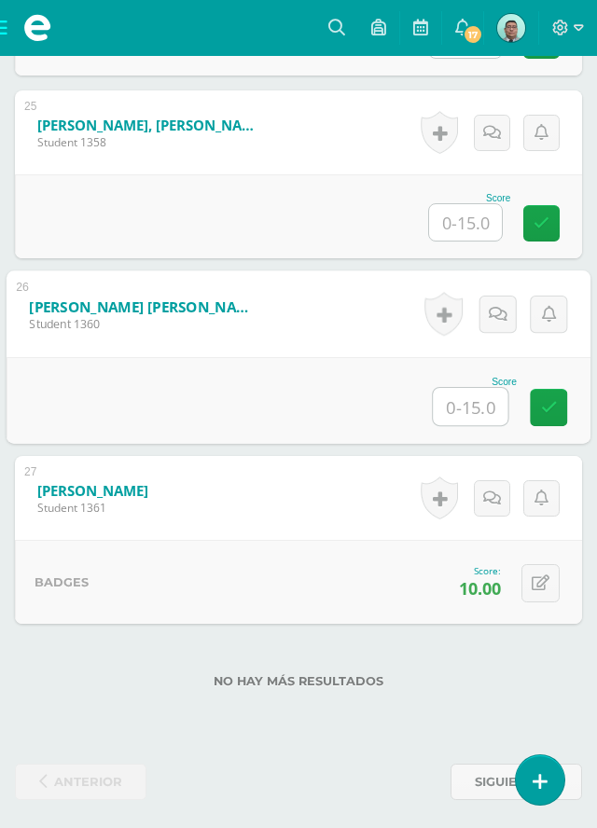
scroll to position [4768, 0]
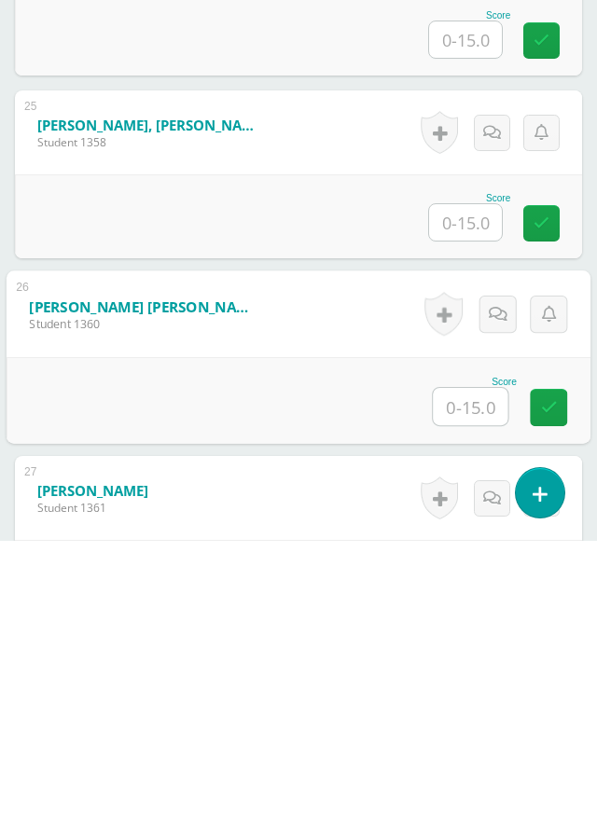
type input "9"
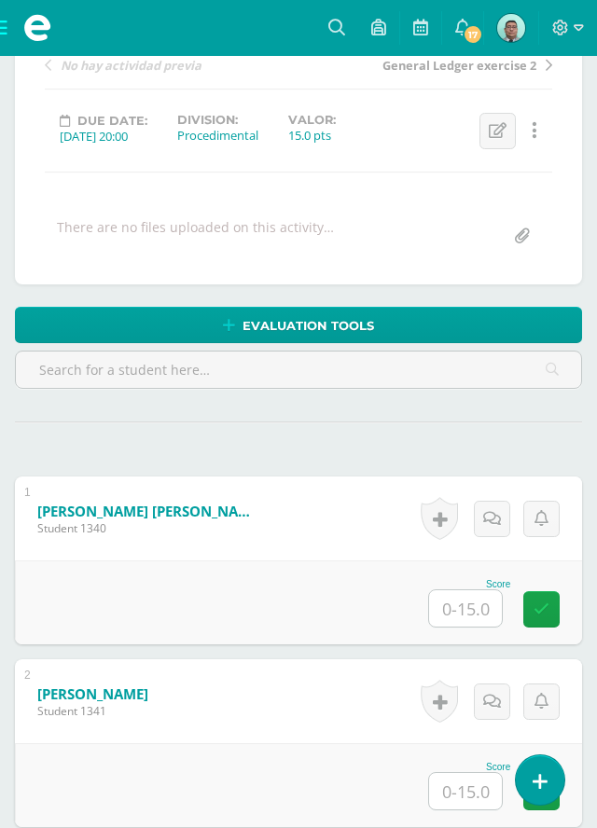
scroll to position [0, 0]
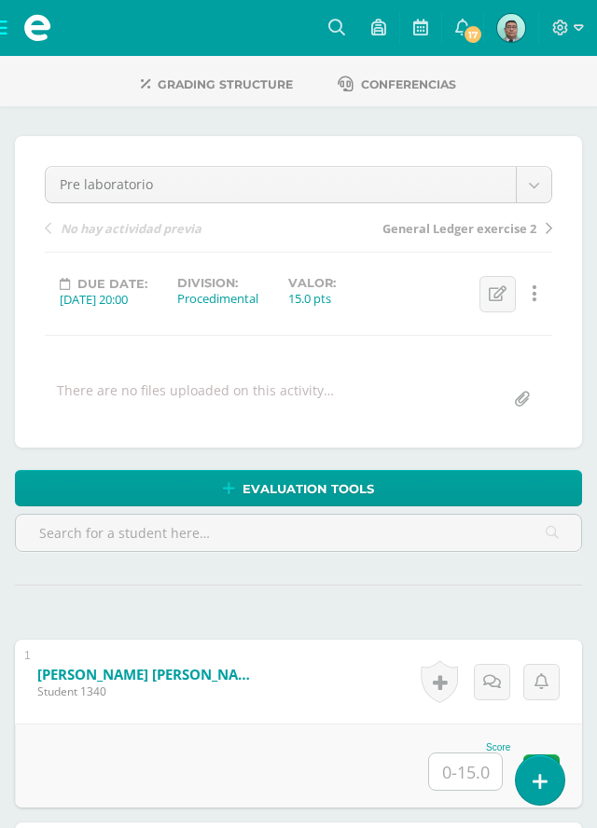
click at [477, 768] on input "text" at bounding box center [465, 771] width 73 height 36
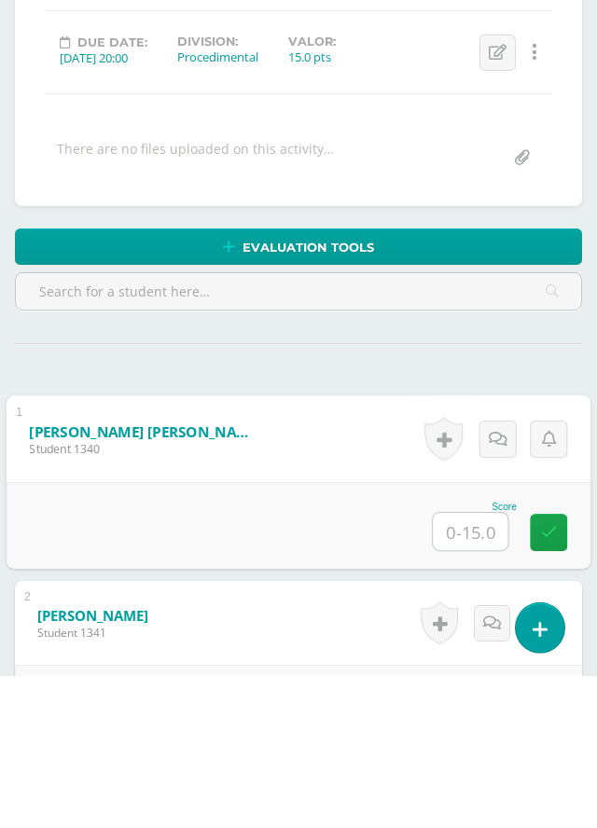
scroll to position [242, 0]
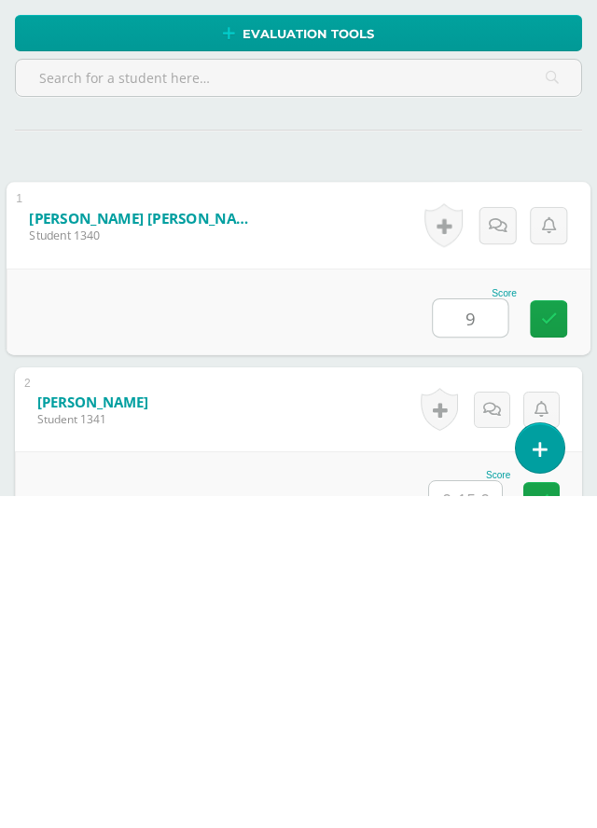
type input "9"
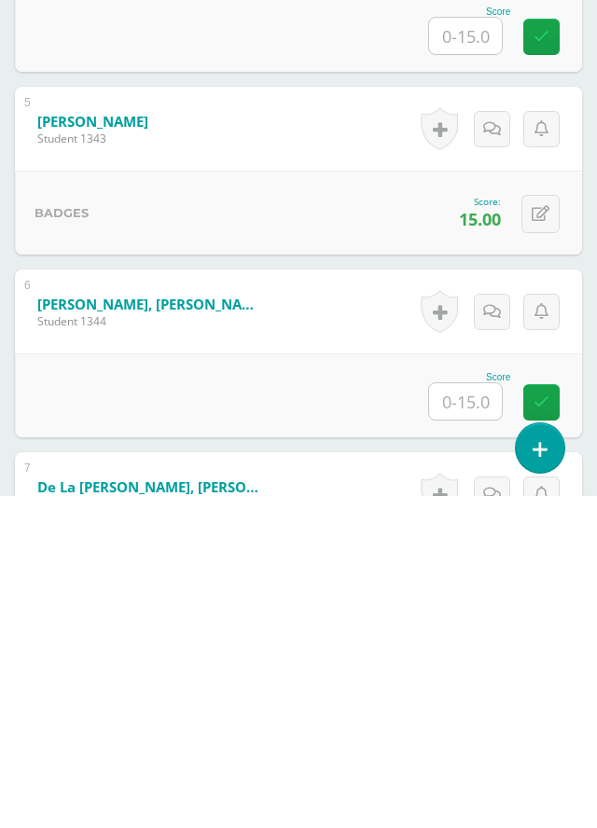
scroll to position [1081, 0]
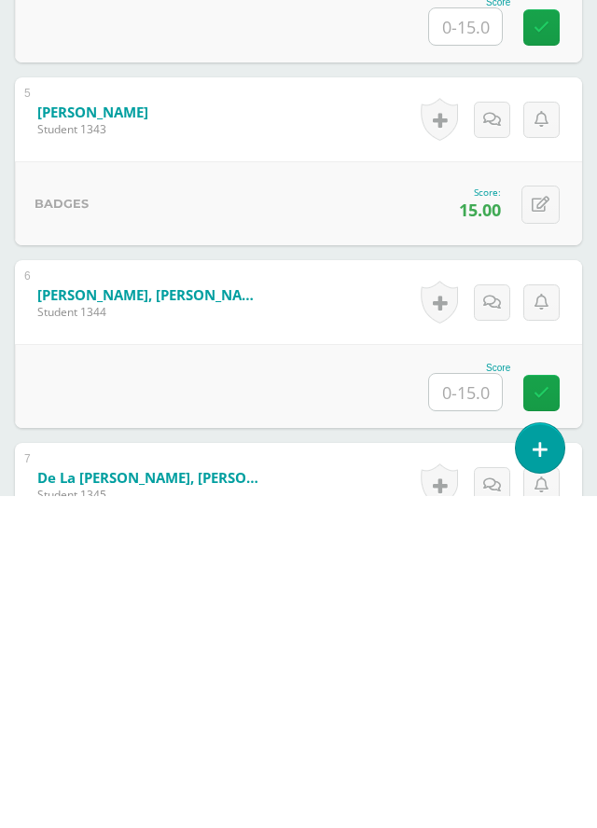
click at [476, 720] on input "text" at bounding box center [465, 724] width 73 height 36
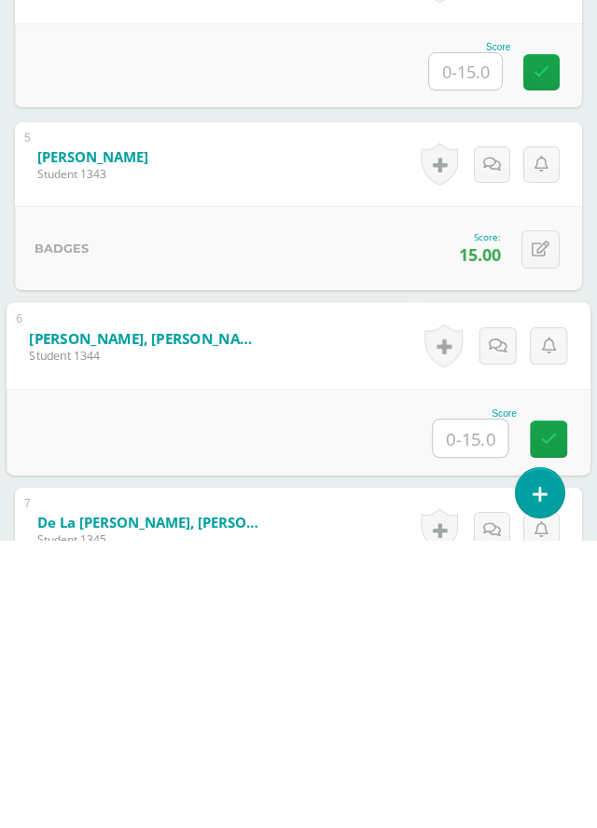
type input "9"
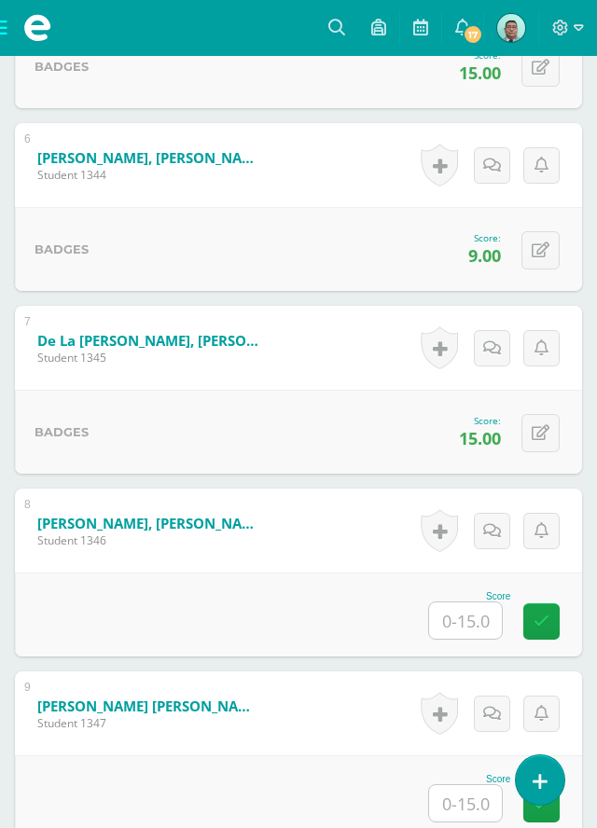
scroll to position [1566, 0]
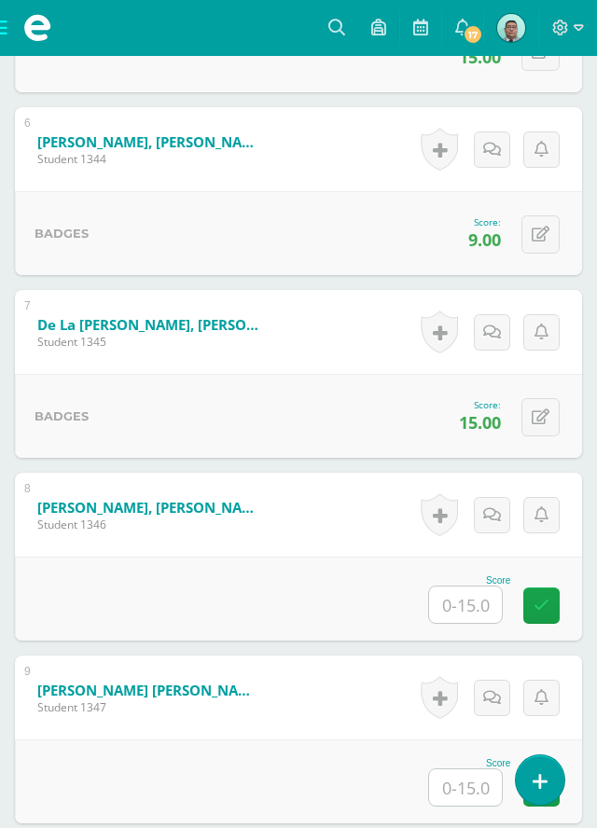
click at [473, 608] on input "text" at bounding box center [465, 605] width 73 height 36
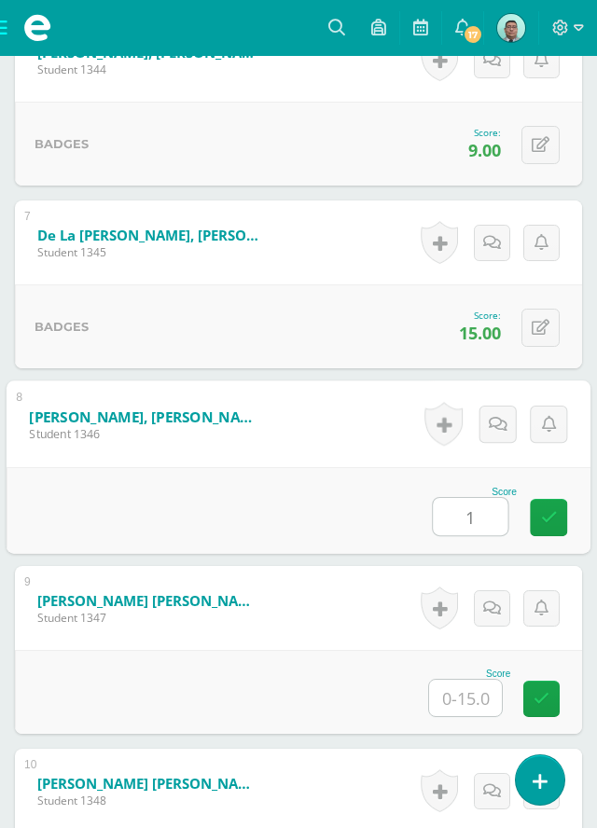
scroll to position [1655, 0]
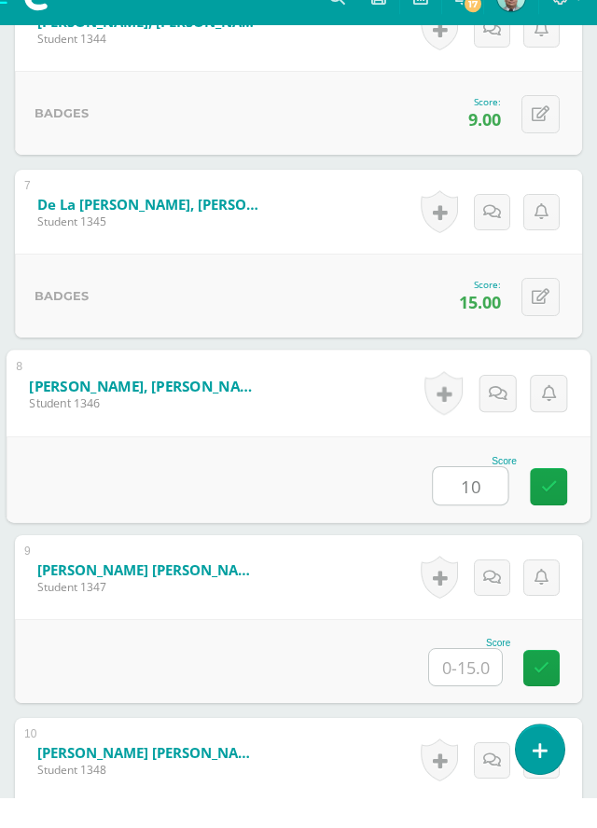
type input "10"
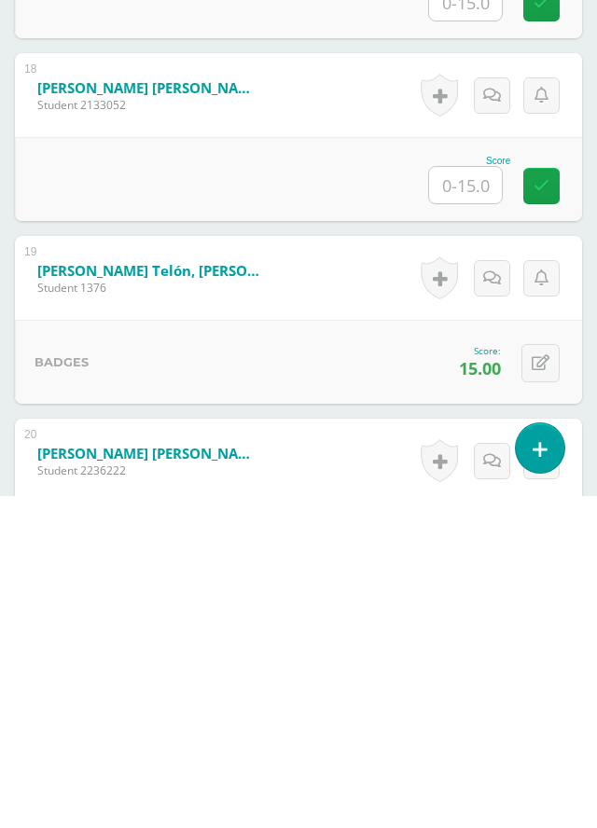
scroll to position [3482, 0]
click at [478, 521] on input "text" at bounding box center [465, 516] width 73 height 36
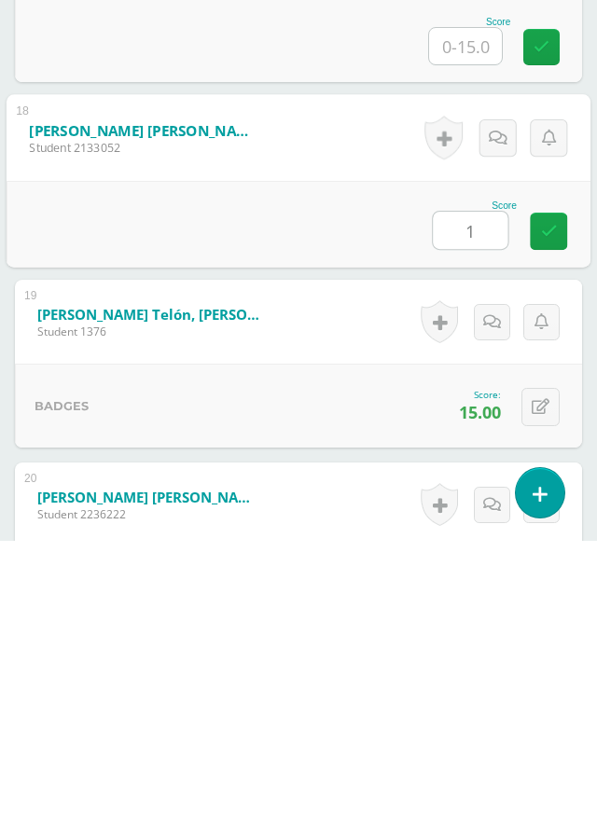
type input "10"
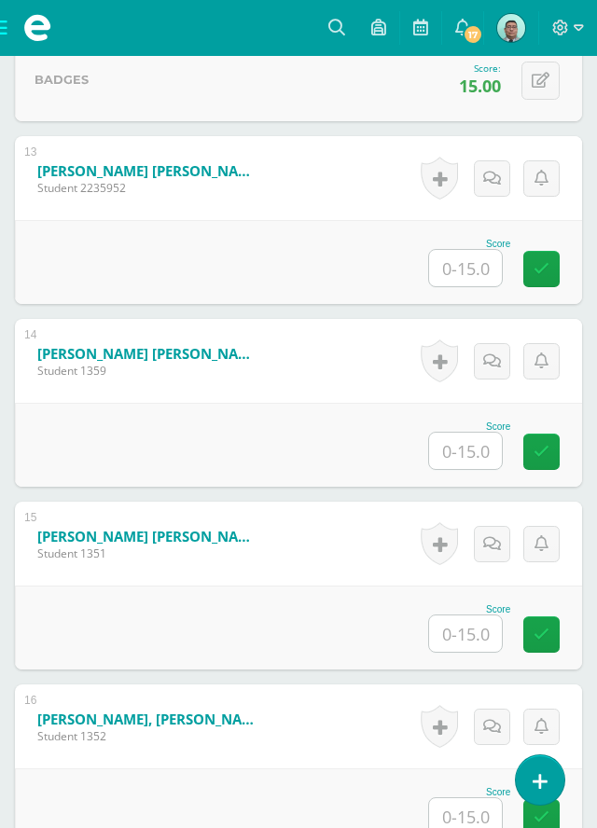
scroll to position [2792, 0]
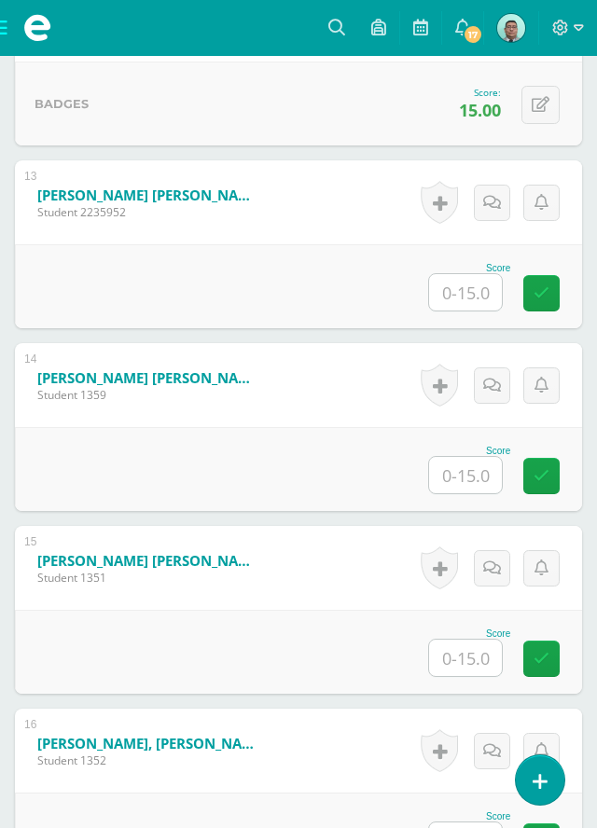
click at [482, 287] on input "text" at bounding box center [465, 292] width 73 height 36
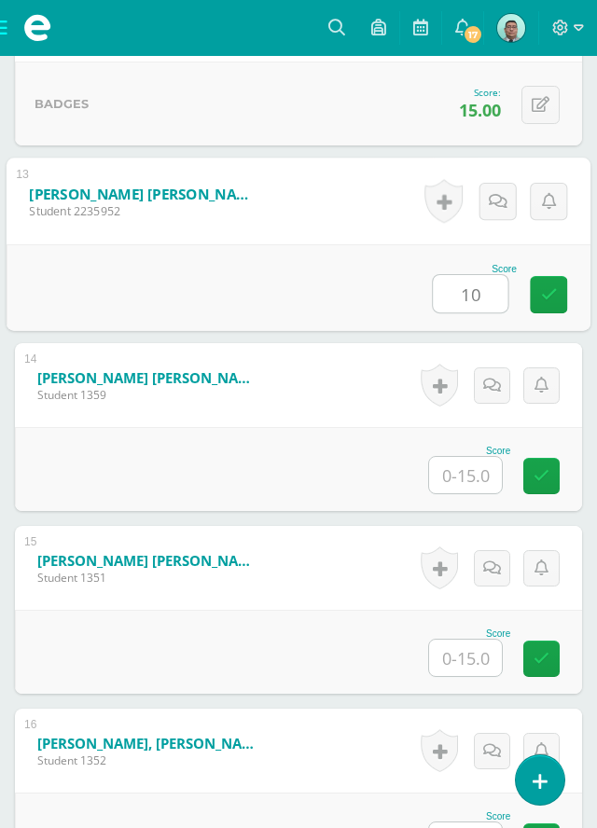
type input "10"
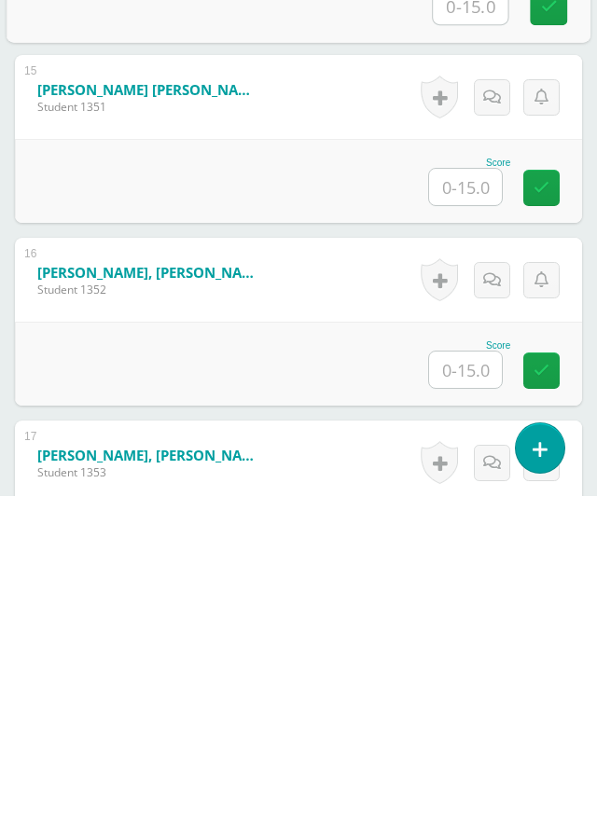
scroll to position [2932, 0]
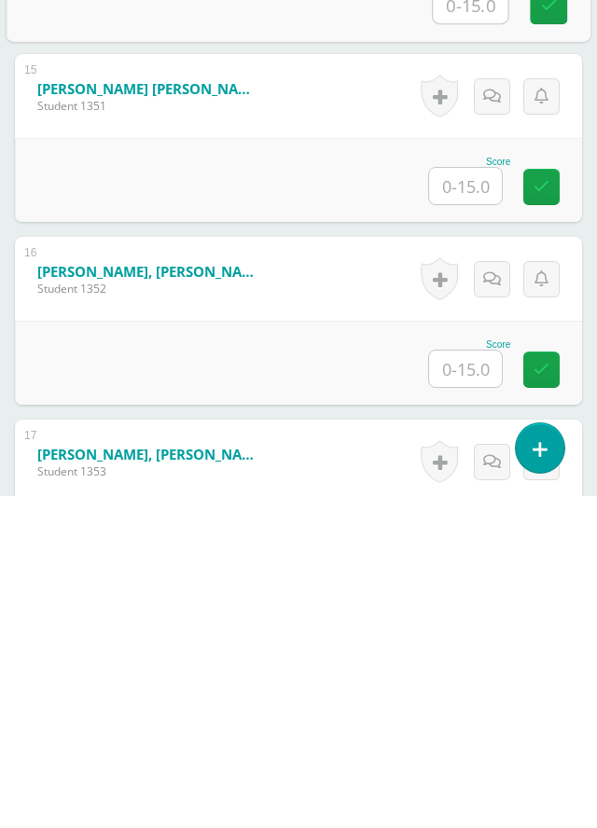
click at [479, 520] on input "text" at bounding box center [465, 518] width 73 height 36
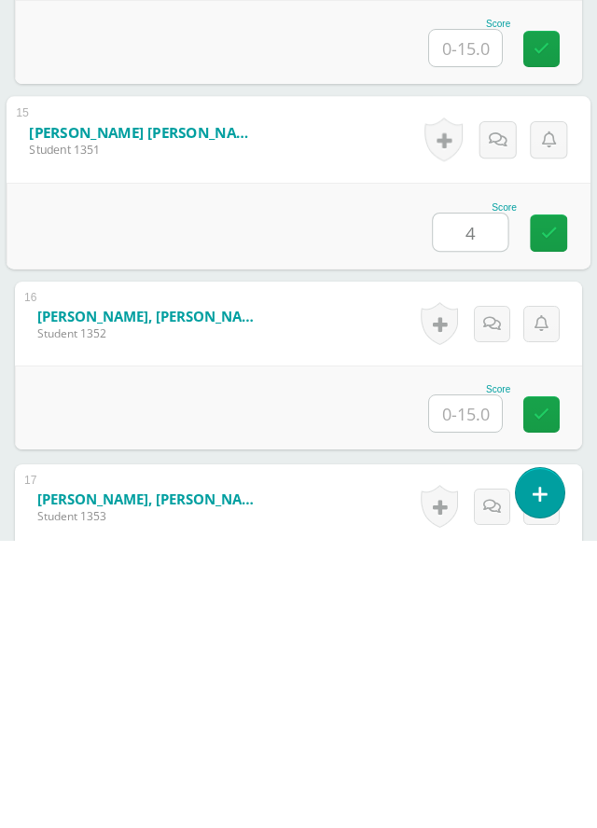
type input "4"
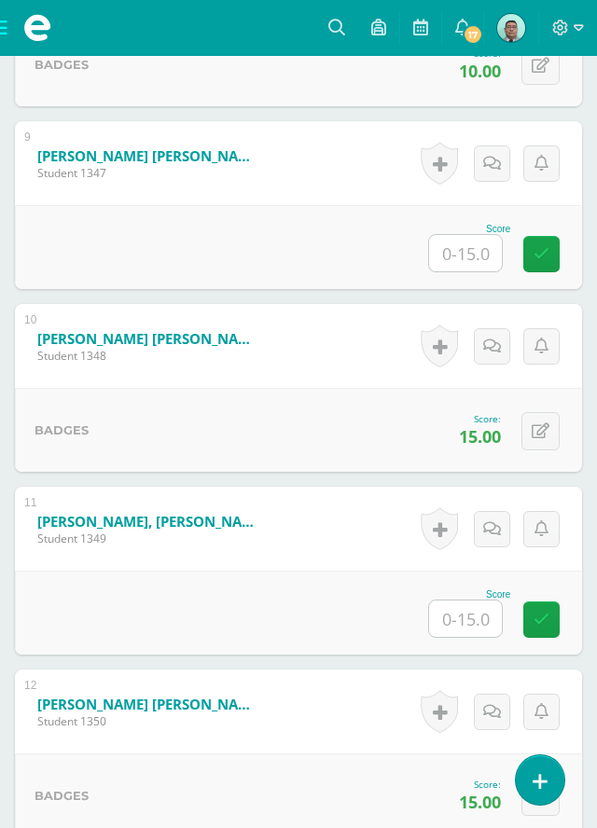
scroll to position [2100, 0]
click at [483, 251] on input "text" at bounding box center [465, 253] width 73 height 36
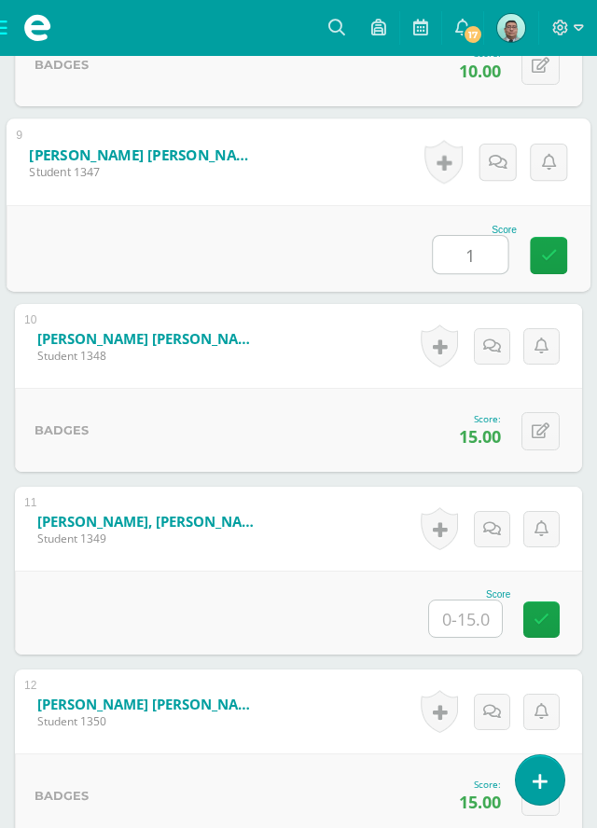
type input "13"
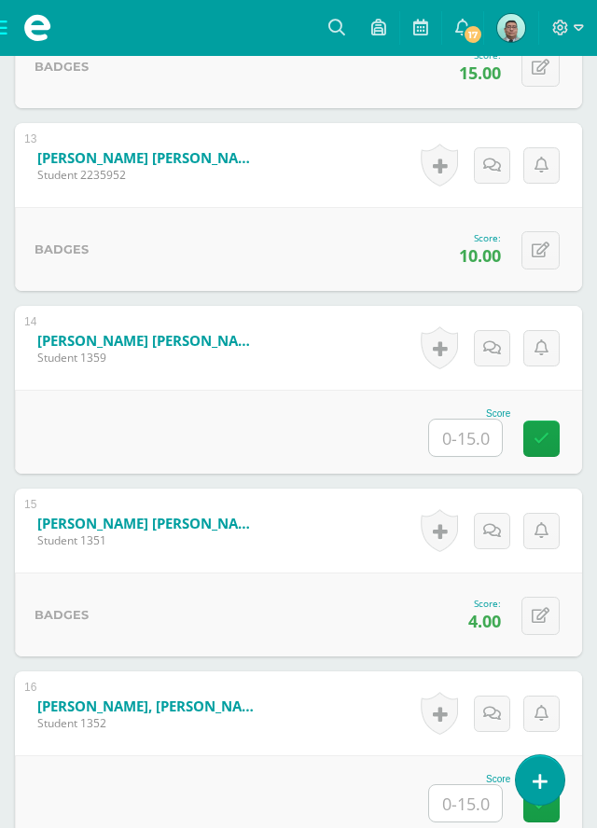
scroll to position [2836, 0]
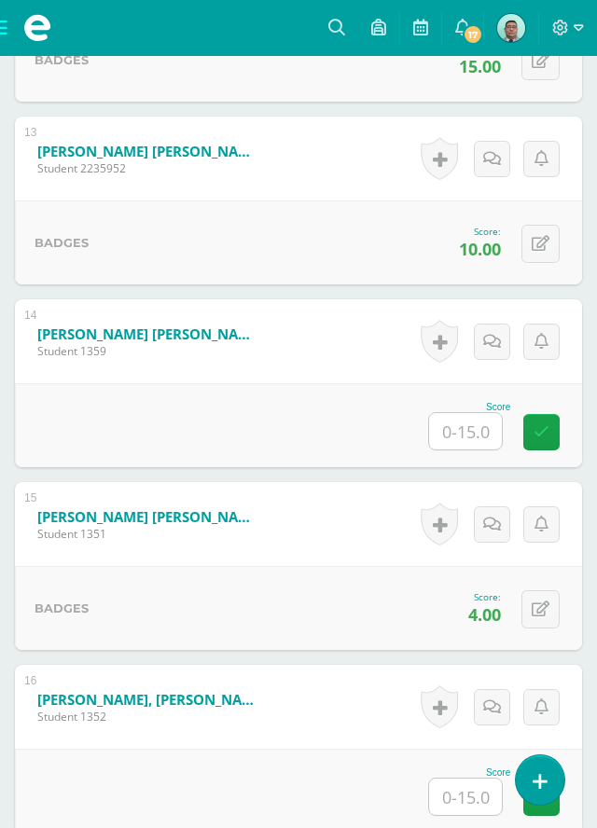
click at [489, 785] on input "text" at bounding box center [465, 797] width 73 height 36
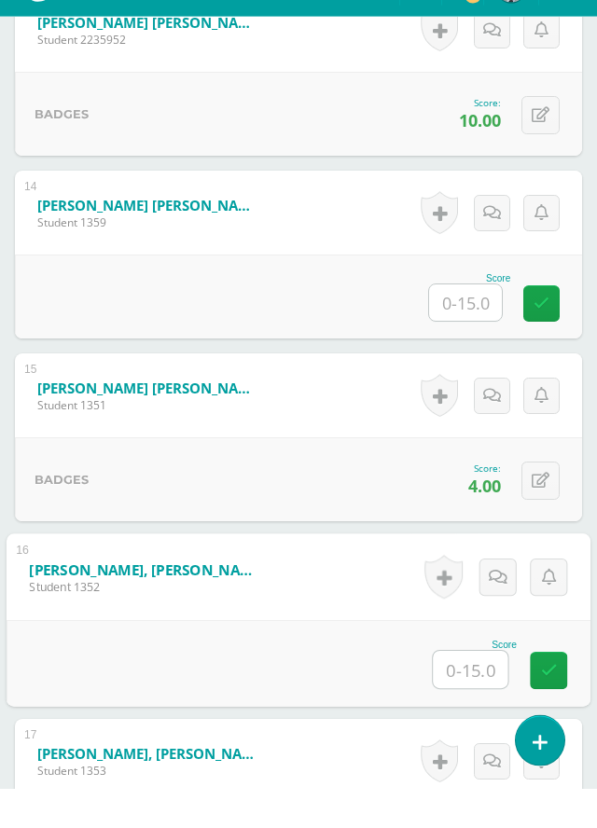
scroll to position [2984, 0]
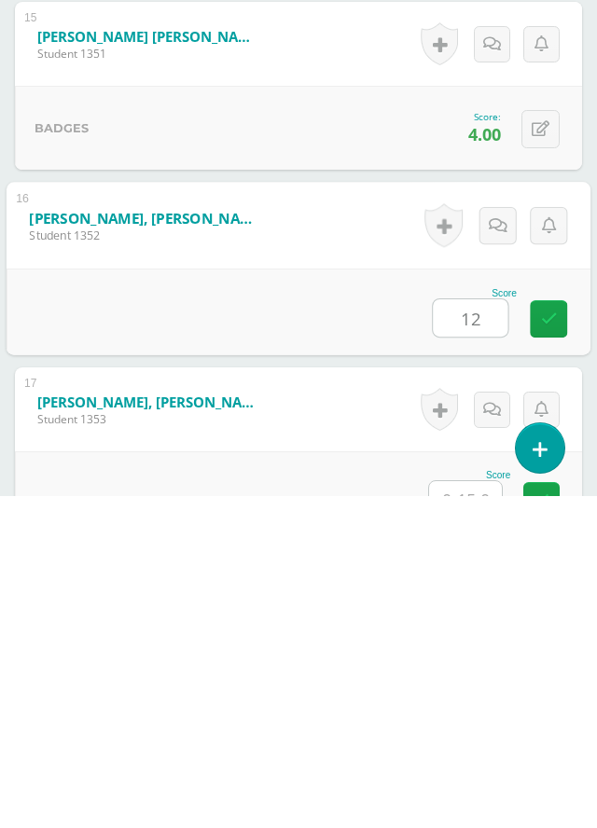
type input "12"
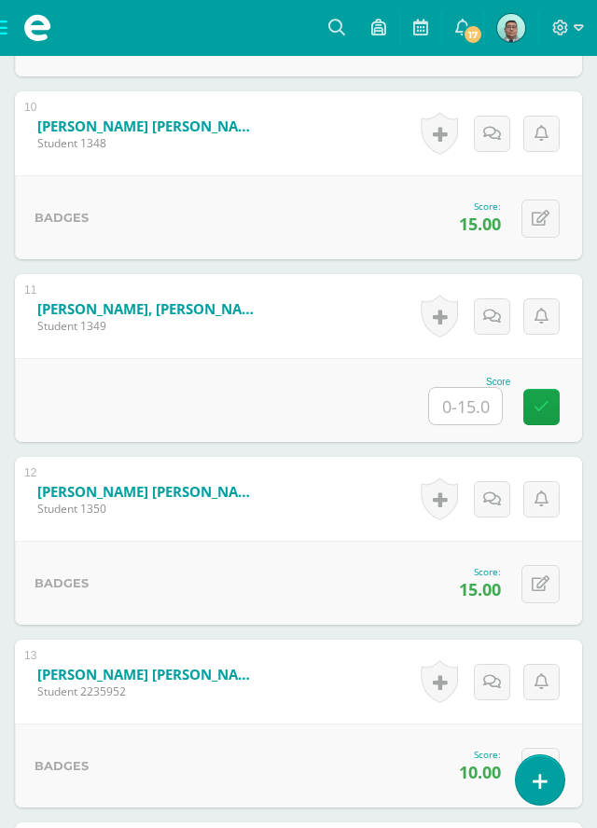
scroll to position [2313, 0]
click at [491, 410] on input "text" at bounding box center [465, 406] width 73 height 36
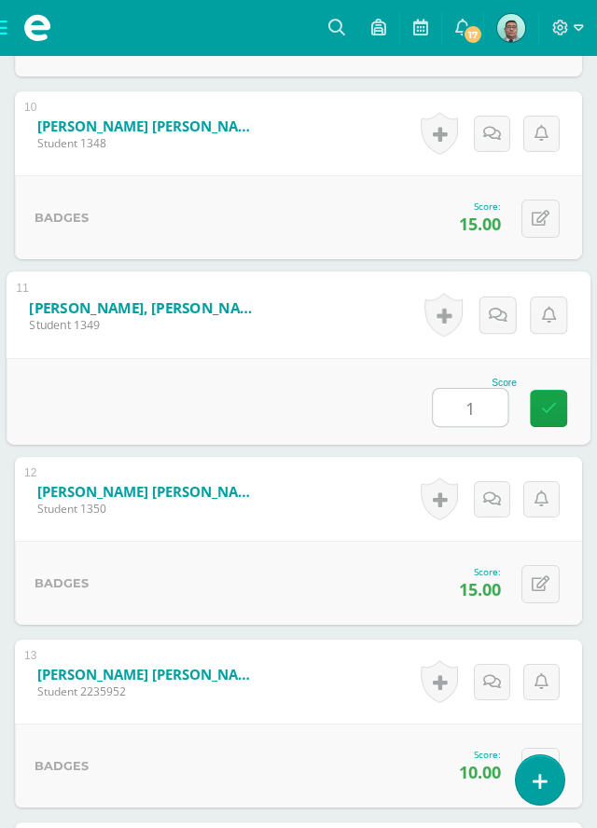
type input "13"
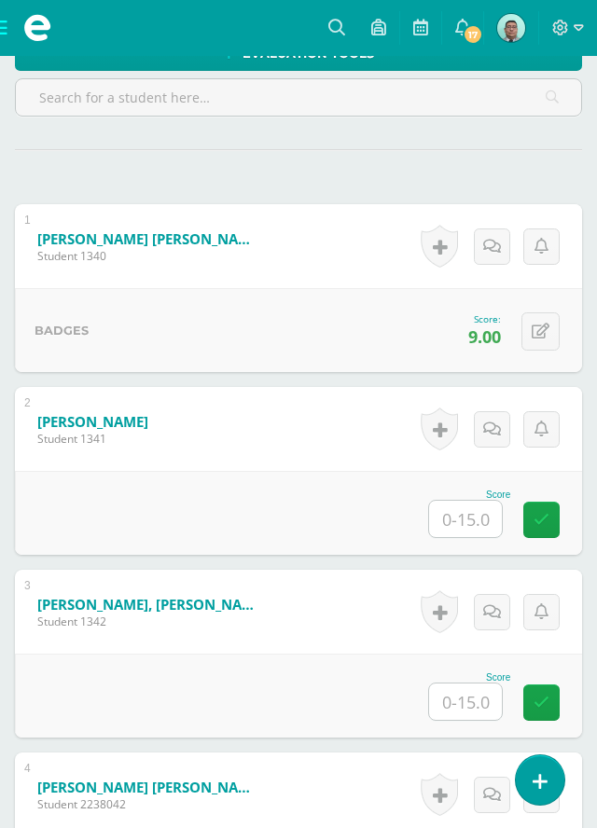
scroll to position [538, 0]
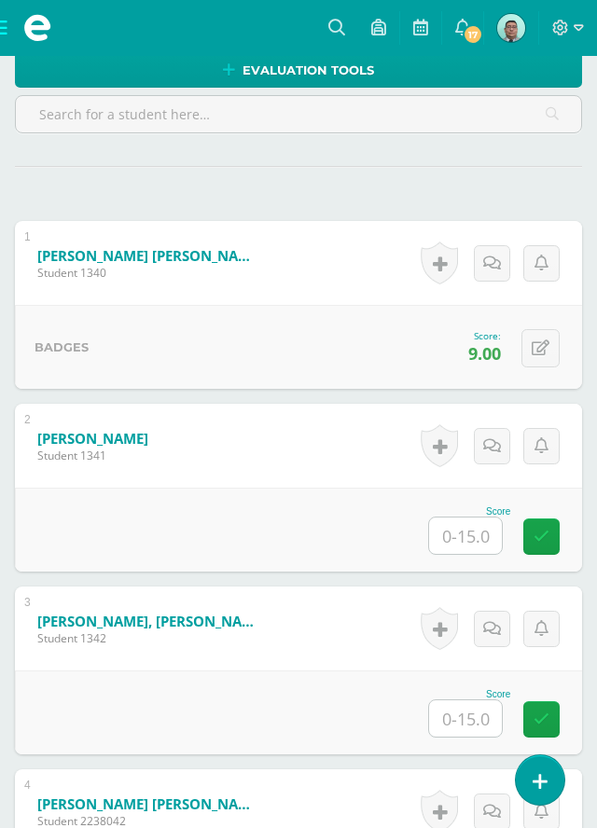
click at [483, 719] on input "text" at bounding box center [465, 718] width 73 height 36
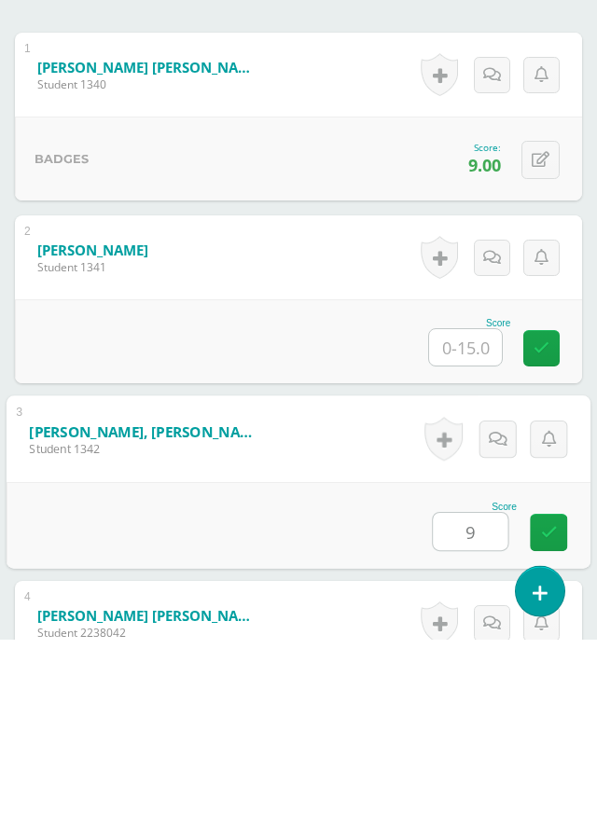
type input "9"
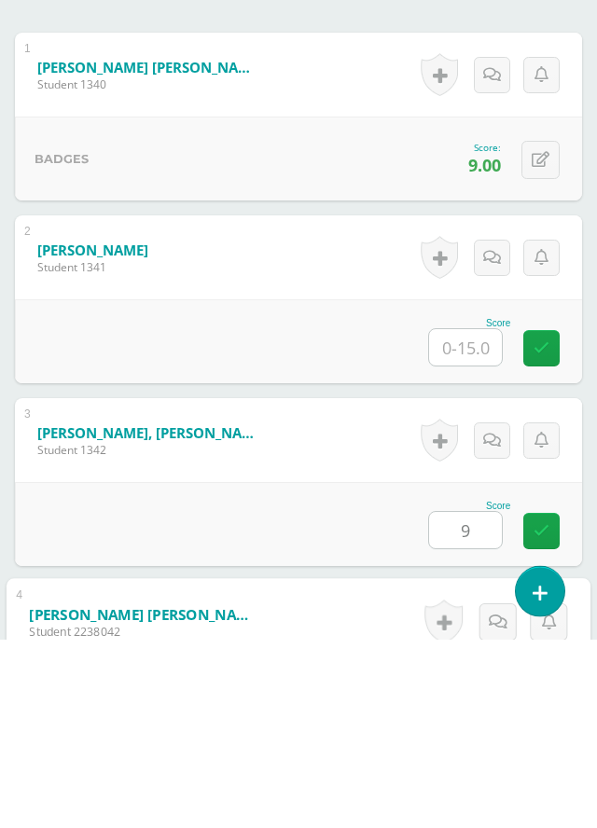
scroll to position [880, 0]
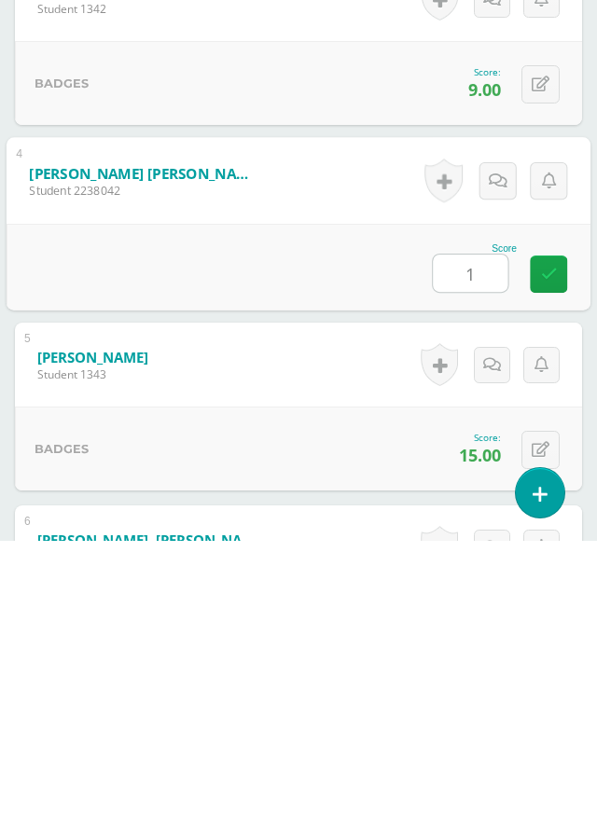
type input "13"
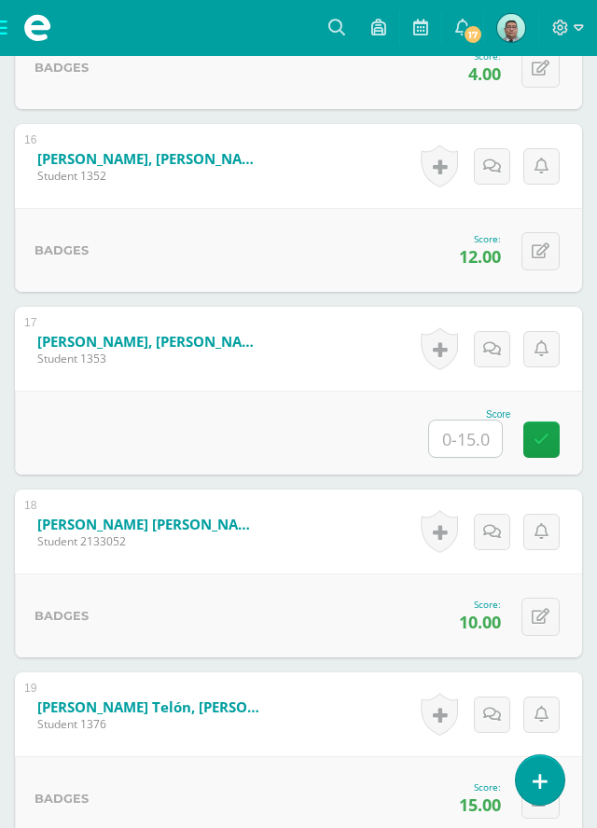
scroll to position [3444, 0]
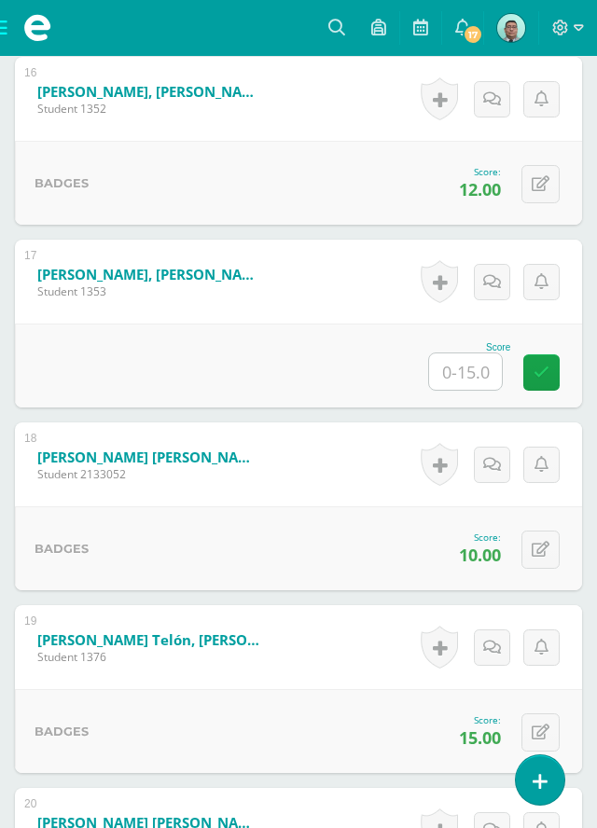
click at [478, 377] on input "text" at bounding box center [465, 371] width 73 height 36
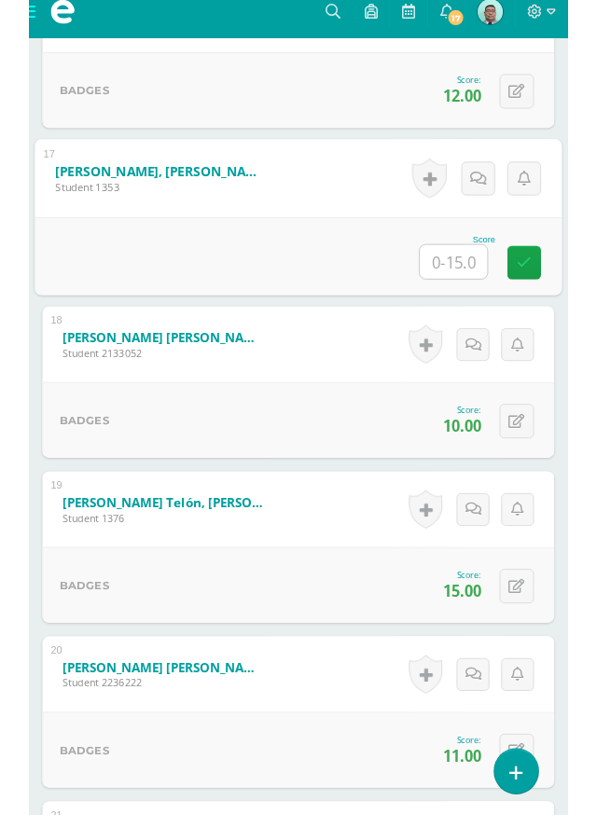
scroll to position [3512, 0]
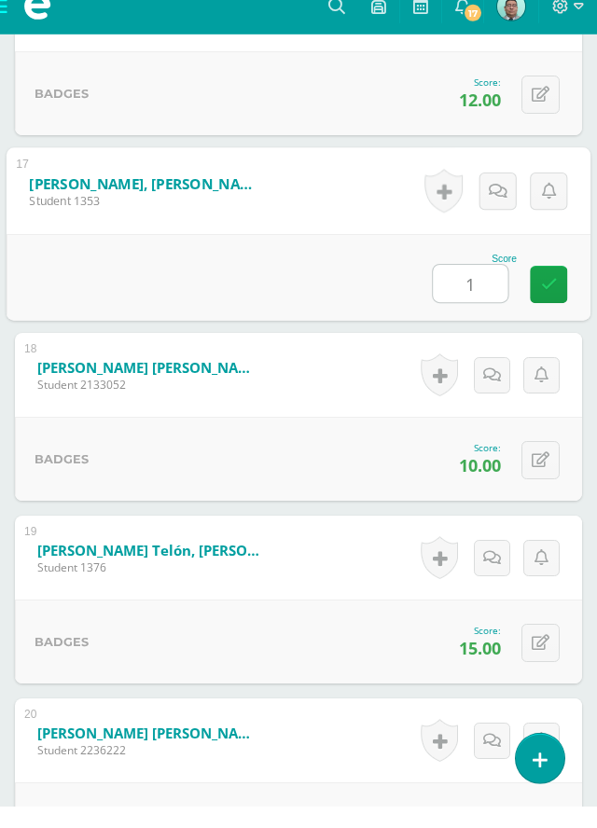
type input "15"
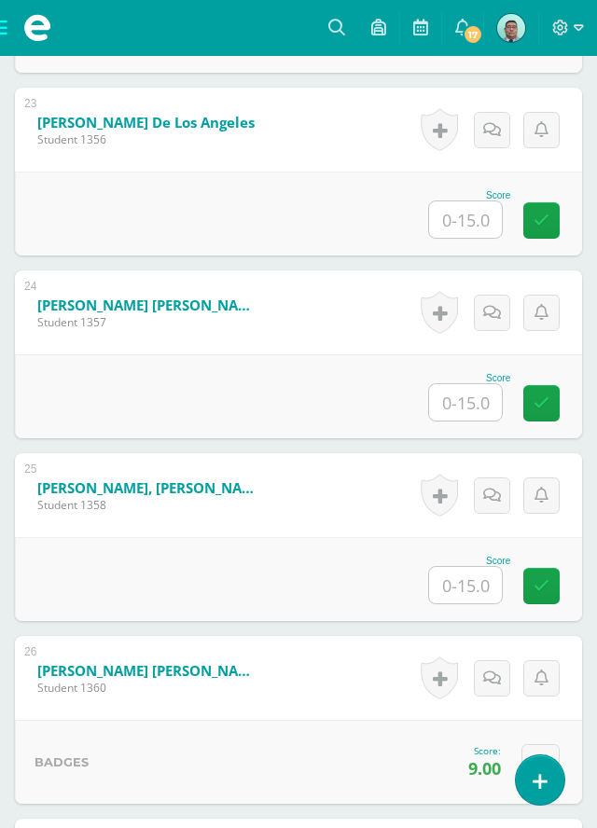
scroll to position [4693, 0]
click at [490, 205] on input "text" at bounding box center [465, 219] width 73 height 36
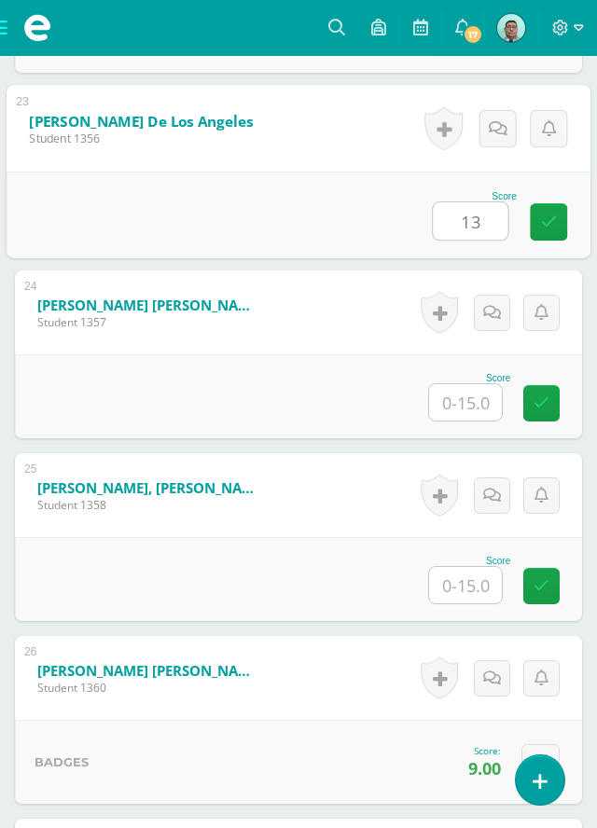
type input "13"
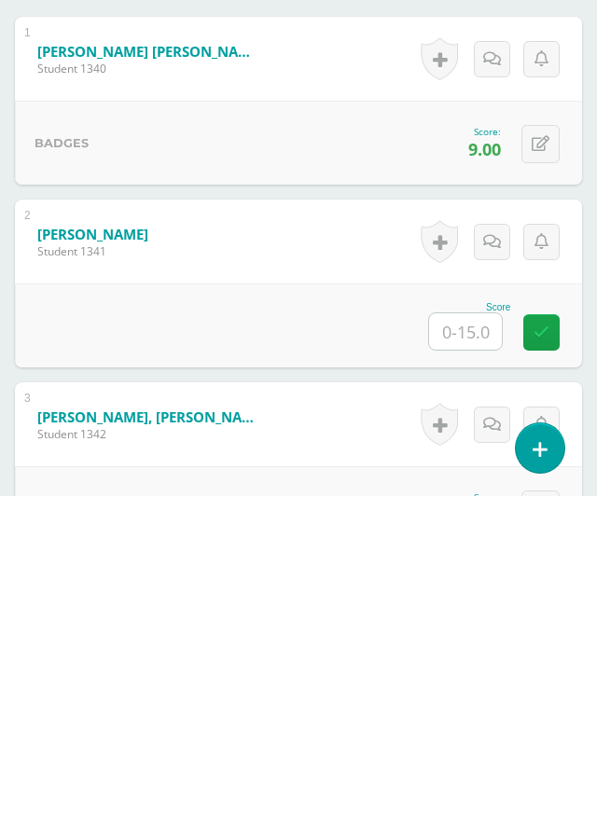
scroll to position [423, 0]
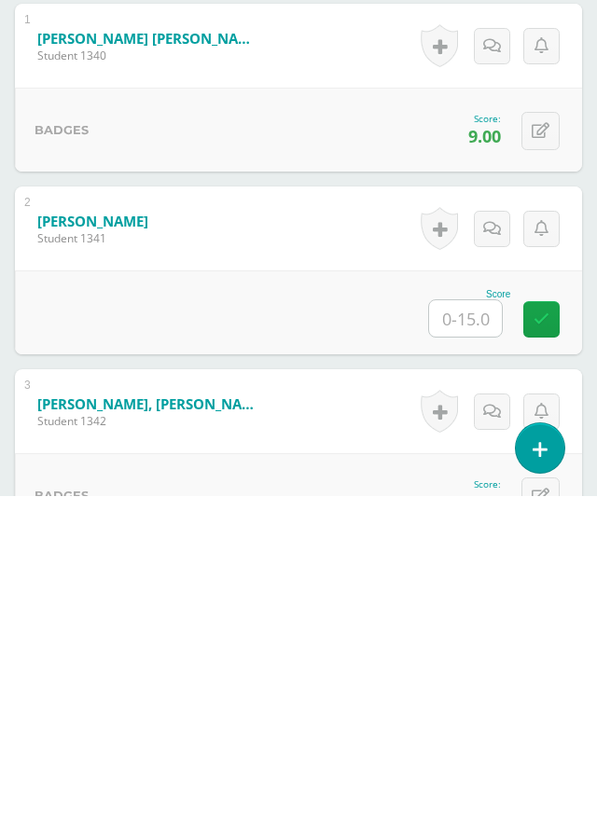
click at [483, 638] on input "text" at bounding box center [465, 650] width 73 height 36
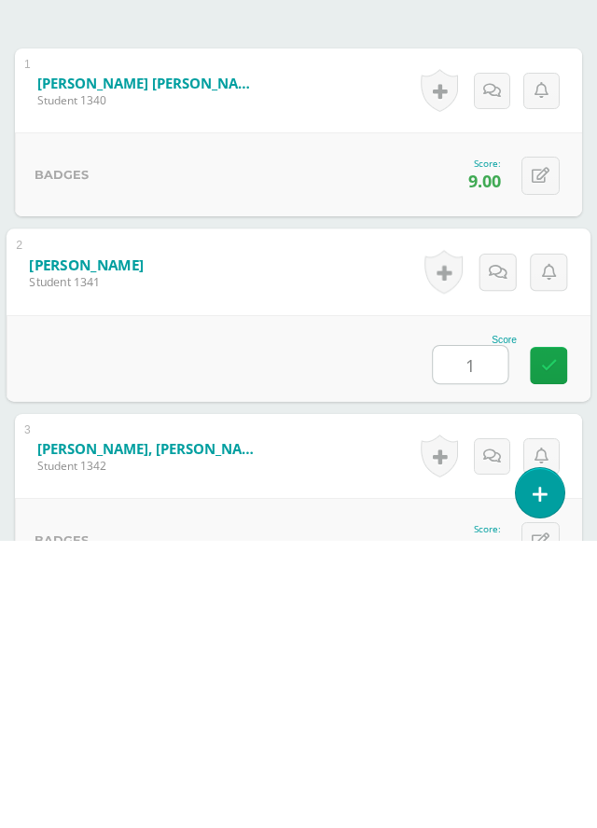
type input "12"
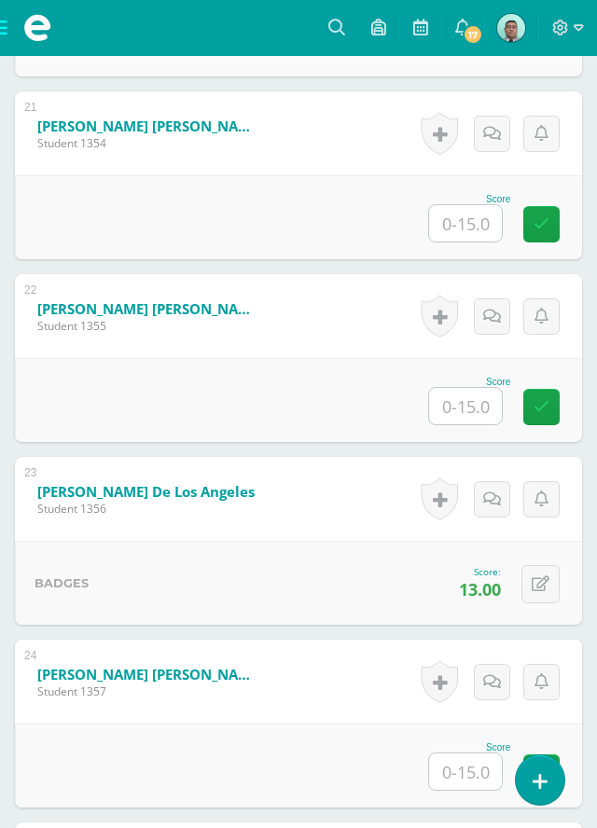
scroll to position [4322, 0]
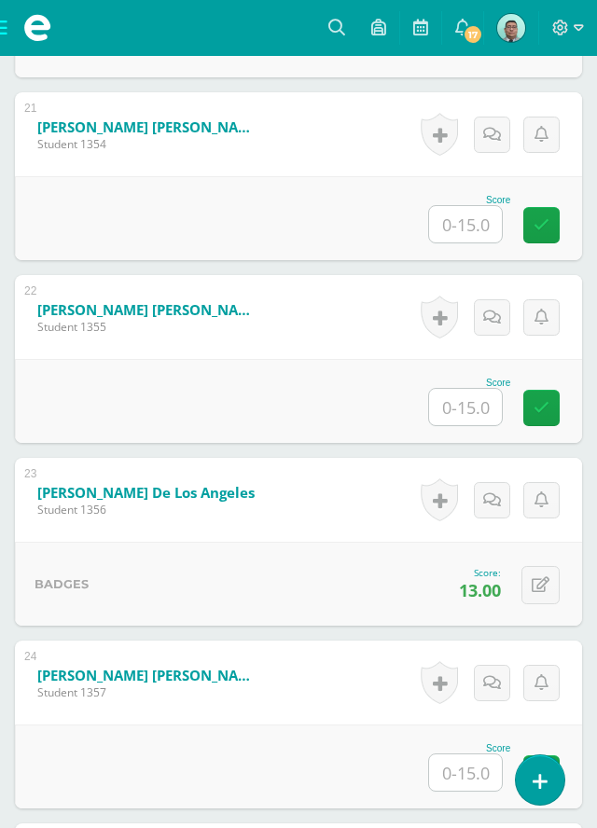
click at [479, 399] on input "text" at bounding box center [465, 407] width 73 height 36
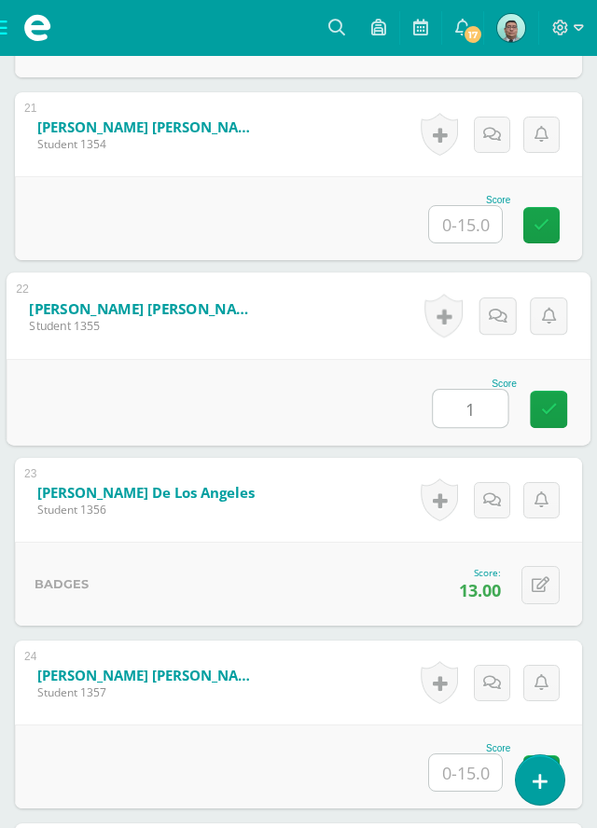
type input "10"
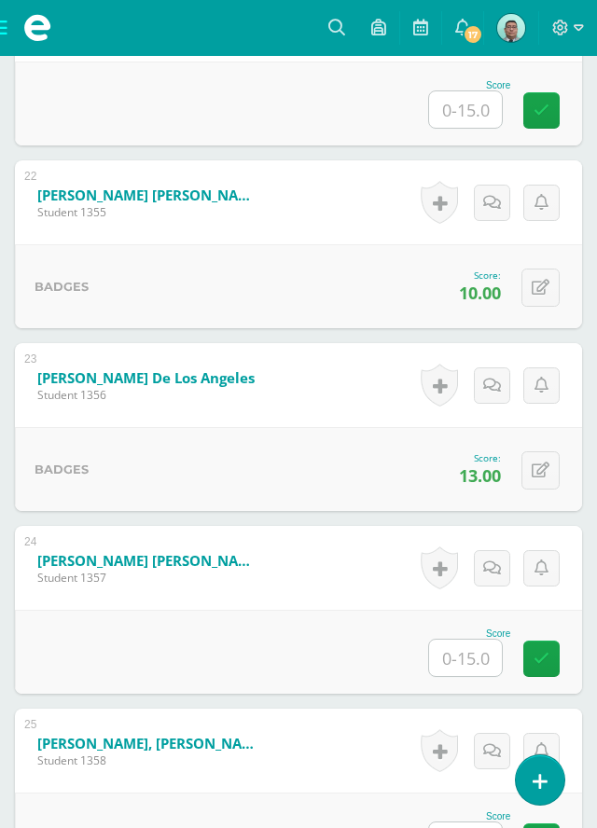
scroll to position [4444, 0]
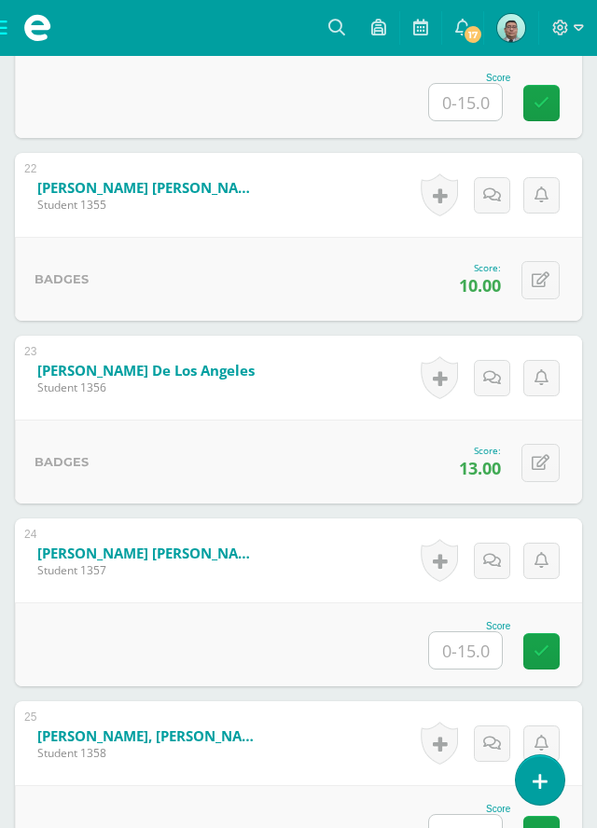
click at [473, 825] on input "text" at bounding box center [465, 833] width 73 height 36
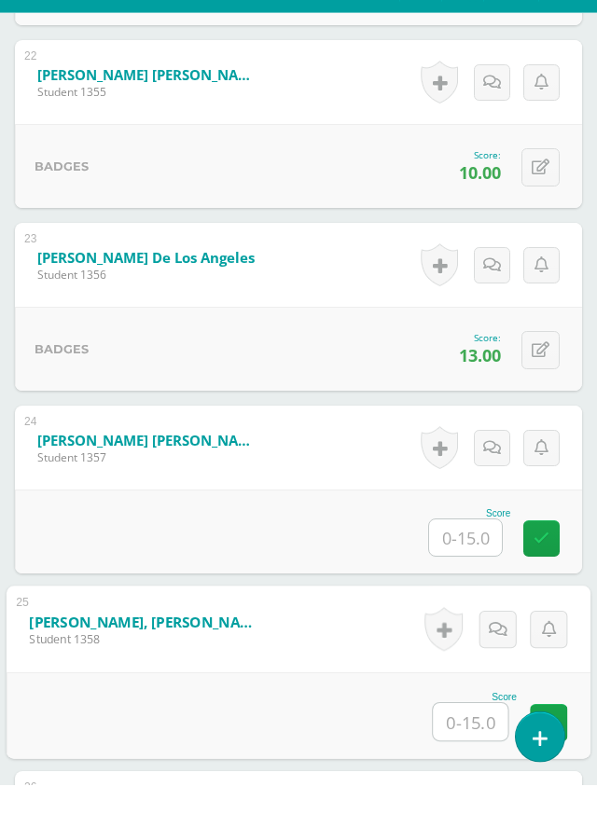
scroll to position [4666, 0]
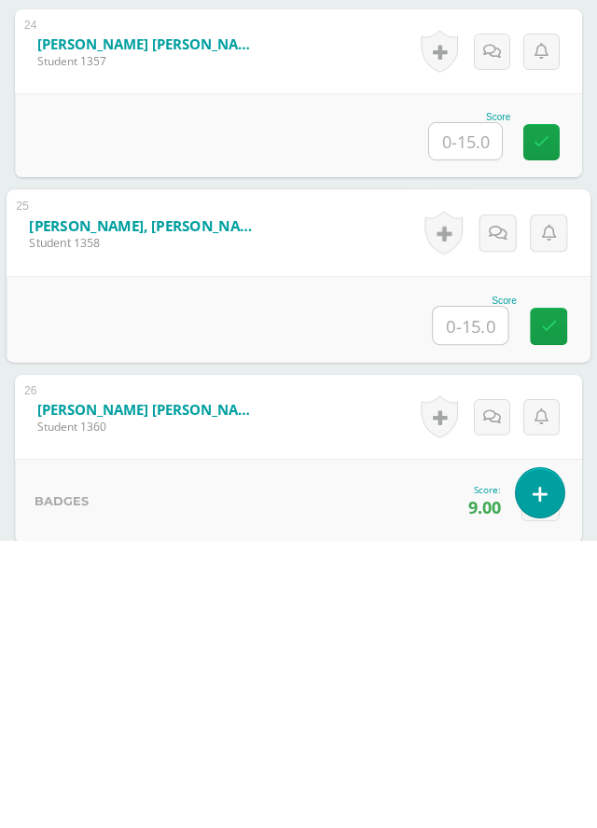
type input "2"
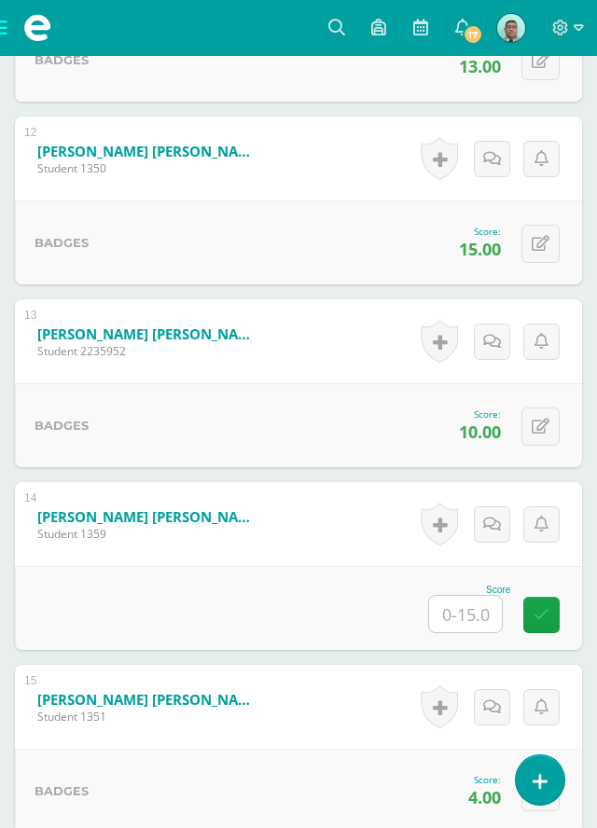
scroll to position [2654, 0]
click at [484, 607] on input "text" at bounding box center [465, 613] width 73 height 36
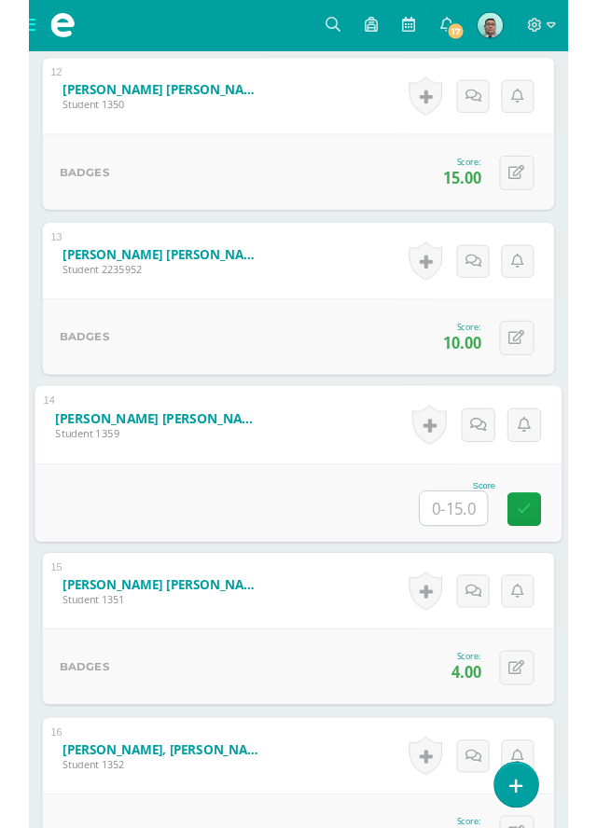
scroll to position [2714, 0]
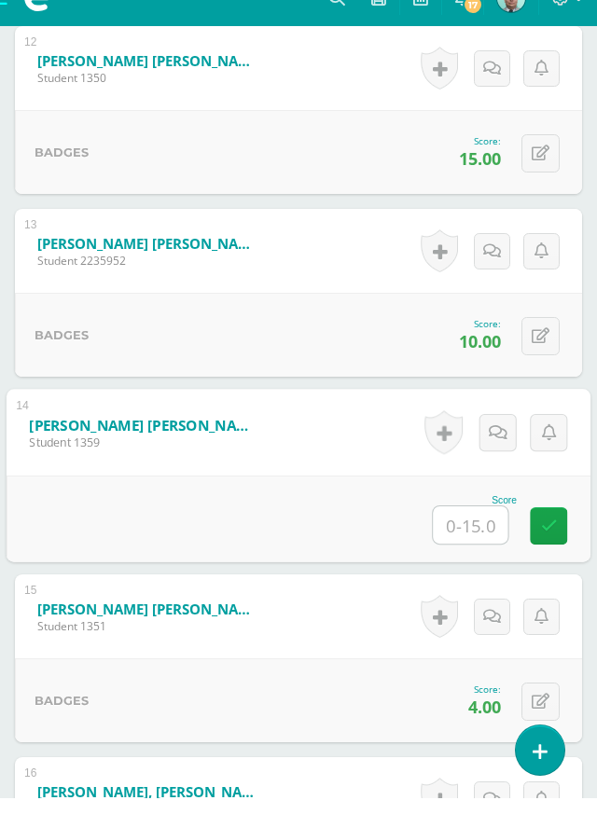
type input "0"
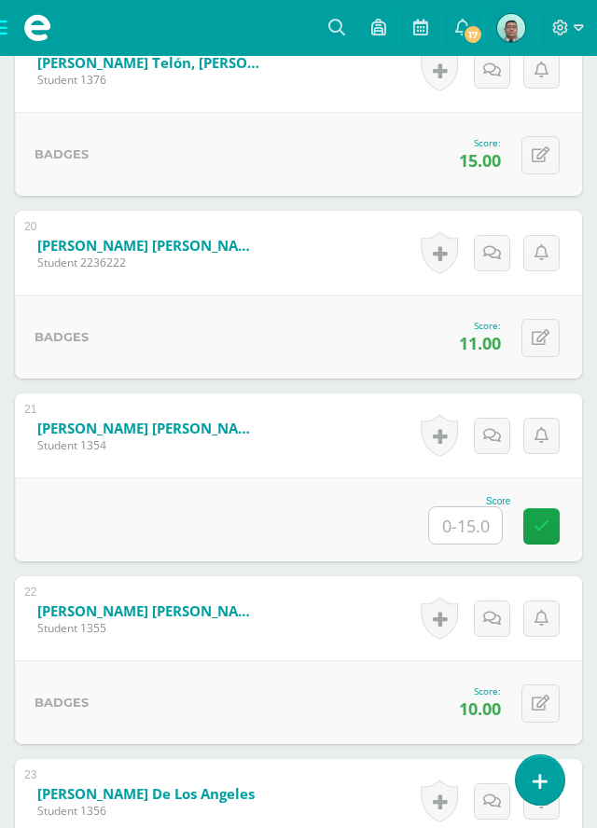
scroll to position [4022, 0]
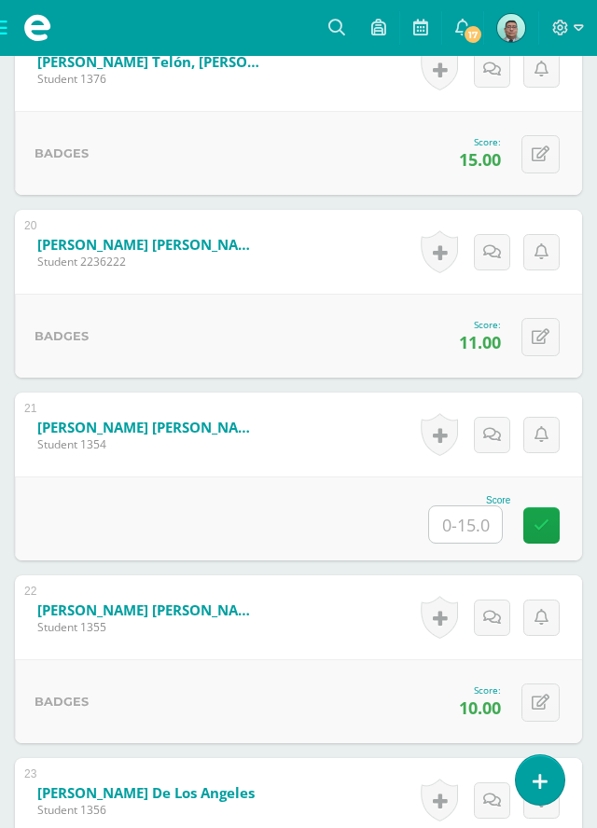
click at [492, 524] on input "text" at bounding box center [465, 524] width 73 height 36
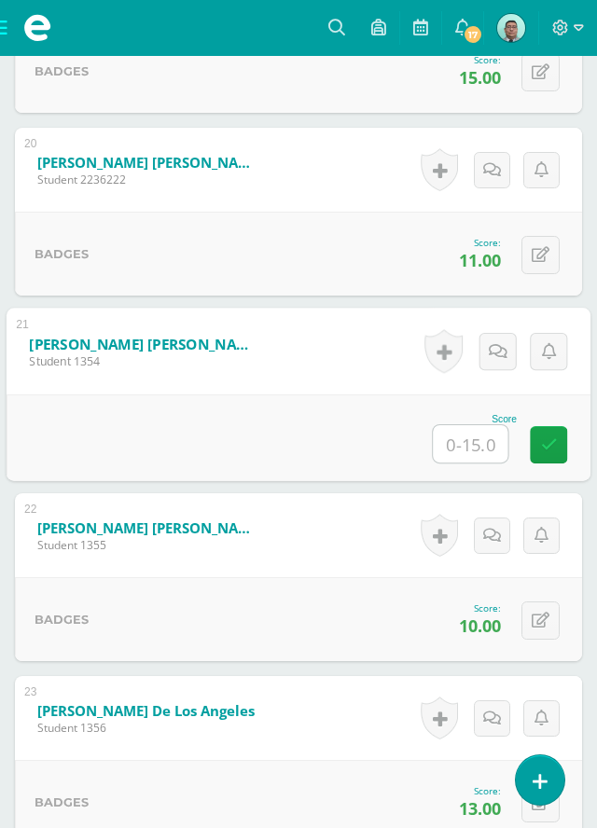
scroll to position [4112, 0]
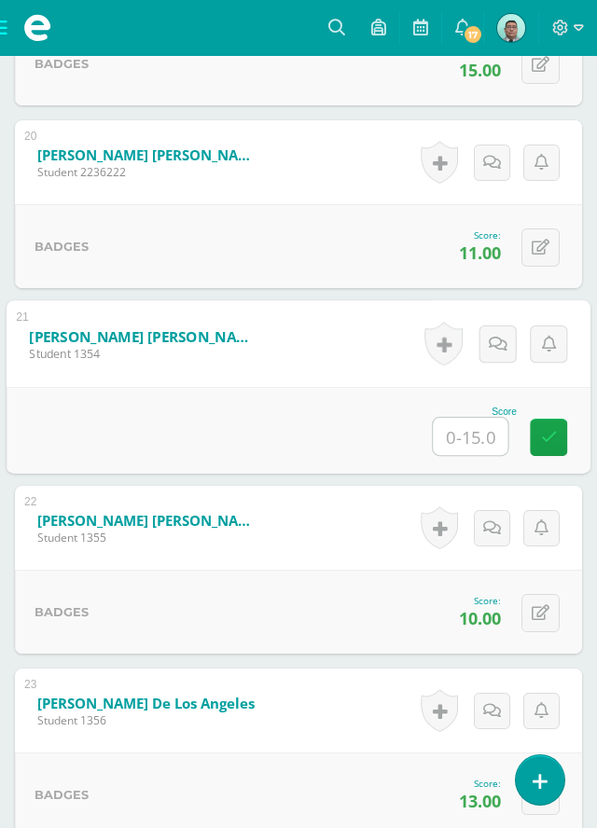
type input "0"
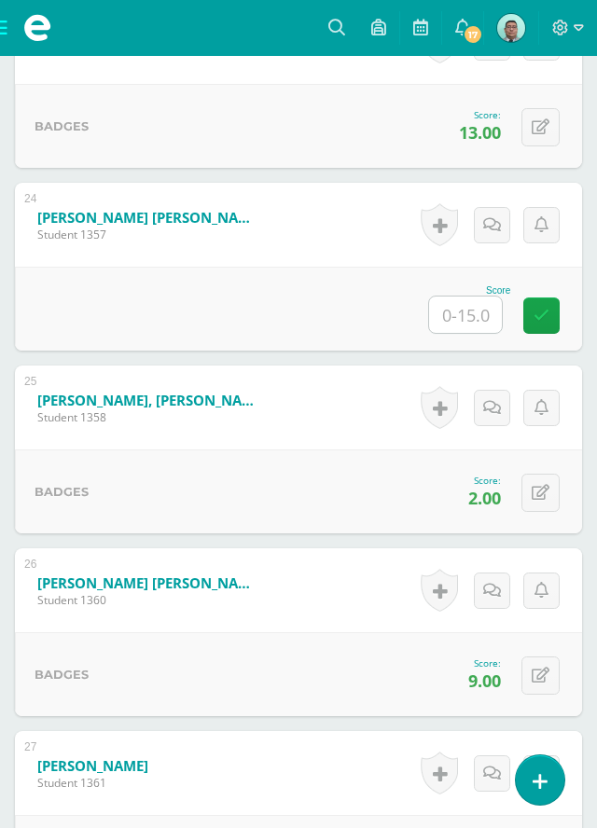
scroll to position [4781, 0]
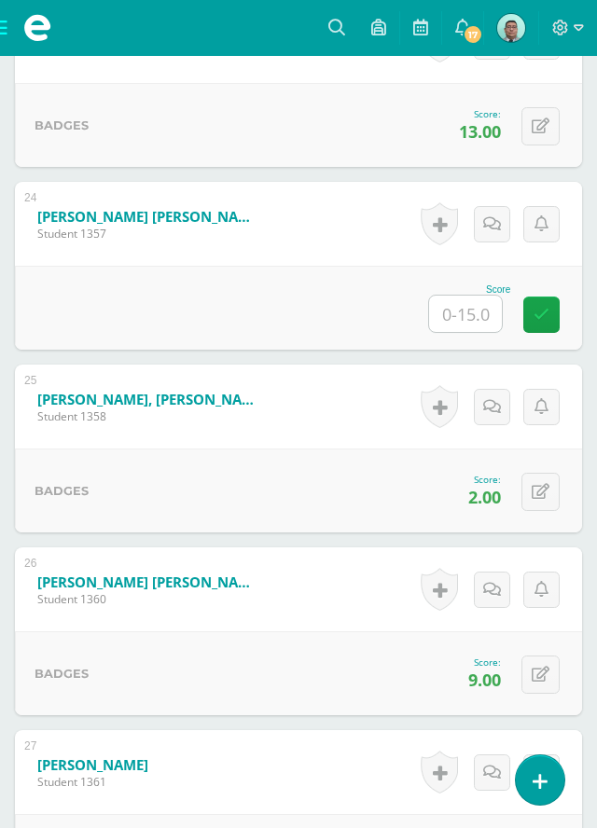
click at [479, 313] on input "text" at bounding box center [465, 314] width 73 height 36
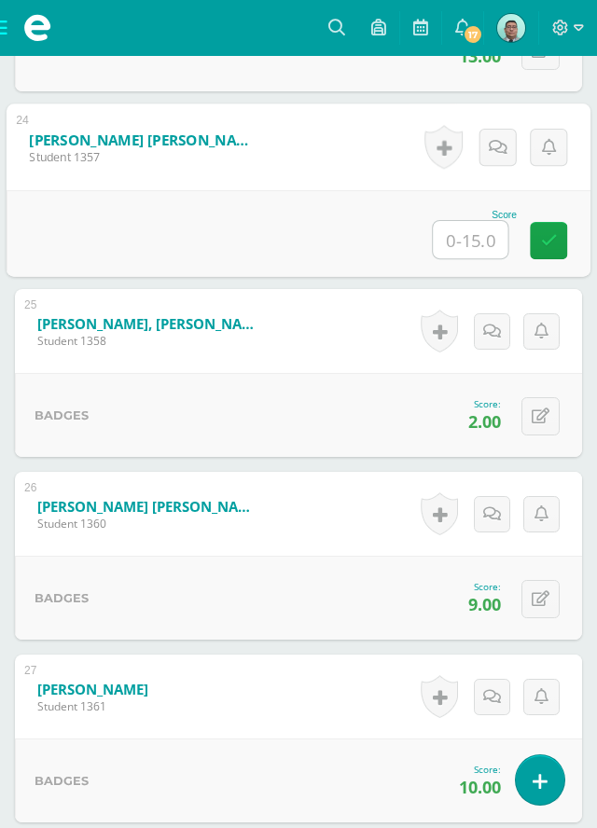
scroll to position [4637, 0]
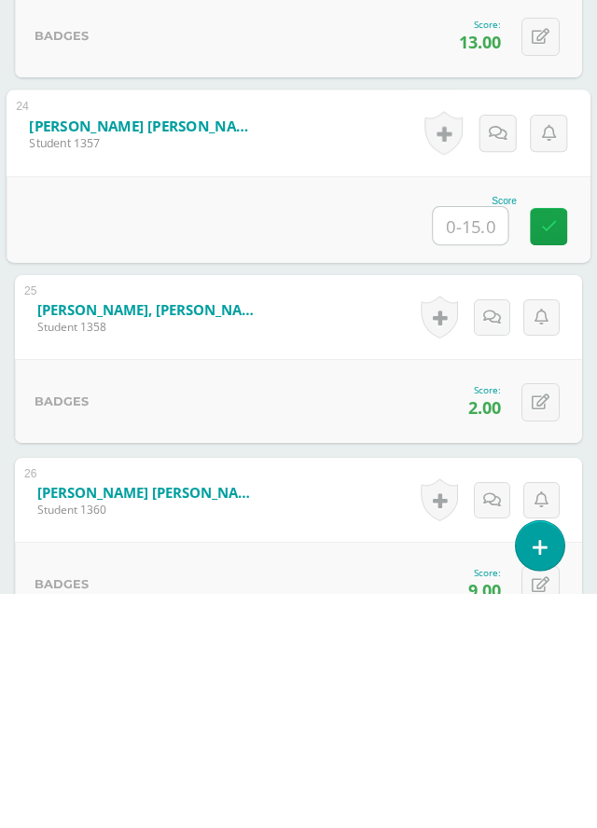
type input "0"
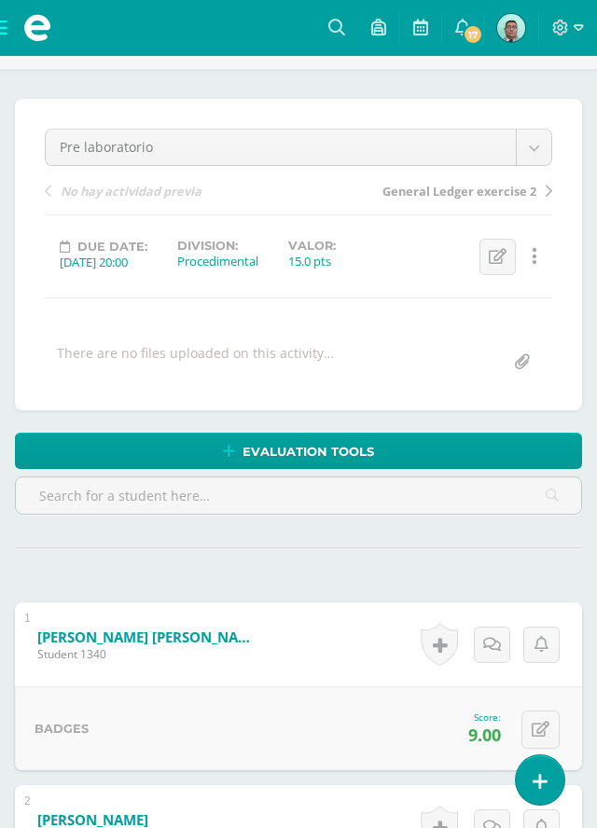
scroll to position [0, 0]
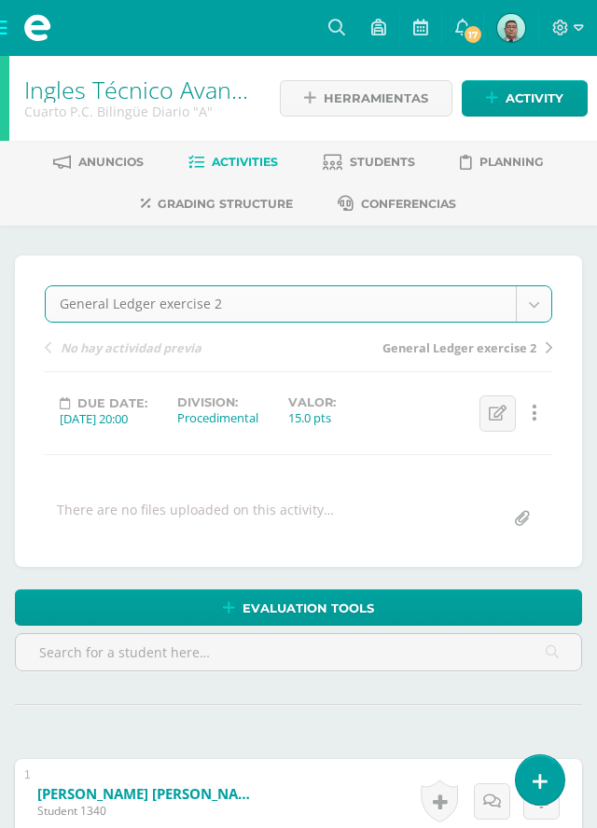
select select "/dashboard/teacher/grade-activity/84687/"
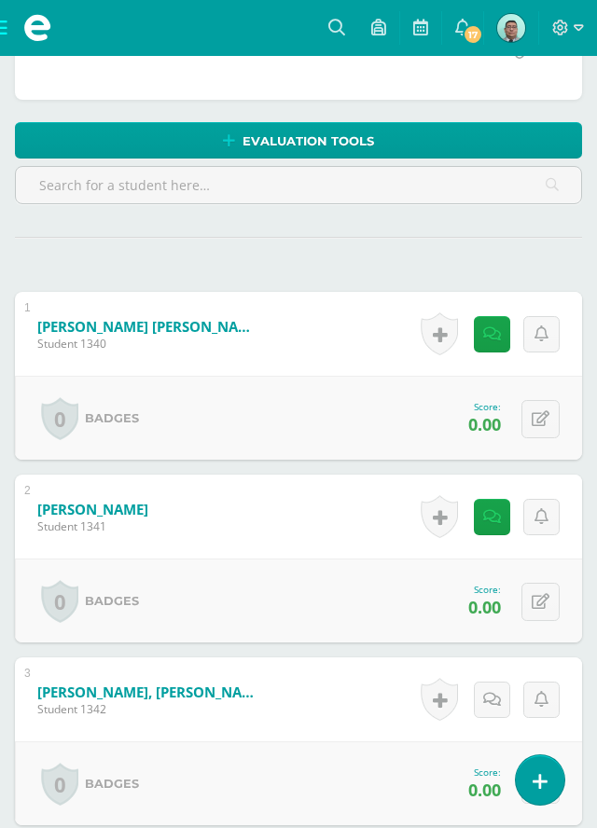
scroll to position [494, 0]
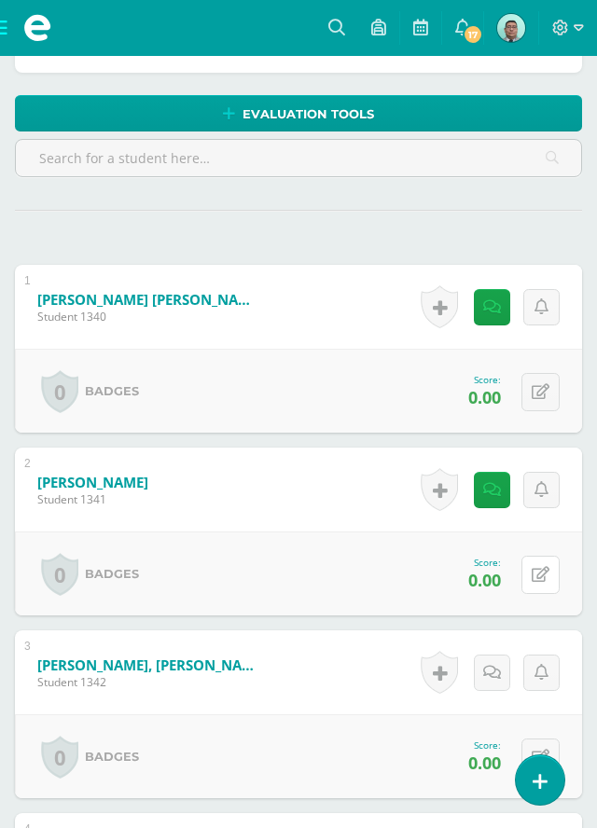
click at [556, 562] on button at bounding box center [540, 575] width 38 height 38
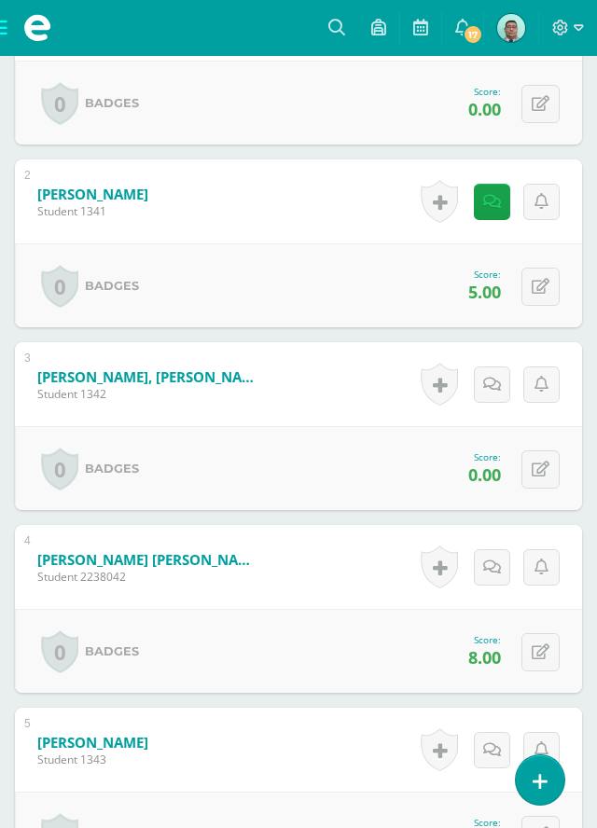
scroll to position [788, 0]
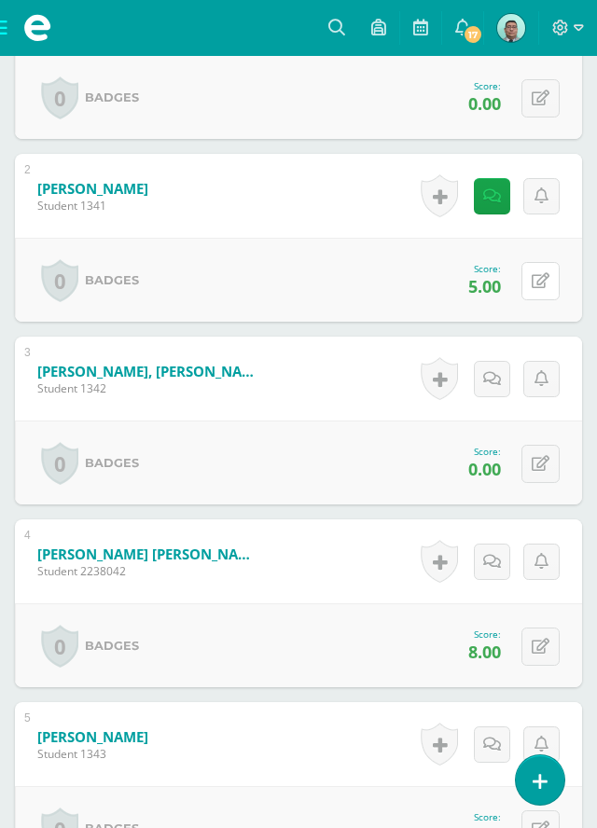
click at [552, 279] on button at bounding box center [540, 281] width 38 height 38
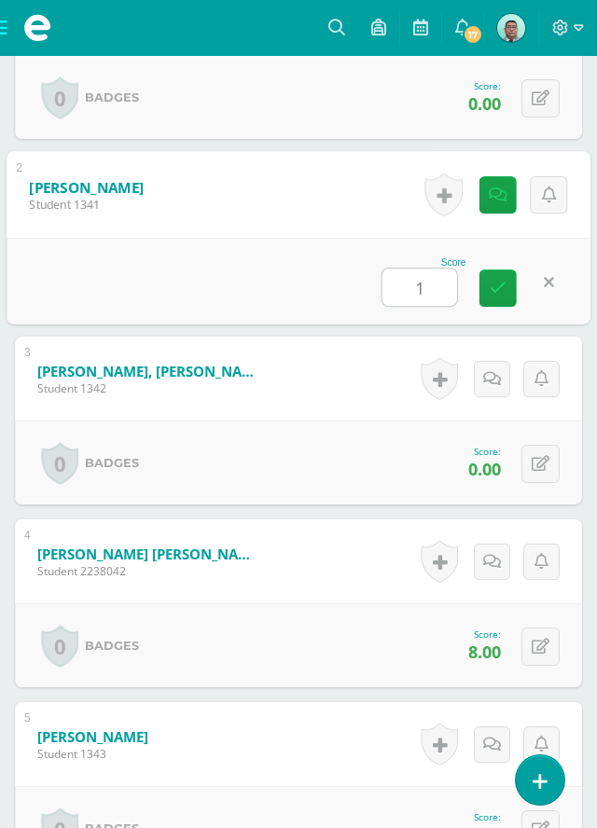
type input "10"
click at [509, 282] on link at bounding box center [497, 288] width 37 height 37
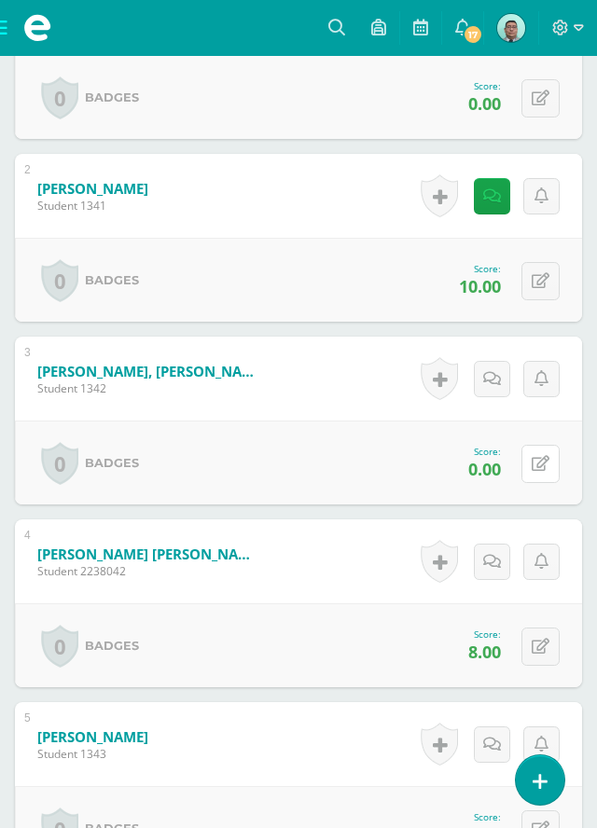
click at [551, 463] on button at bounding box center [540, 464] width 38 height 38
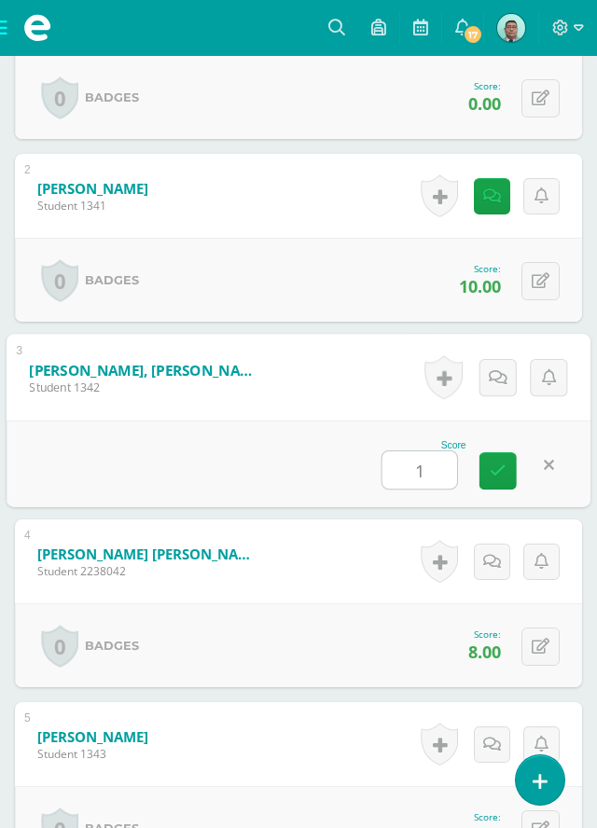
type input "10"
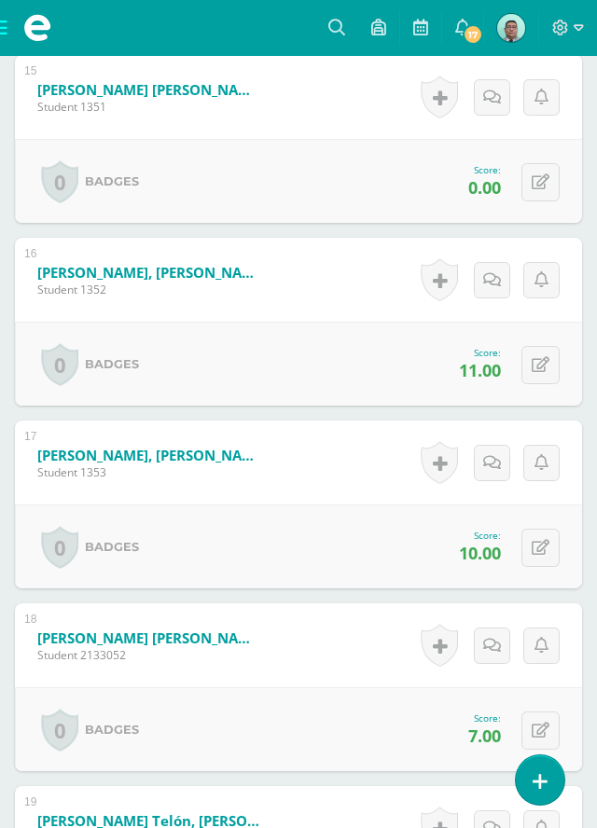
scroll to position [3268, 0]
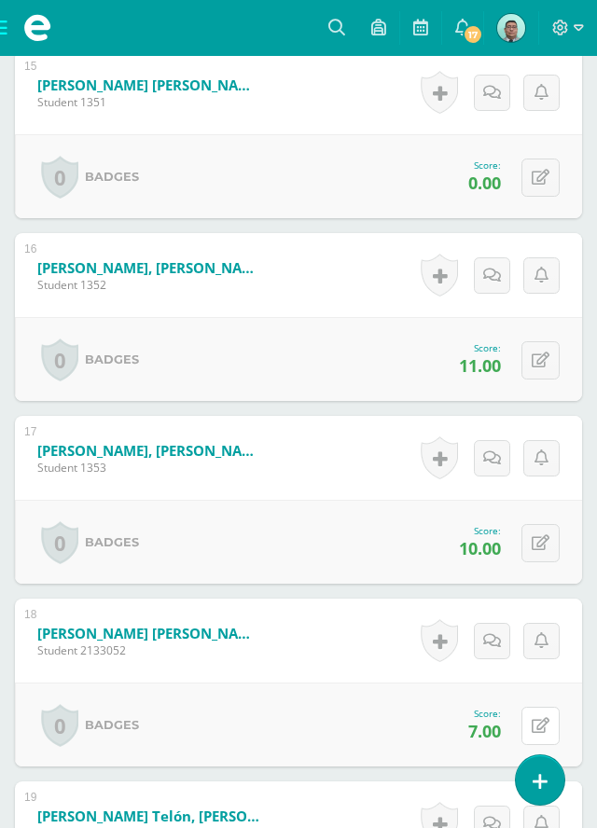
click at [548, 726] on icon at bounding box center [541, 726] width 18 height 16
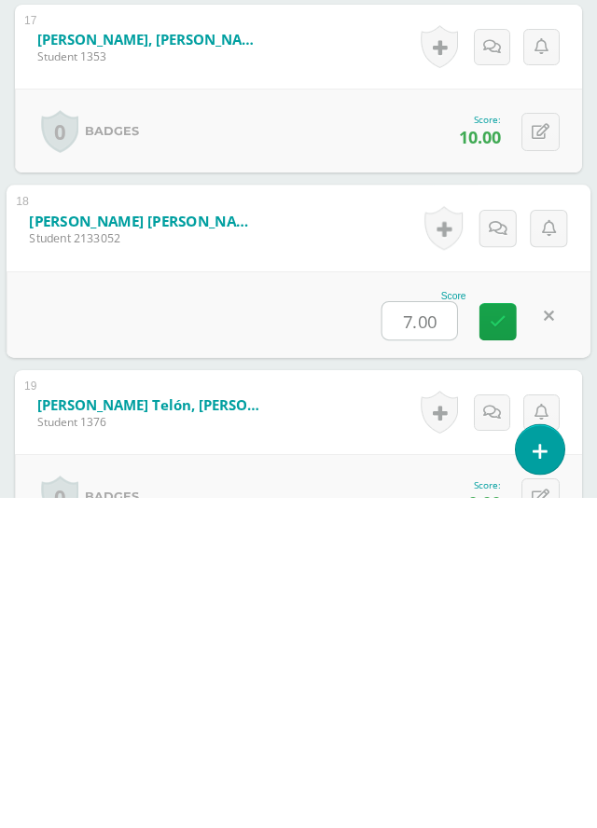
scroll to position [3350, 0]
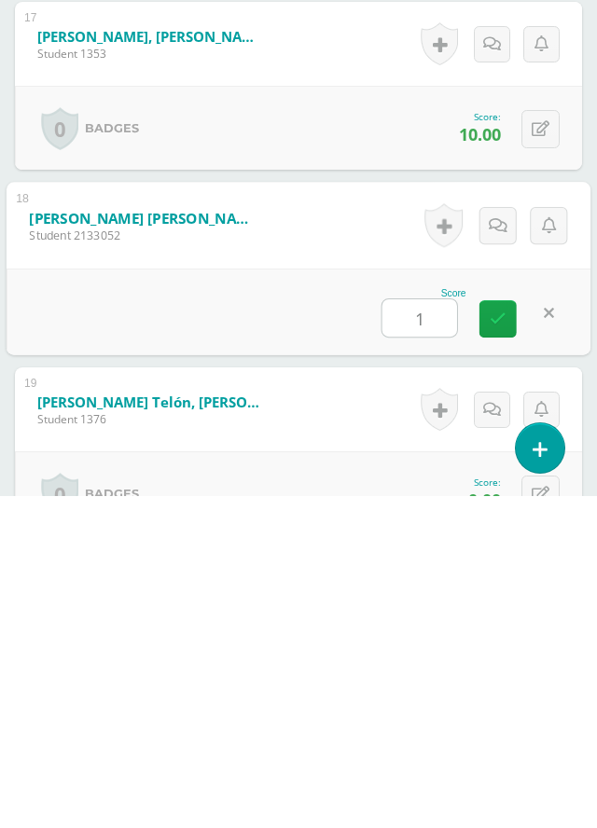
type input "10"
click at [506, 657] on link at bounding box center [497, 650] width 37 height 37
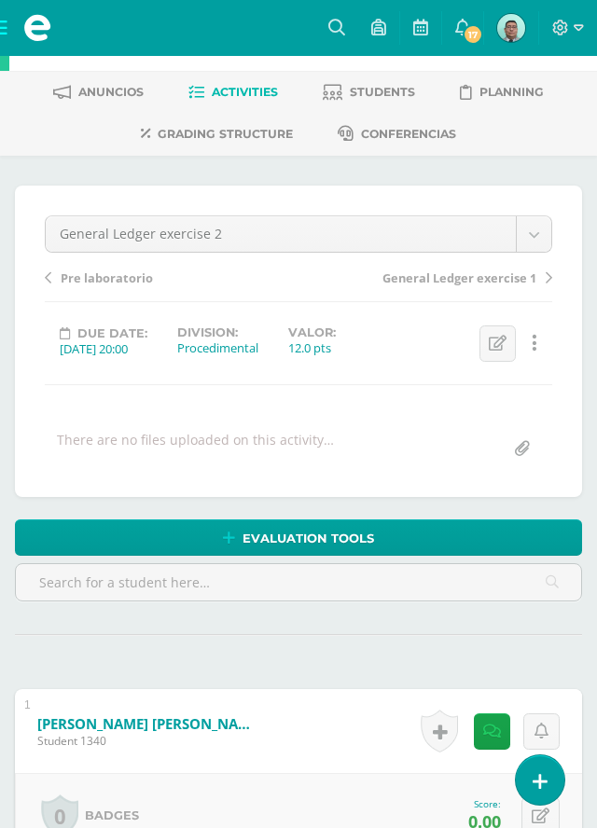
scroll to position [0, 0]
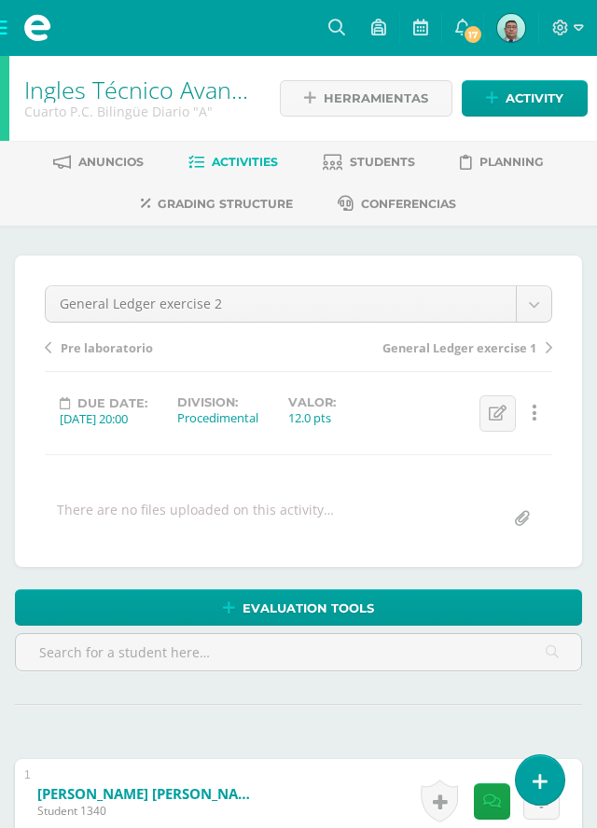
click at [378, 168] on span "Students" at bounding box center [382, 162] width 65 height 14
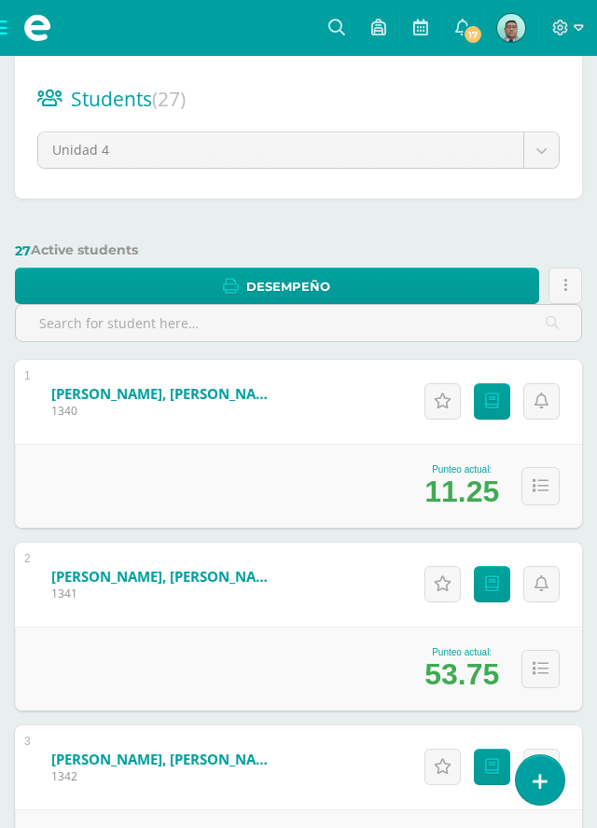
scroll to position [209, 0]
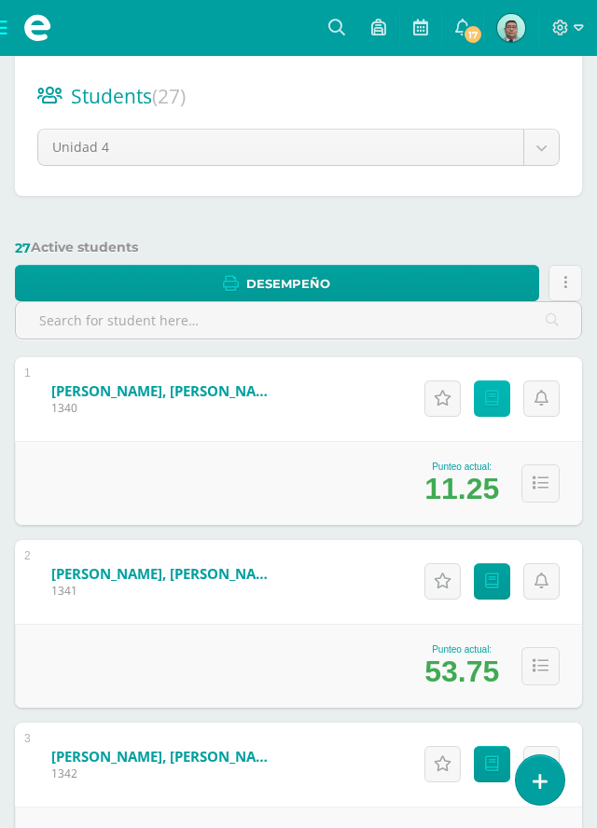
click at [492, 395] on icon at bounding box center [492, 399] width 14 height 16
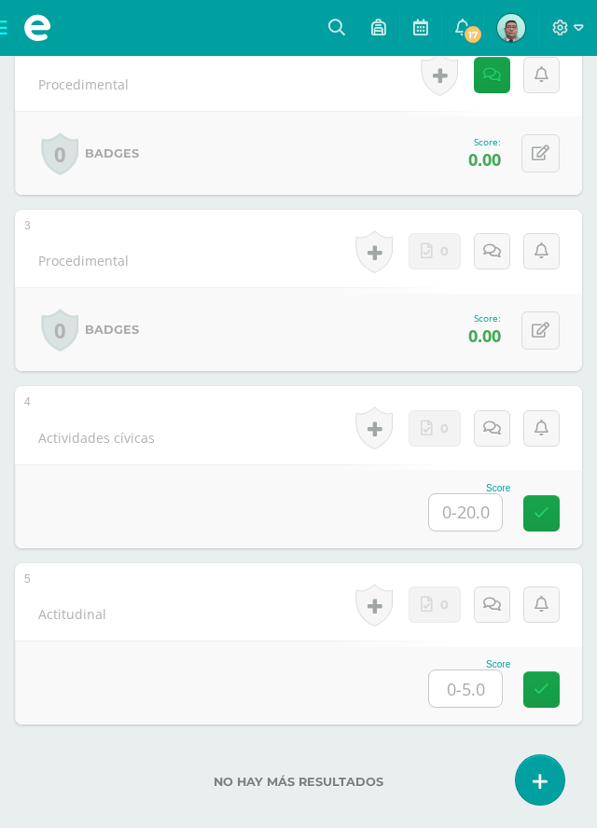
scroll to position [762, 0]
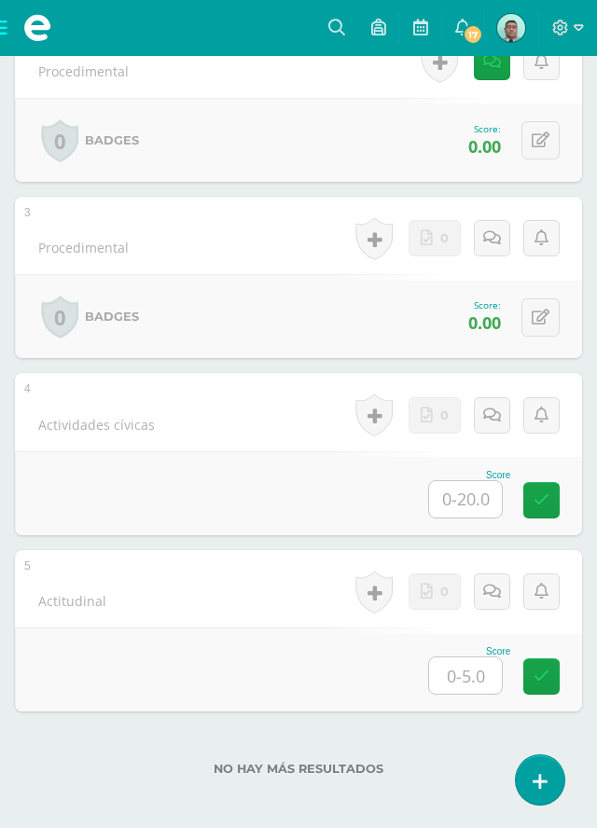
click at [468, 670] on input "text" at bounding box center [465, 675] width 73 height 36
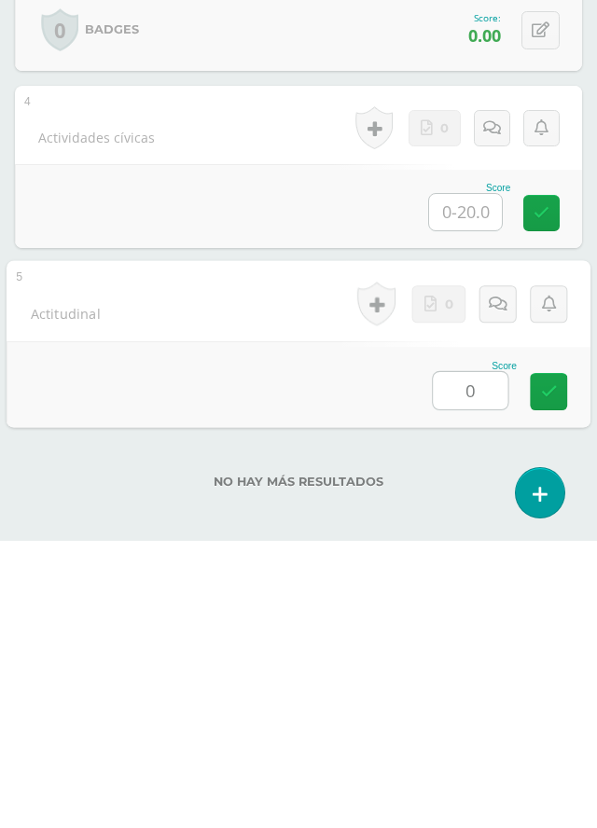
type input "0"
click at [479, 500] on input "text" at bounding box center [465, 499] width 73 height 36
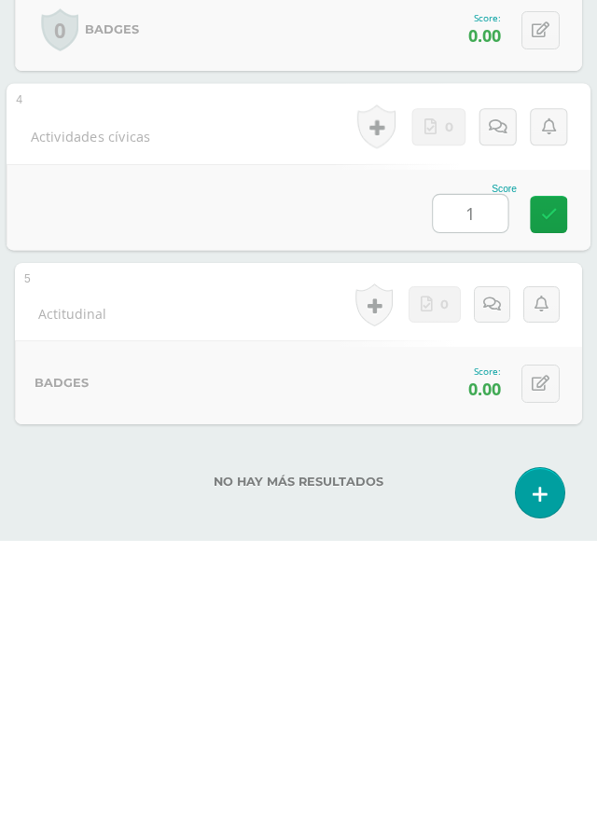
type input "10"
click at [545, 499] on icon at bounding box center [549, 501] width 17 height 16
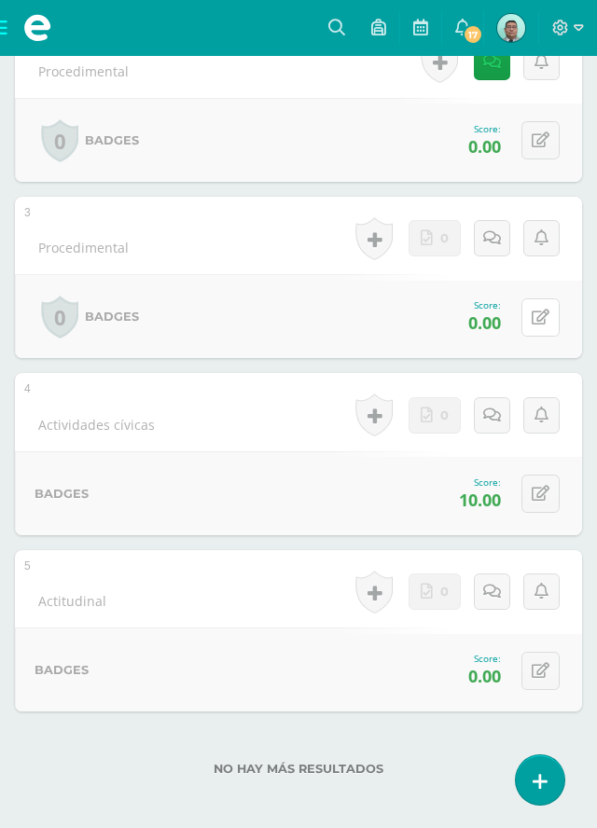
click at [548, 325] on button at bounding box center [540, 317] width 38 height 38
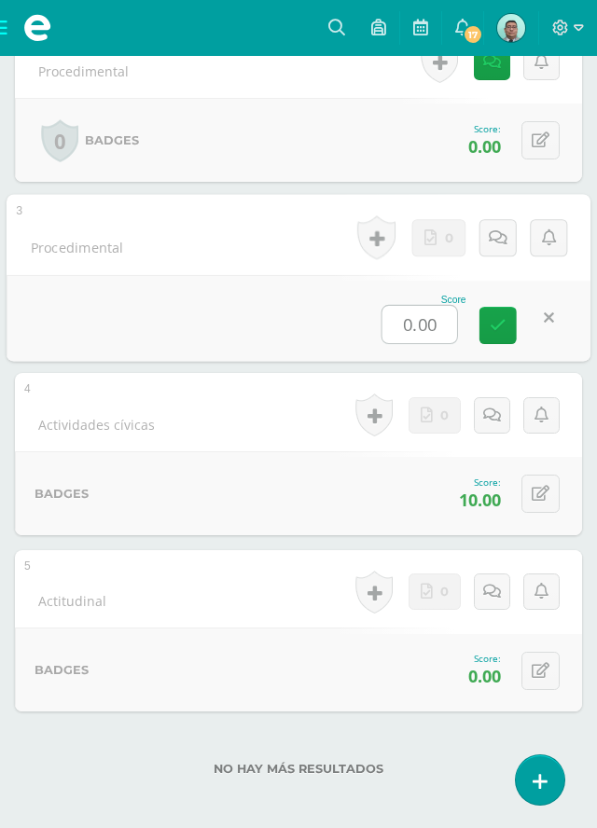
scroll to position [475, 0]
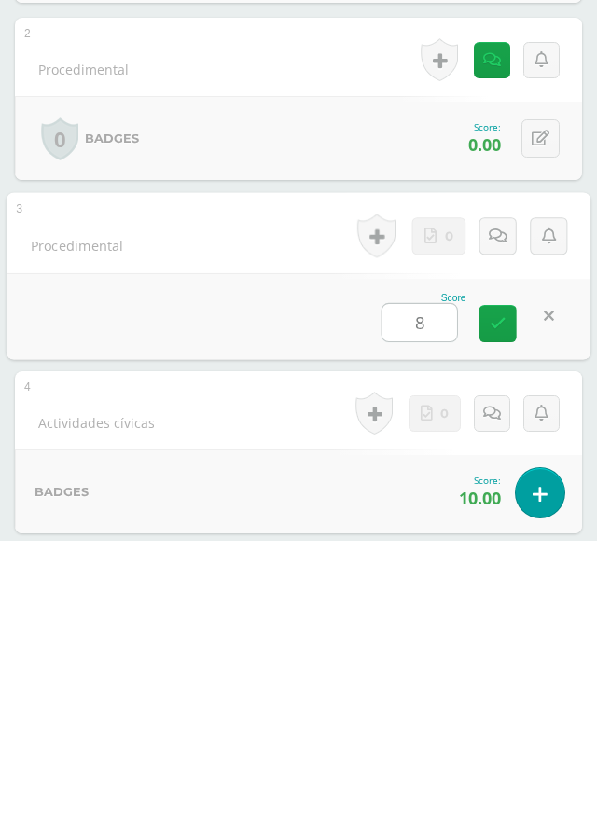
click at [508, 612] on link at bounding box center [497, 609] width 37 height 37
type input "0"
click at [546, 431] on icon at bounding box center [541, 426] width 18 height 16
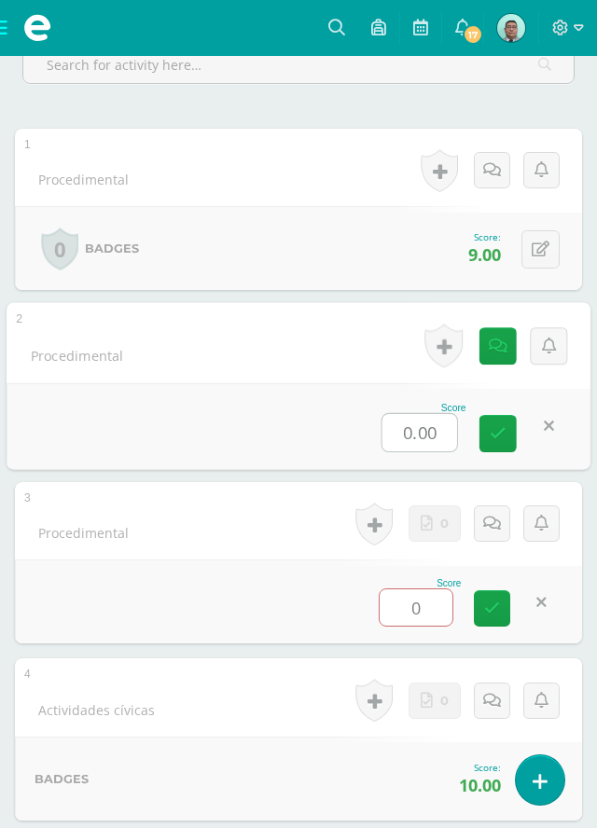
scroll to position [460, 0]
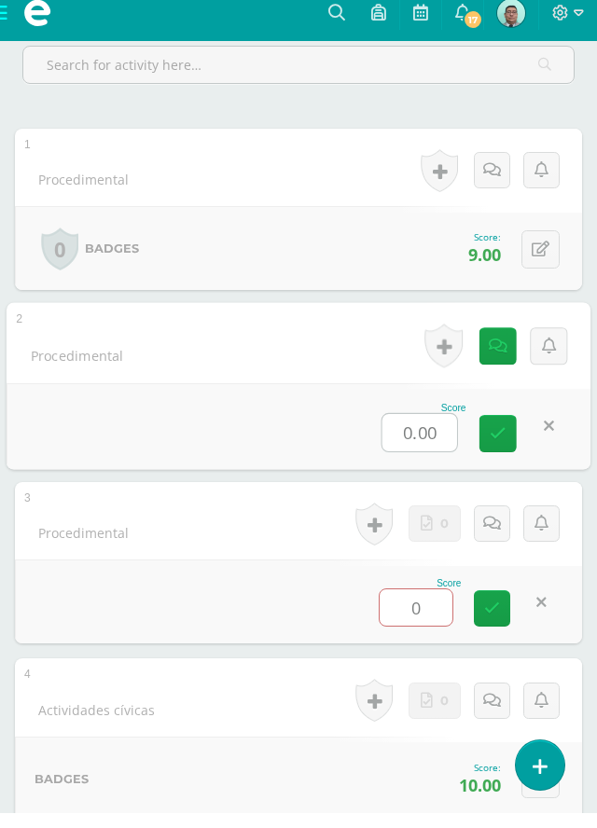
type input "8"
click at [498, 448] on icon at bounding box center [498, 448] width 17 height 16
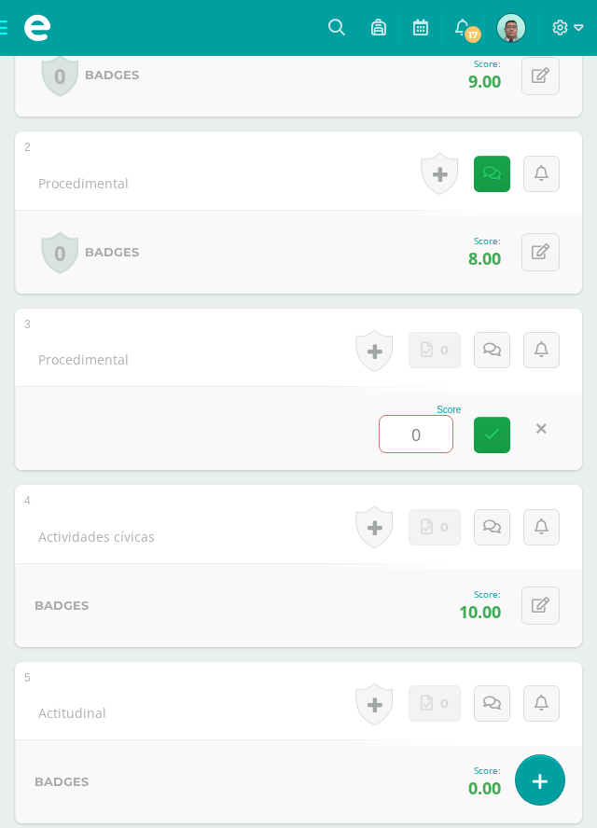
scroll to position [649, 0]
click at [233, 424] on div "Score 0" at bounding box center [298, 427] width 567 height 84
click at [434, 436] on input "0" at bounding box center [416, 433] width 73 height 36
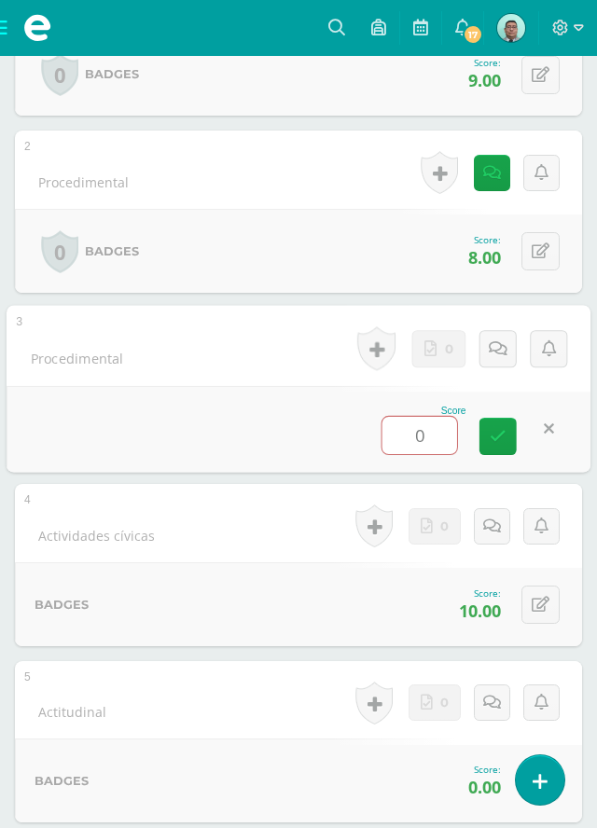
scroll to position [362, 0]
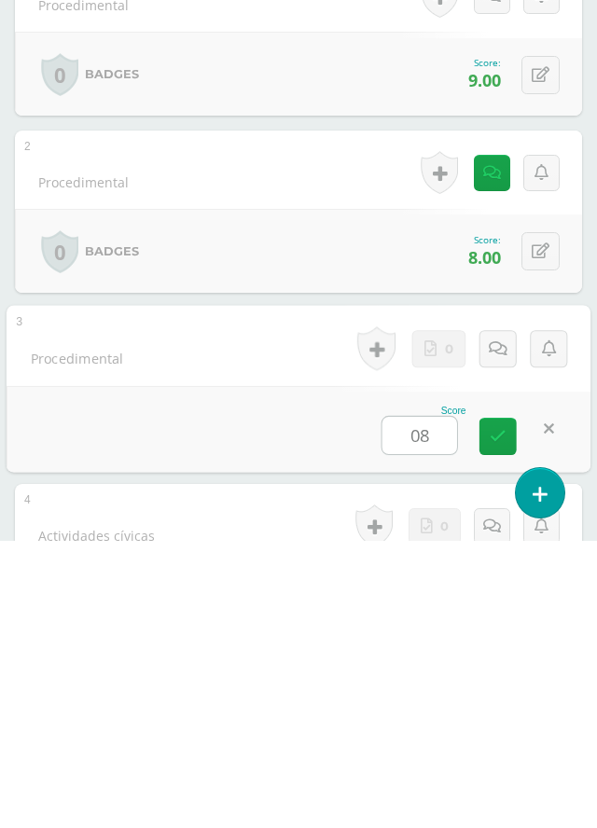
click at [500, 739] on link at bounding box center [497, 722] width 37 height 37
type input "5"
click at [499, 720] on icon at bounding box center [498, 722] width 17 height 16
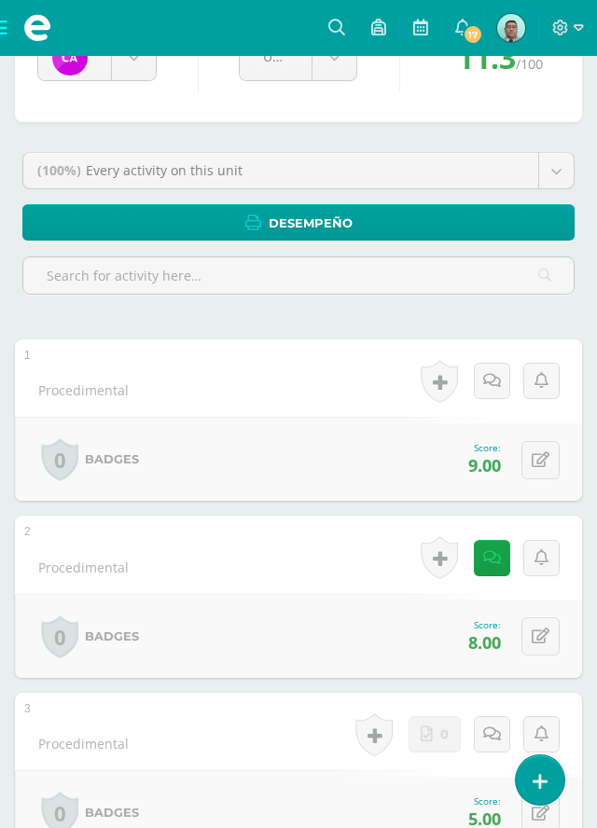
scroll to position [0, 0]
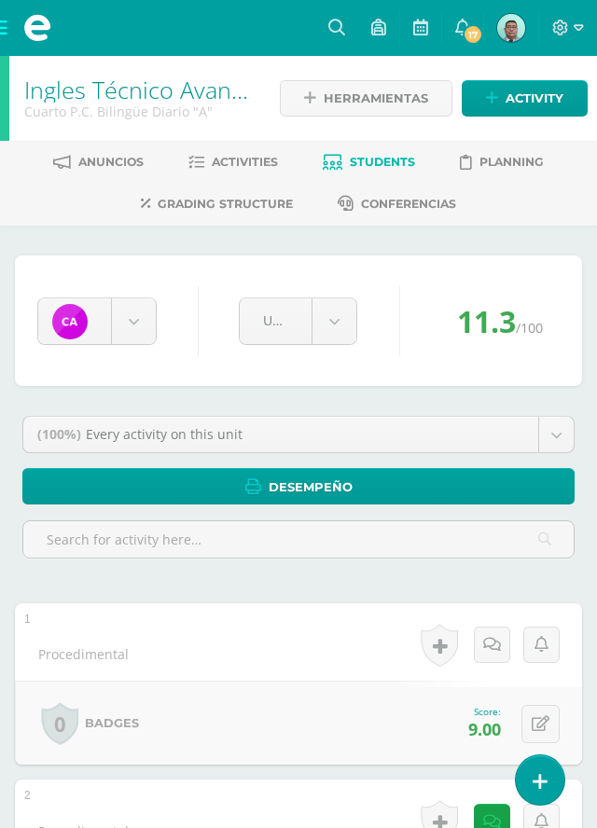
click at [401, 171] on link "Students" at bounding box center [369, 162] width 92 height 30
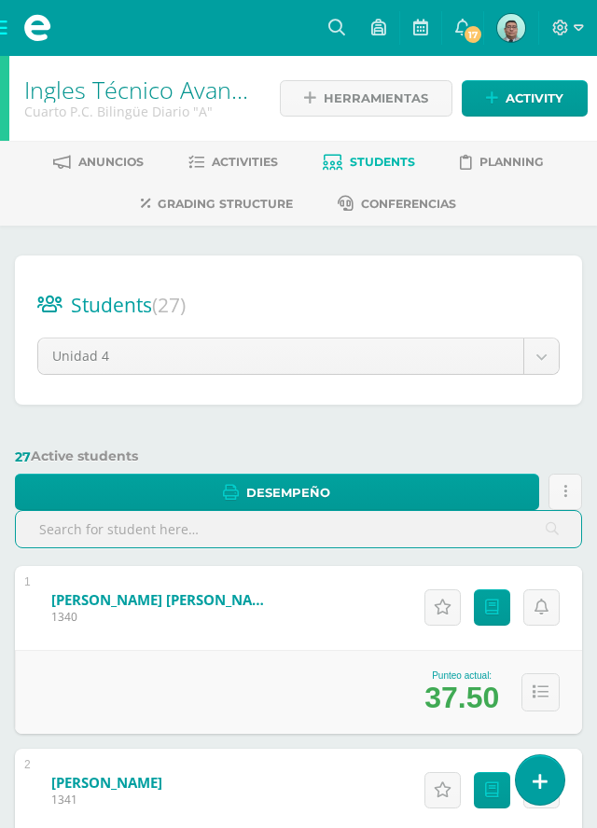
click at [15, 7] on span at bounding box center [37, 28] width 75 height 56
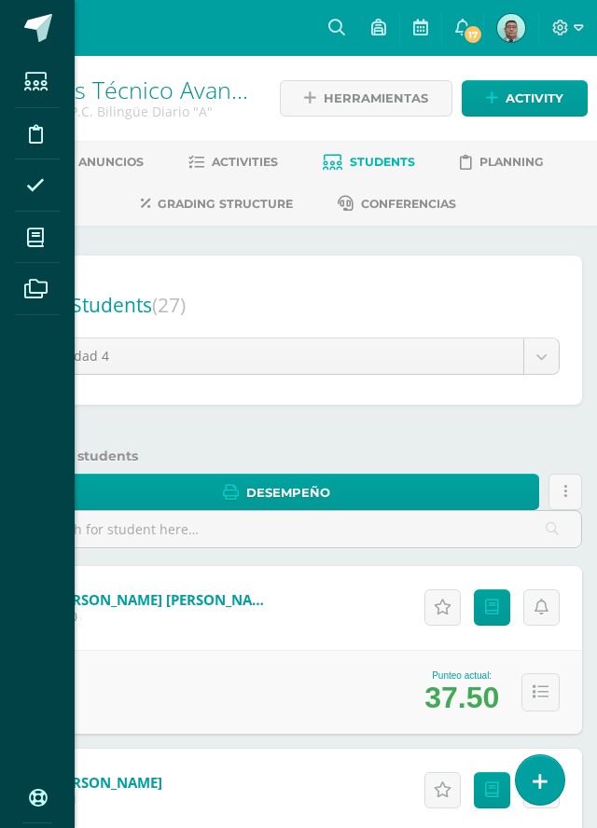
click at [0, 35] on link at bounding box center [37, 28] width 75 height 56
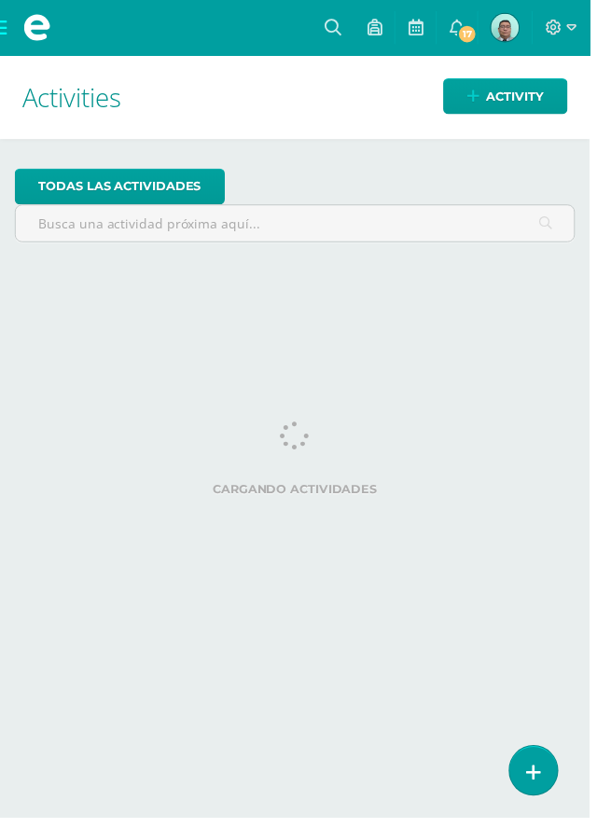
click at [3, 27] on span at bounding box center [37, 28] width 75 height 56
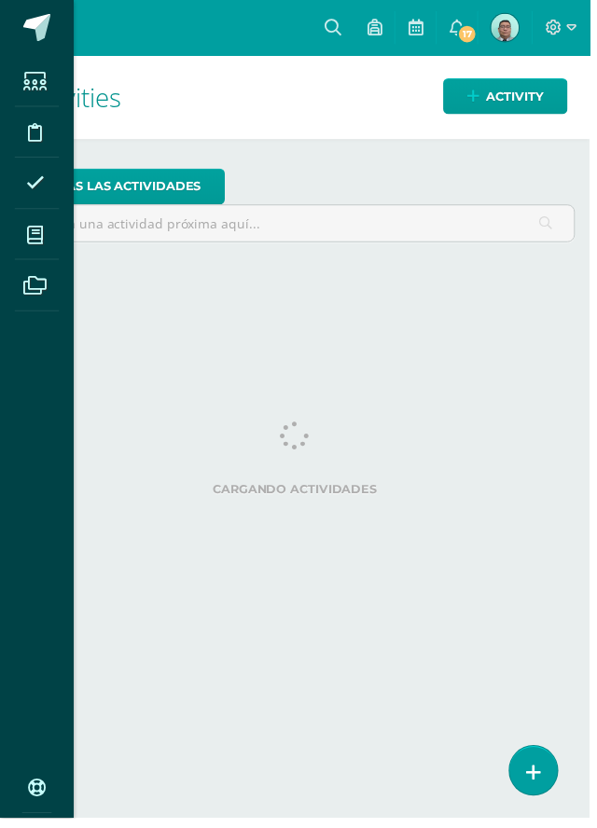
click at [34, 242] on icon at bounding box center [35, 237] width 17 height 19
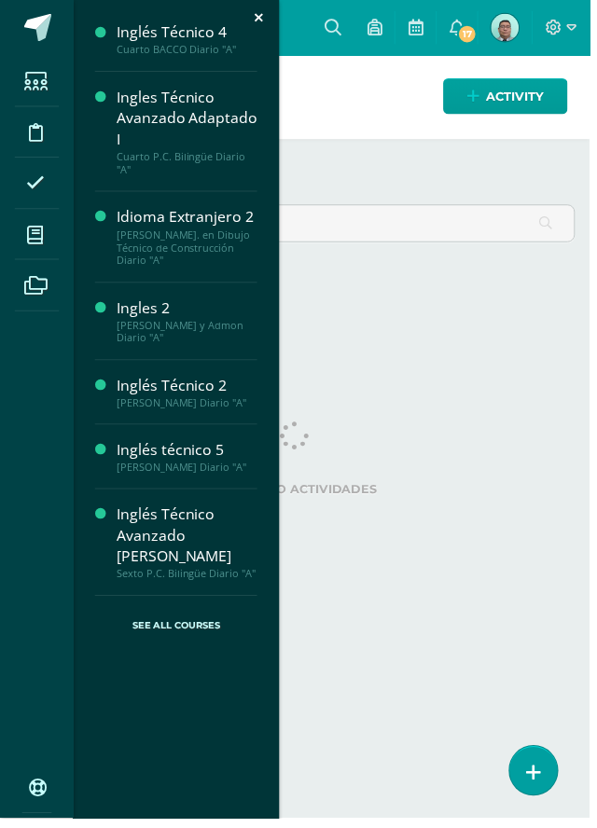
click at [189, 45] on div "Cuarto BACCO Diario "A"" at bounding box center [189, 50] width 142 height 13
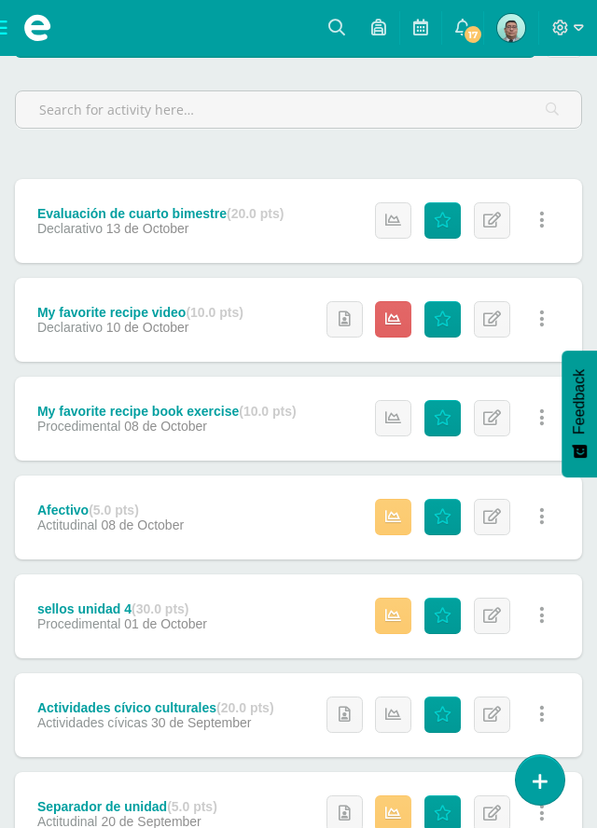
scroll to position [325, 0]
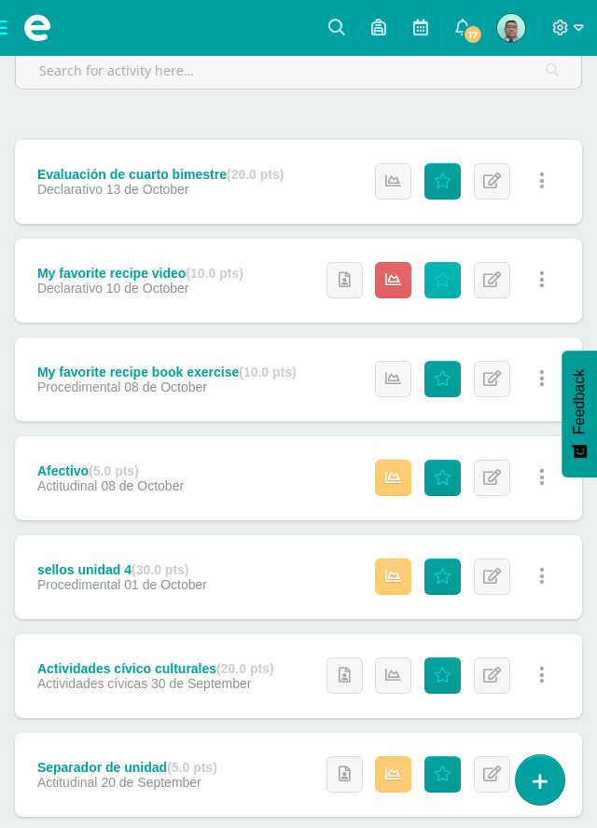
click at [440, 282] on icon at bounding box center [443, 280] width 18 height 16
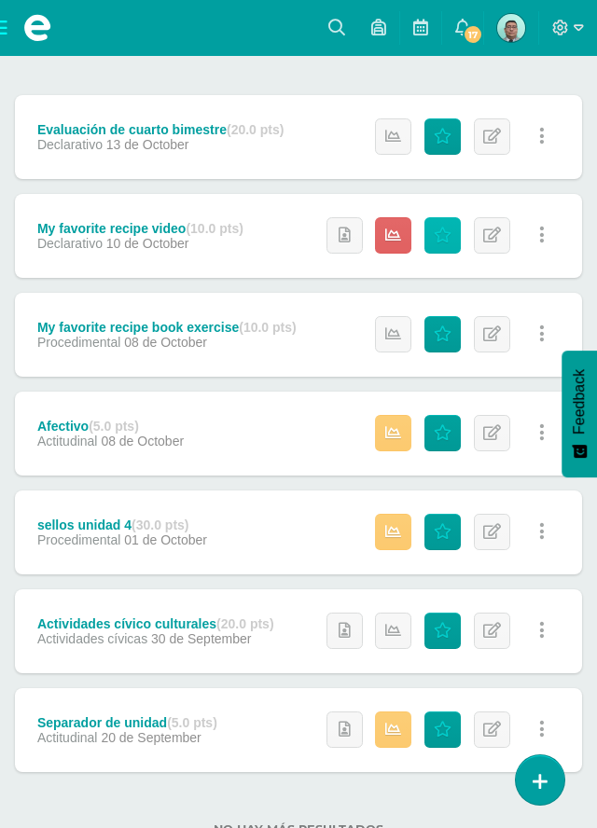
scroll to position [400, 0]
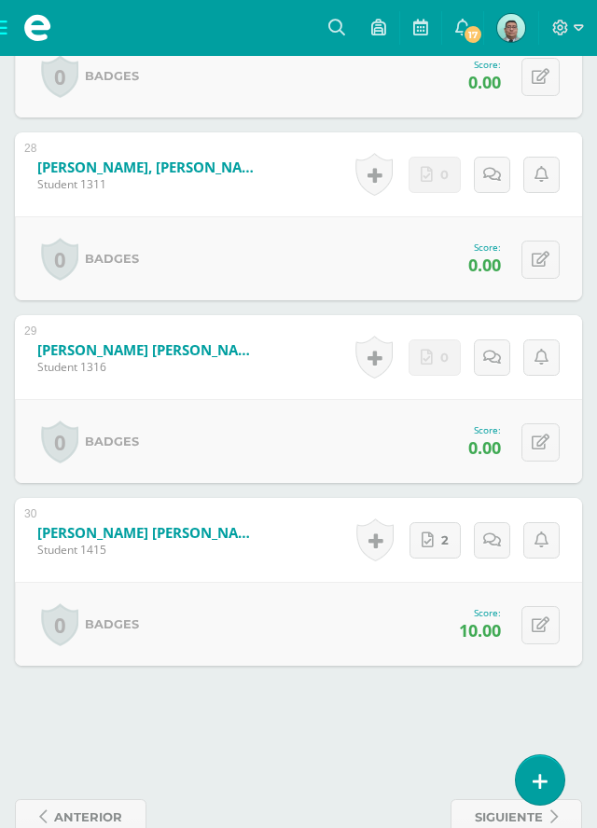
scroll to position [5598, 0]
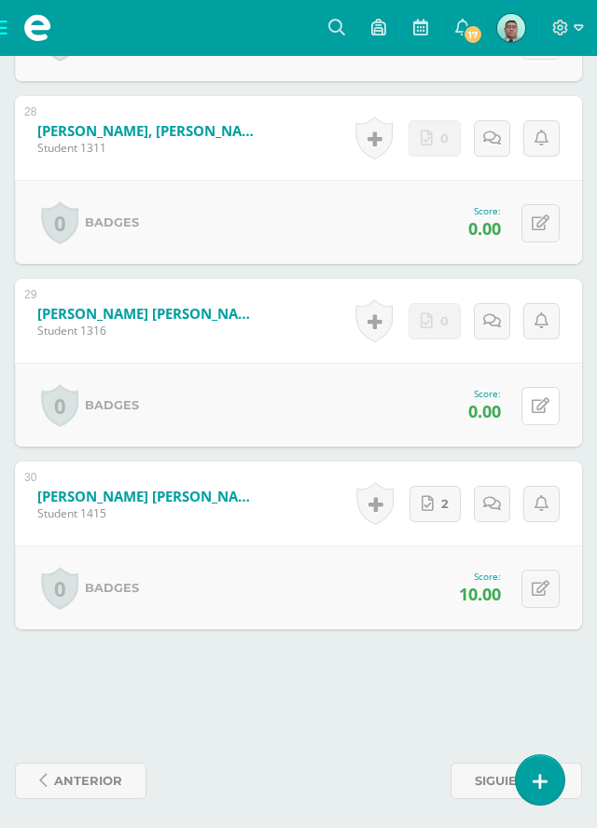
click at [541, 413] on button at bounding box center [540, 406] width 38 height 38
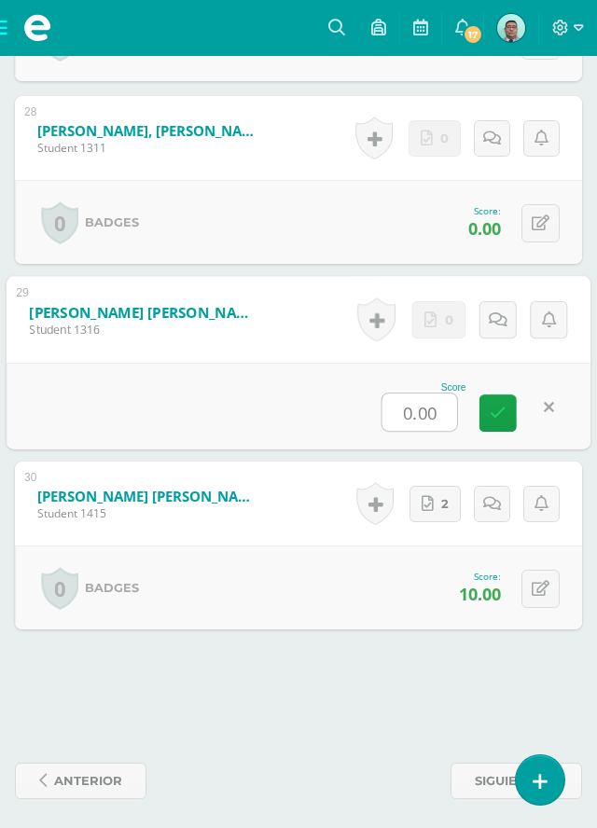
scroll to position [5311, 0]
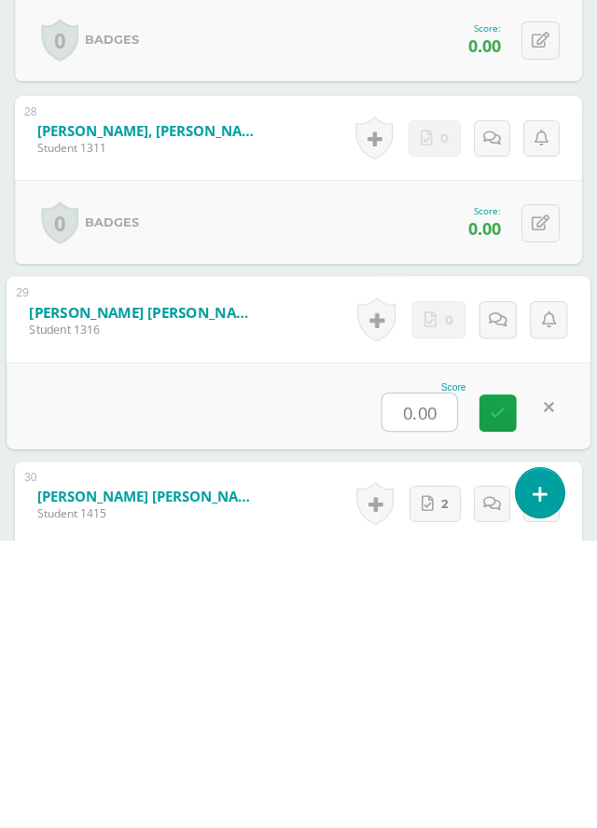
type input "5"
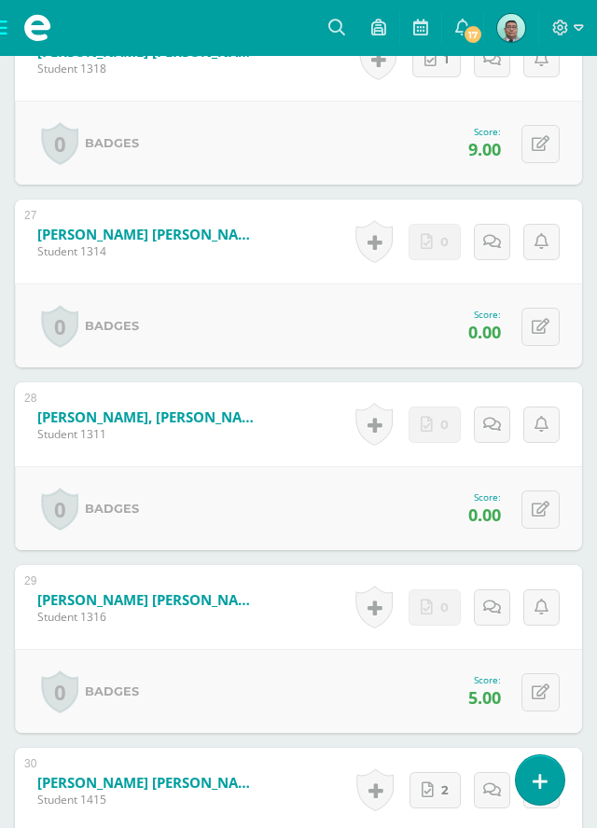
scroll to position [5319, 0]
